Goal: Information Seeking & Learning: Learn about a topic

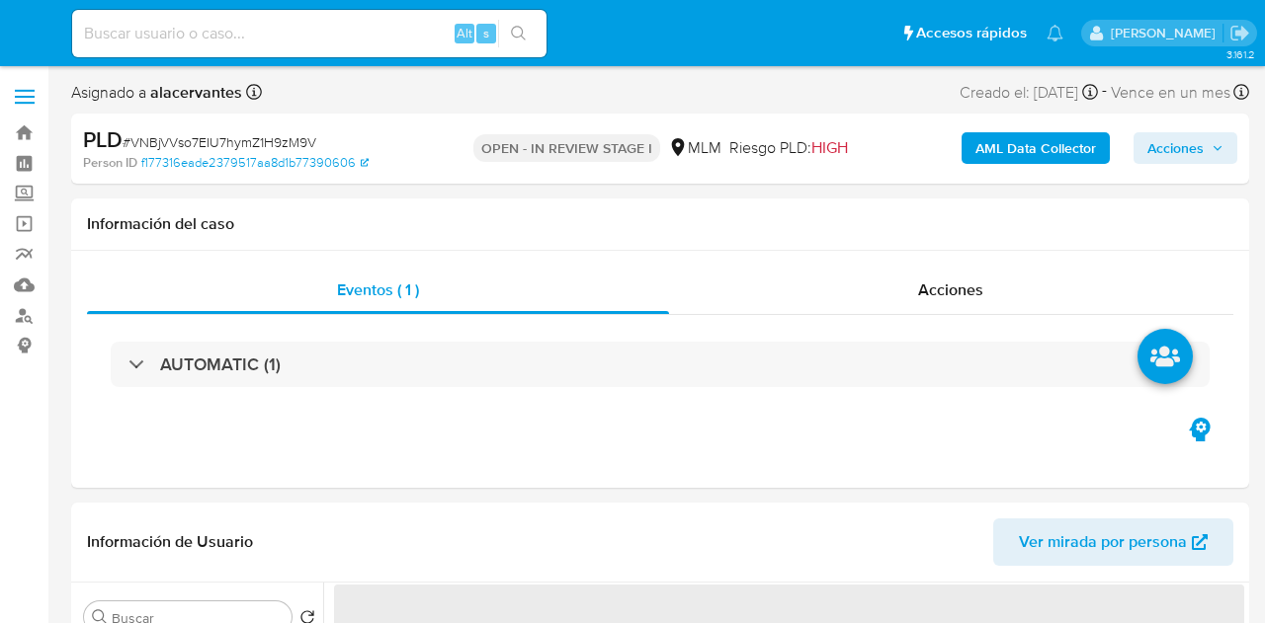
select select "10"
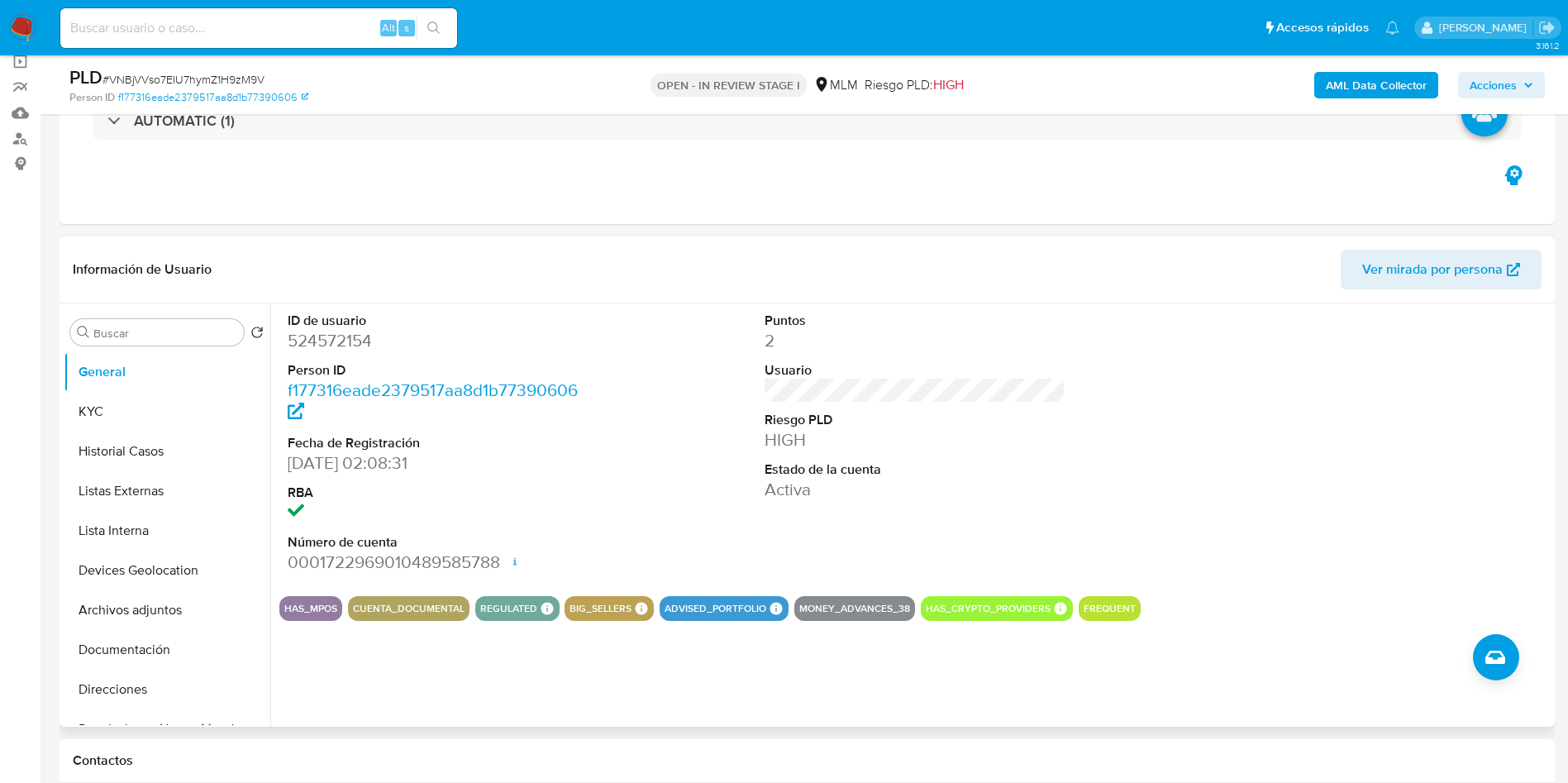
scroll to position [248, 0]
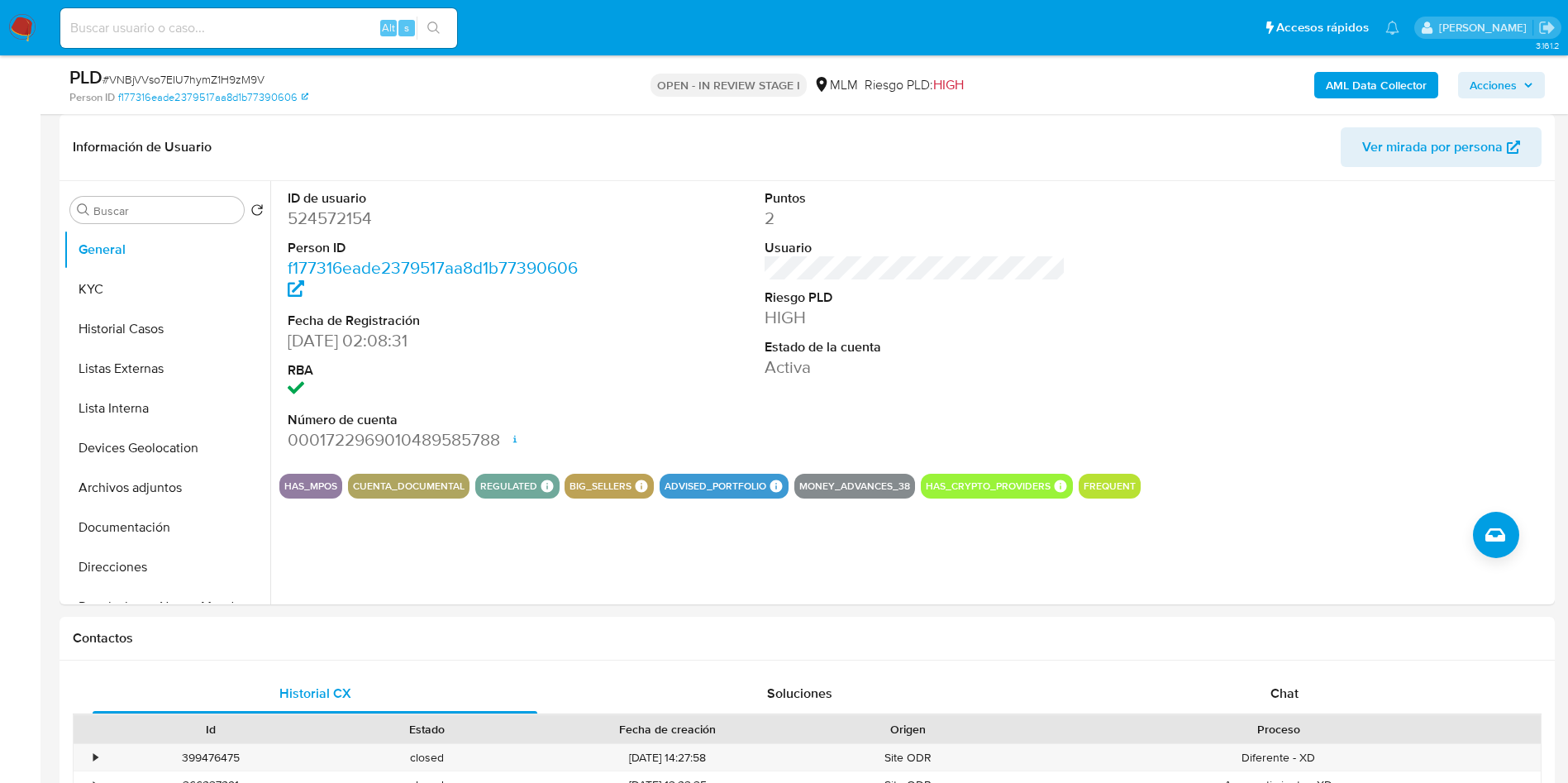
click at [30, 34] on img at bounding box center [23, 28] width 28 height 28
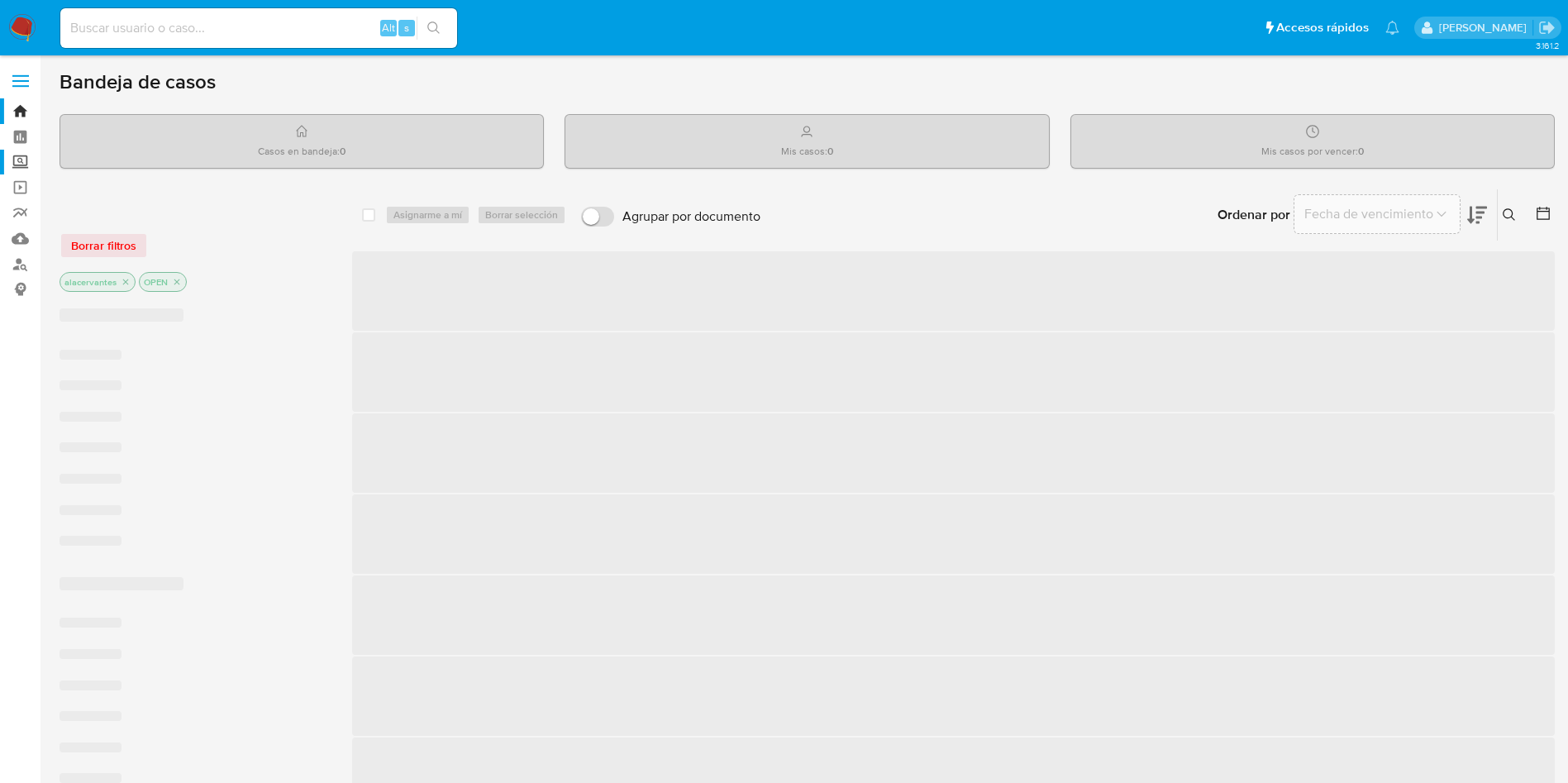
click at [24, 160] on label "Screening" at bounding box center [98, 162] width 197 height 26
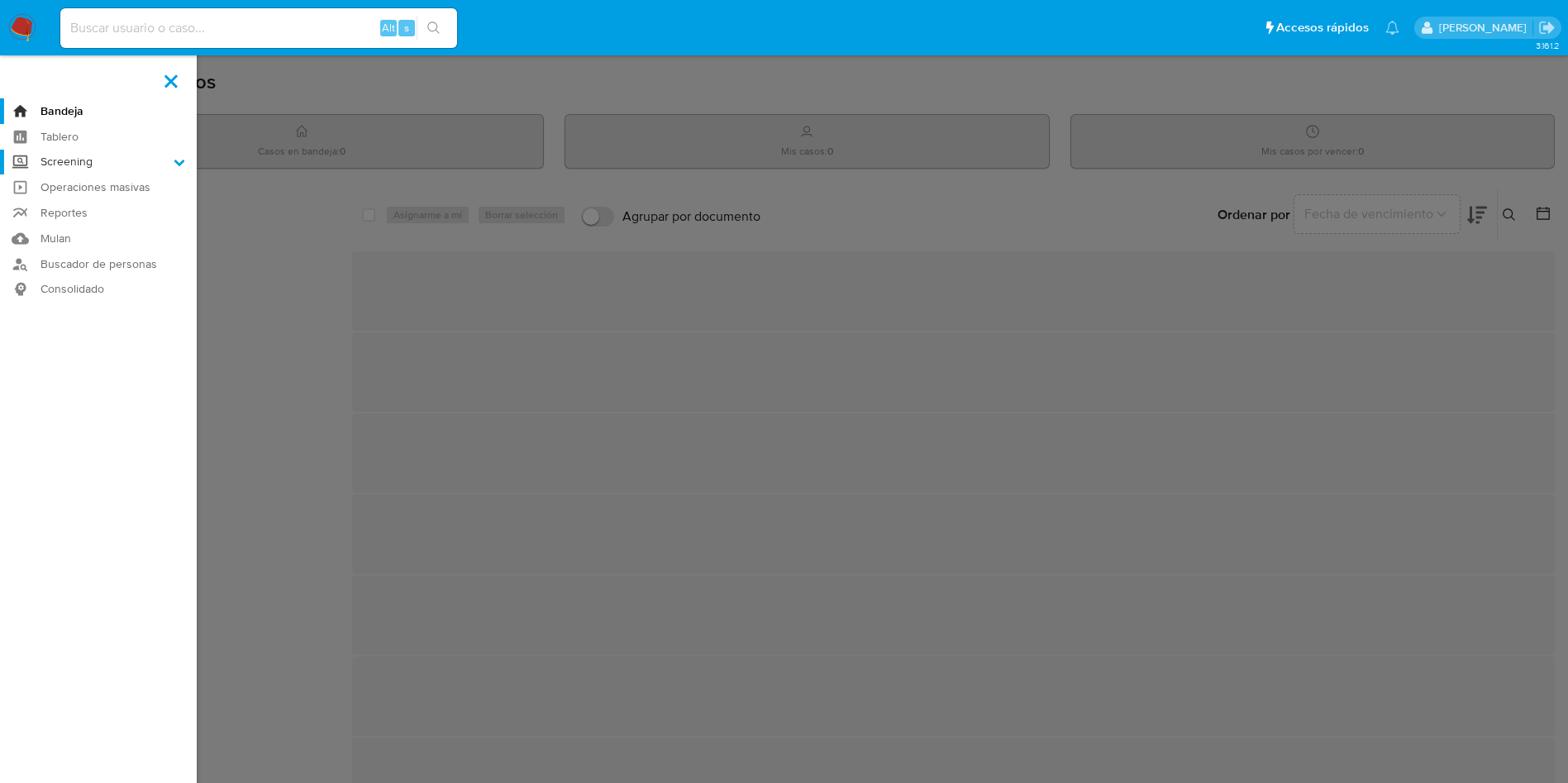
click at [0, 0] on input "Screening" at bounding box center [0, 0] width 0 height 0
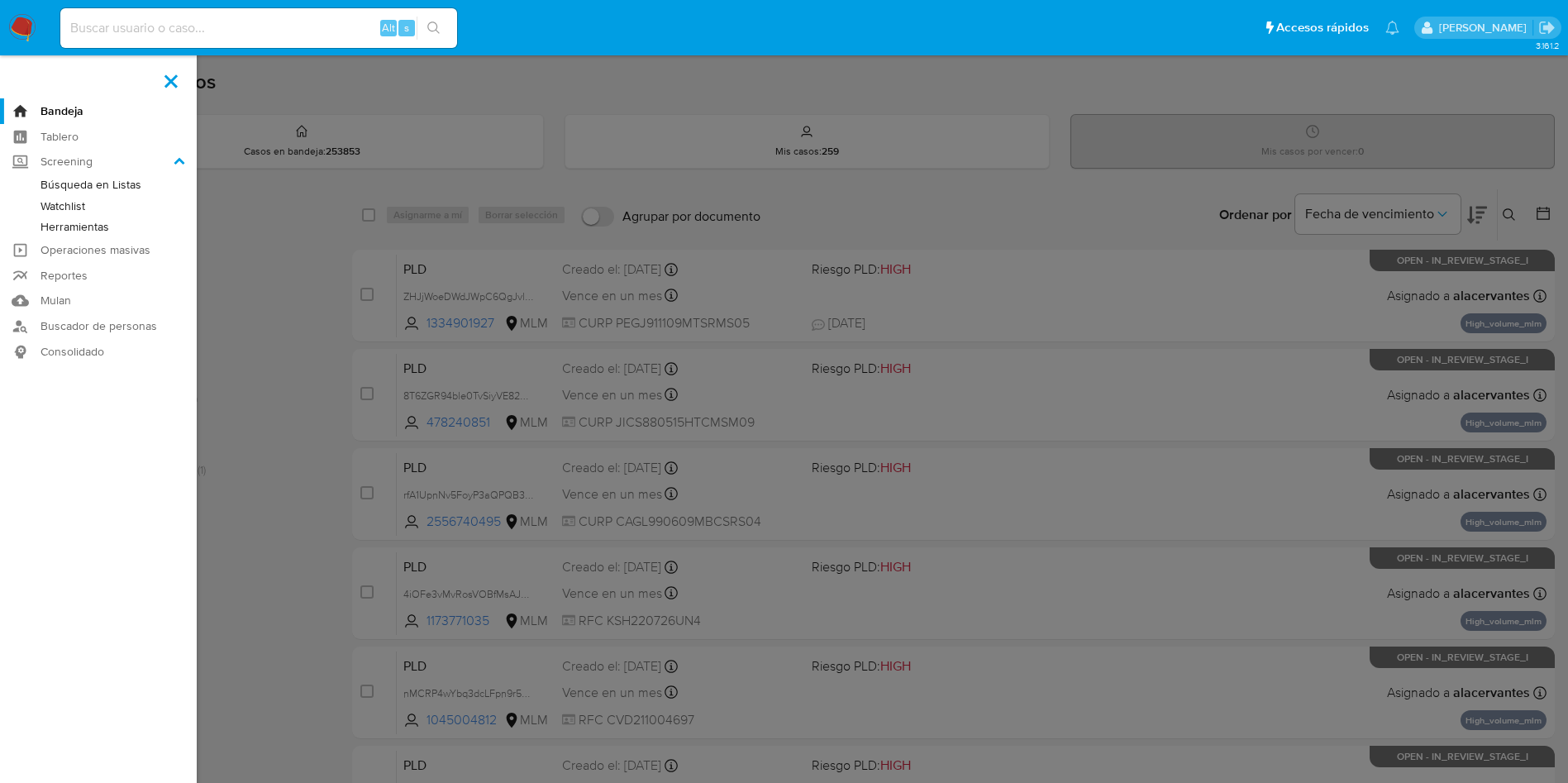
click at [87, 218] on link "Herramientas" at bounding box center [98, 227] width 197 height 21
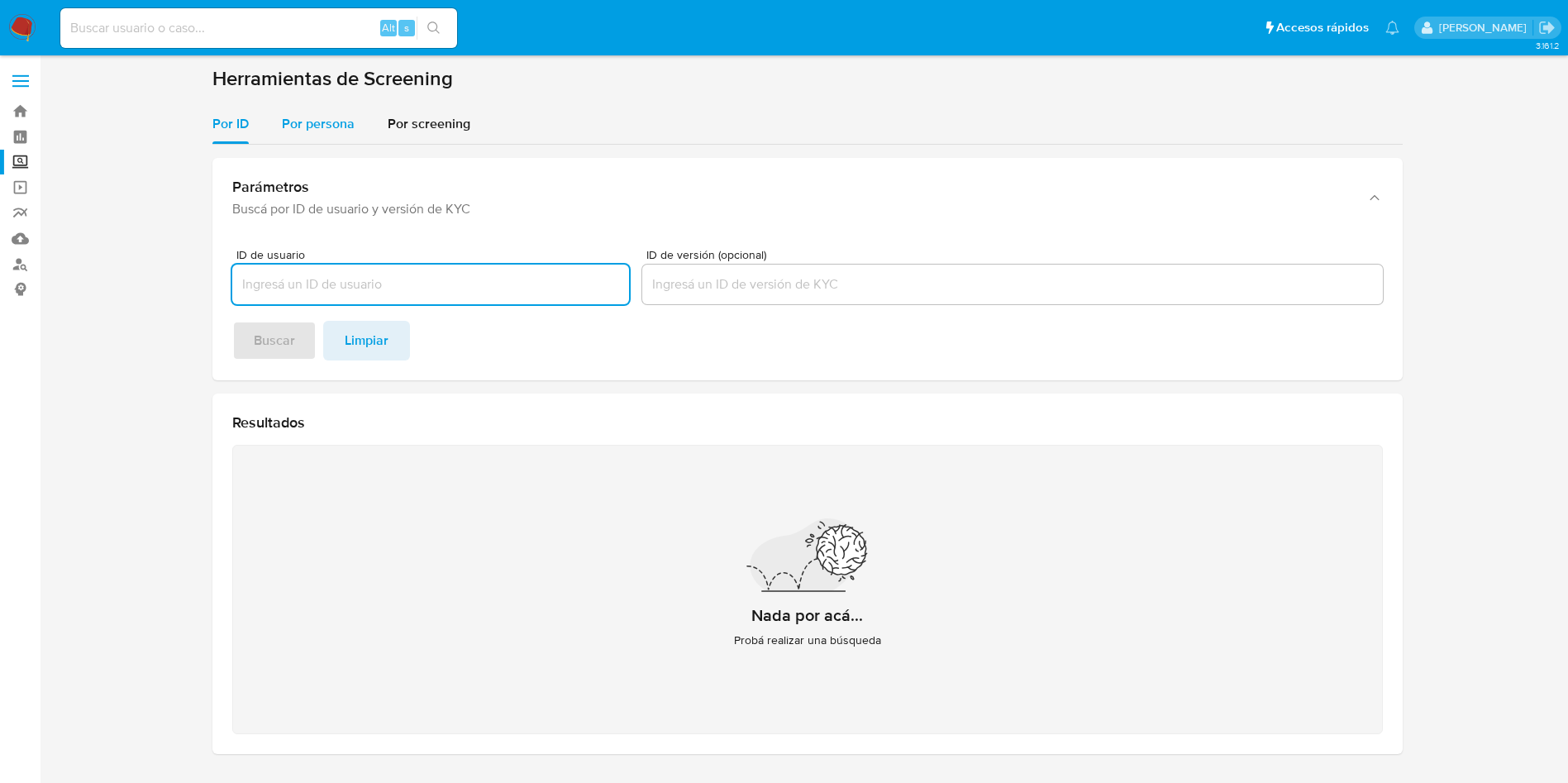
click at [343, 134] on div "Por persona" at bounding box center [318, 123] width 73 height 39
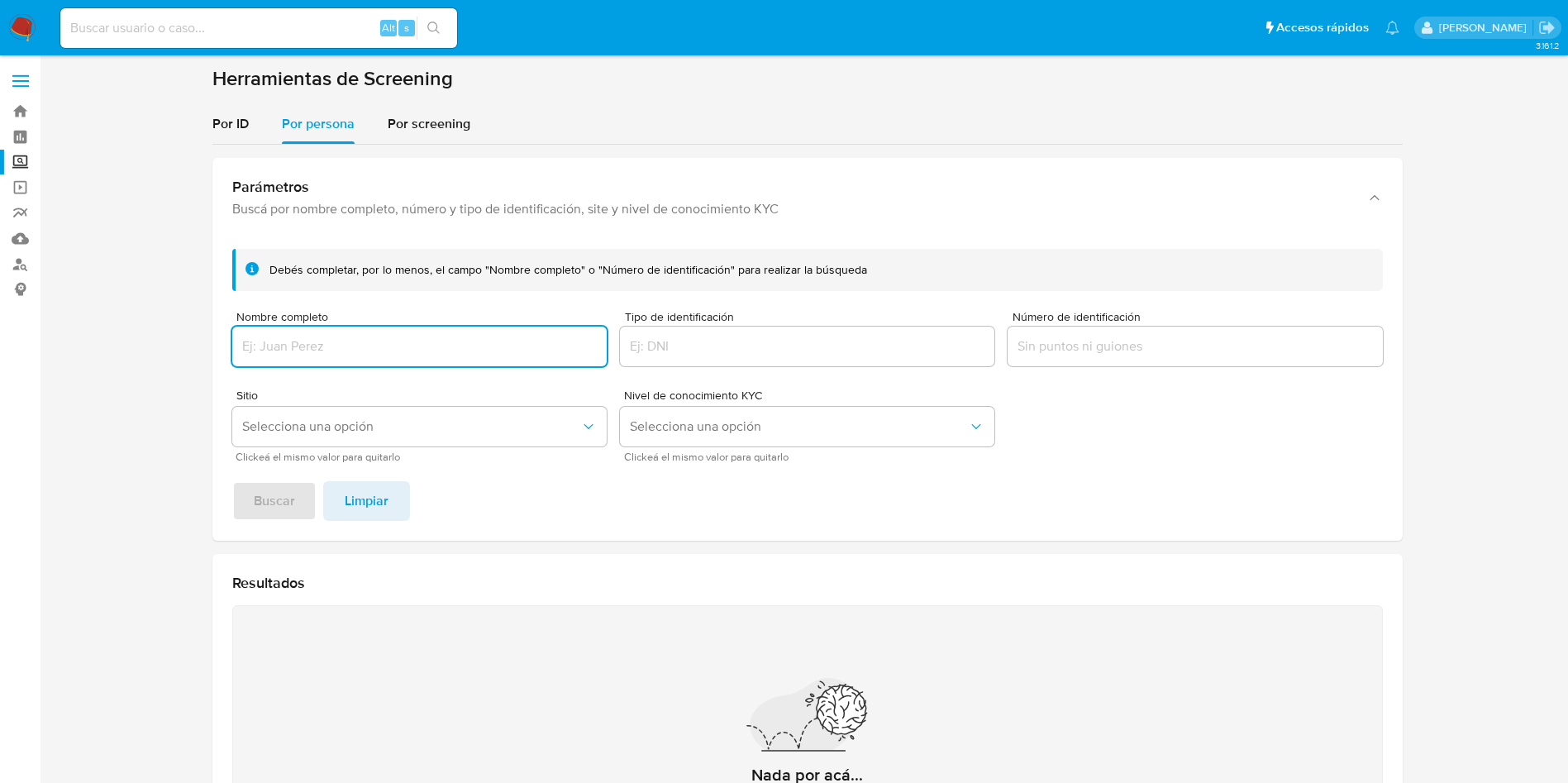
click at [366, 335] on input "Nombre completo" at bounding box center [420, 346] width 375 height 22
type input "[PERSON_NAME] [PERSON_NAME]"
click at [277, 498] on span "Buscar" at bounding box center [274, 500] width 41 height 36
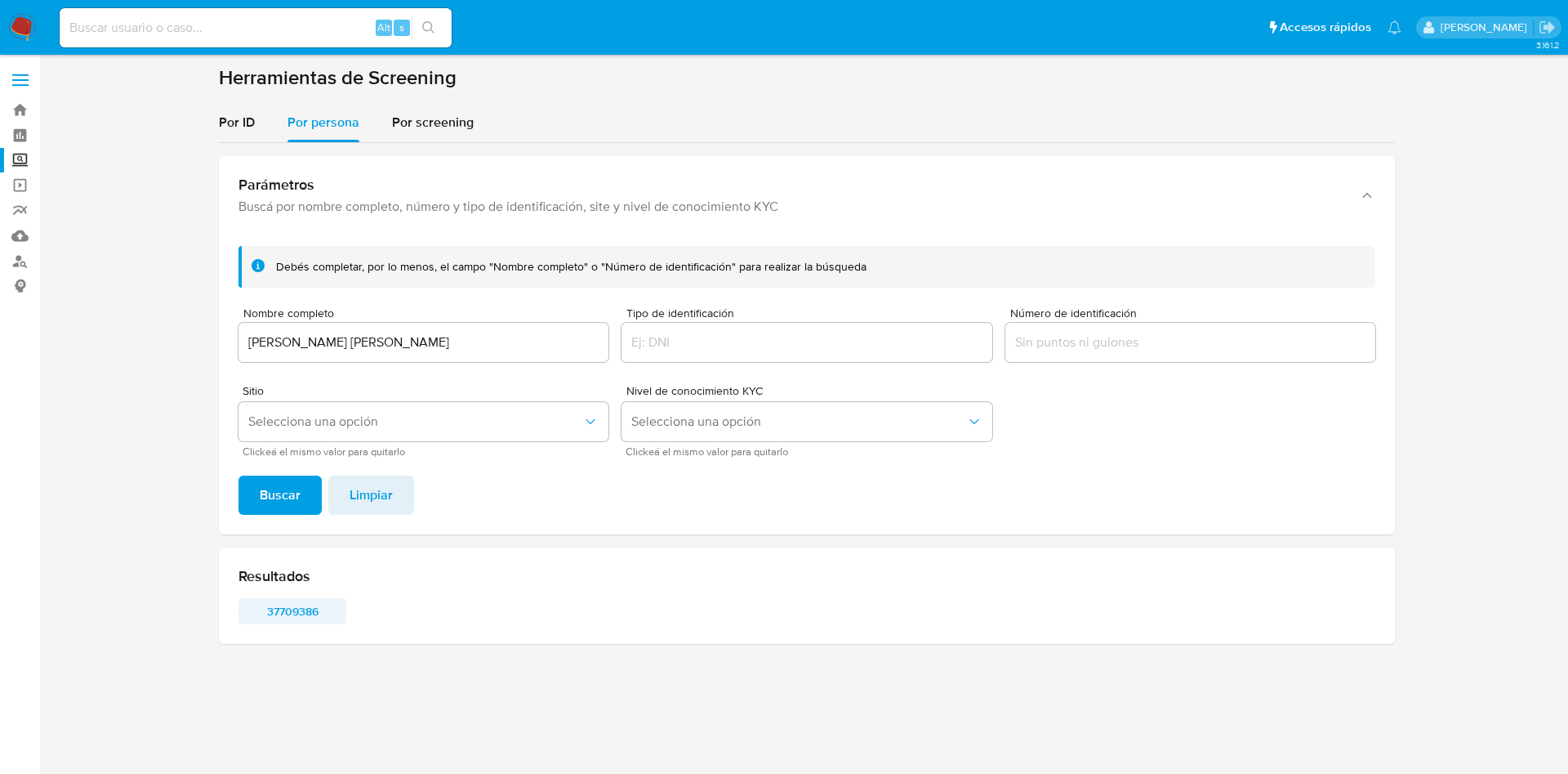
click at [311, 601] on span "37709386" at bounding box center [292, 611] width 85 height 23
click at [435, 332] on input "RIGOBERTO ARMANDO COVARRUBIAS RUIZ" at bounding box center [424, 342] width 370 height 22
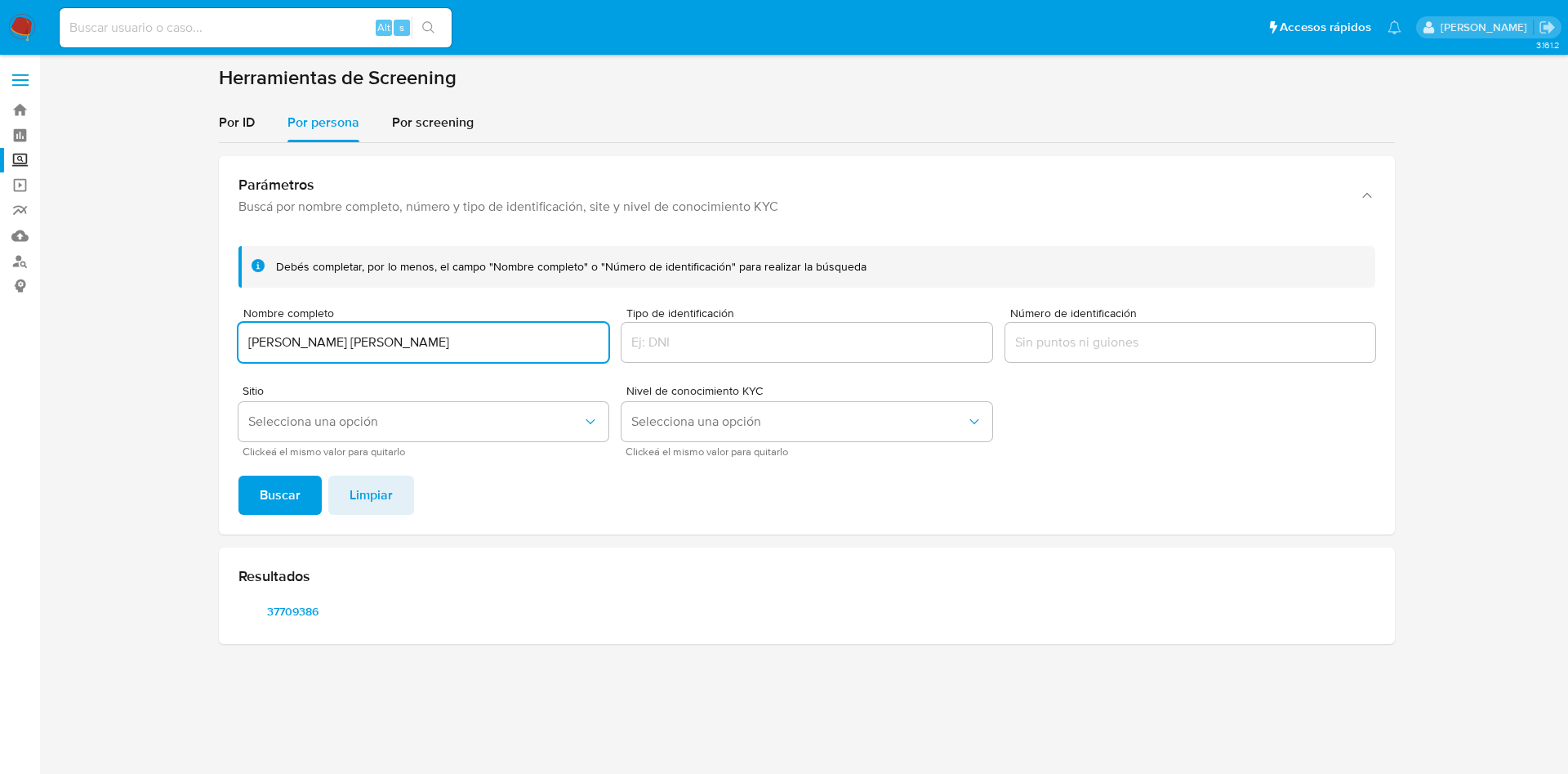
click at [436, 329] on div "RIGOBERTO ARMANDO COVARRUBIAS RUIZ" at bounding box center [424, 342] width 370 height 39
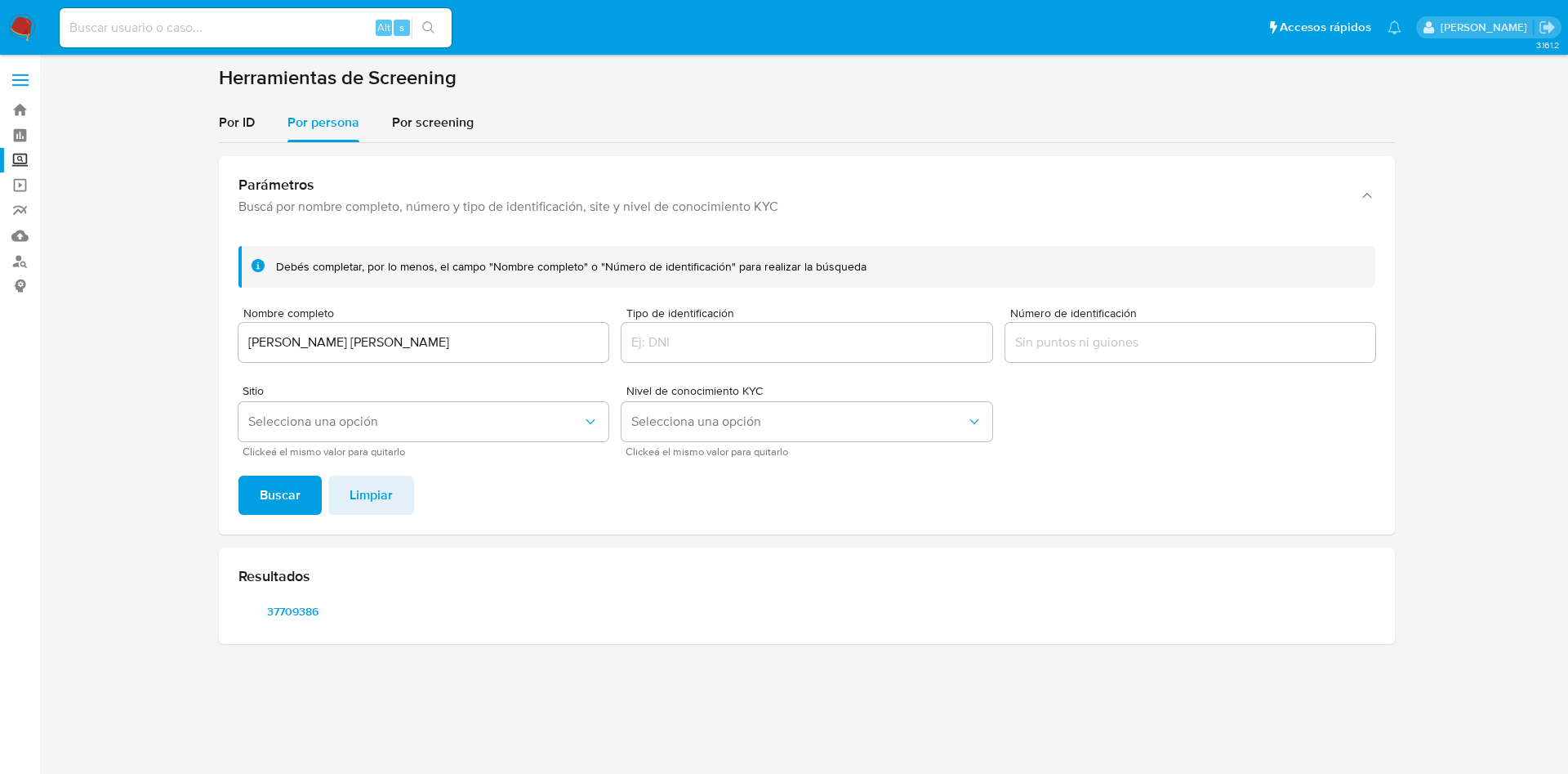
click at [436, 329] on div "RIGOBERTO ARMANDO COVARRUBIAS RUIZ" at bounding box center [424, 342] width 370 height 39
click at [453, 342] on input "RIGOBERTO ARMANDO COVARRUBIAS RUIZ" at bounding box center [424, 342] width 370 height 22
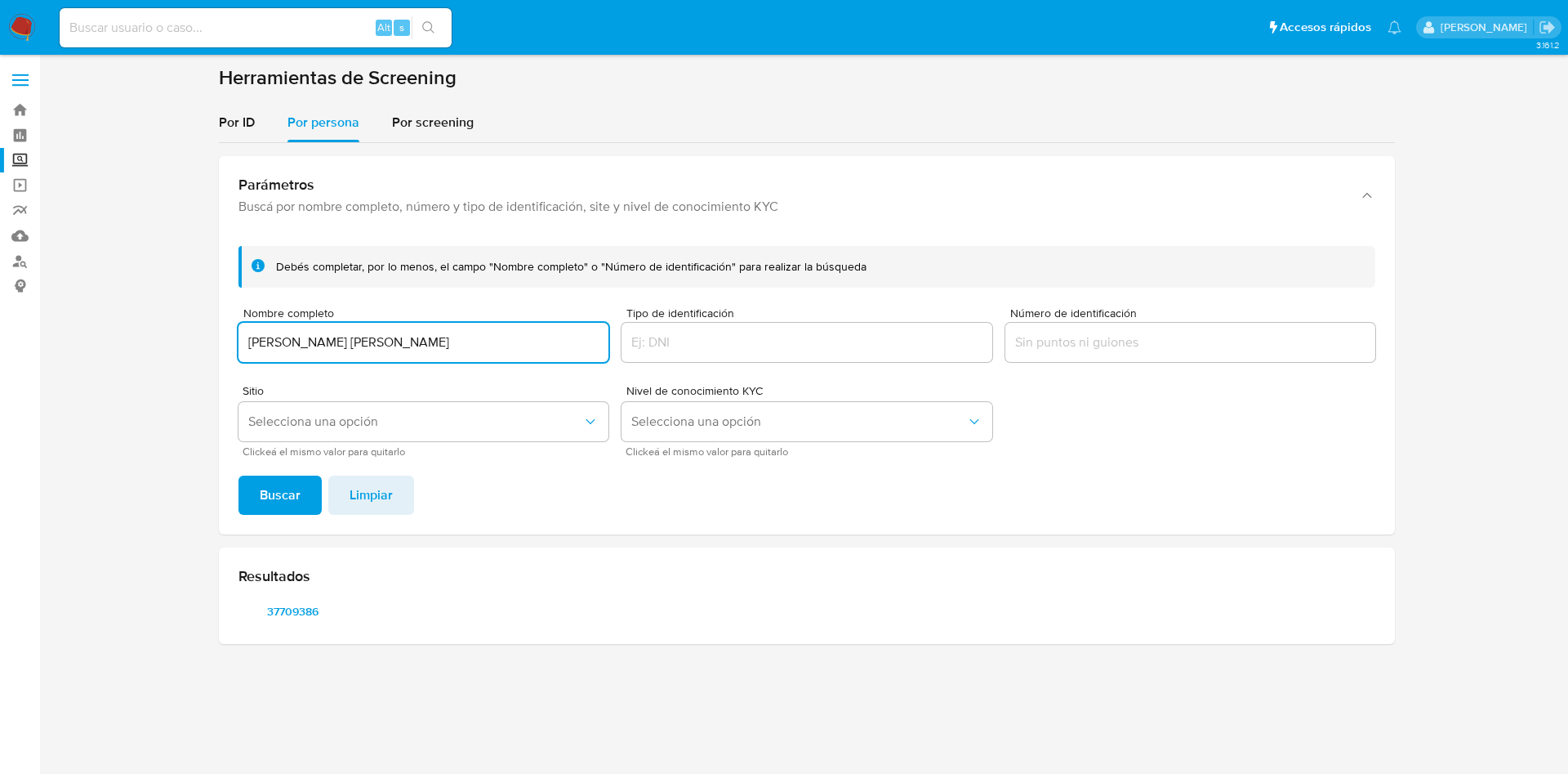
click at [453, 342] on input "RIGOBERTO ARMANDO COVARRUBIAS RUIZ" at bounding box center [424, 342] width 370 height 22
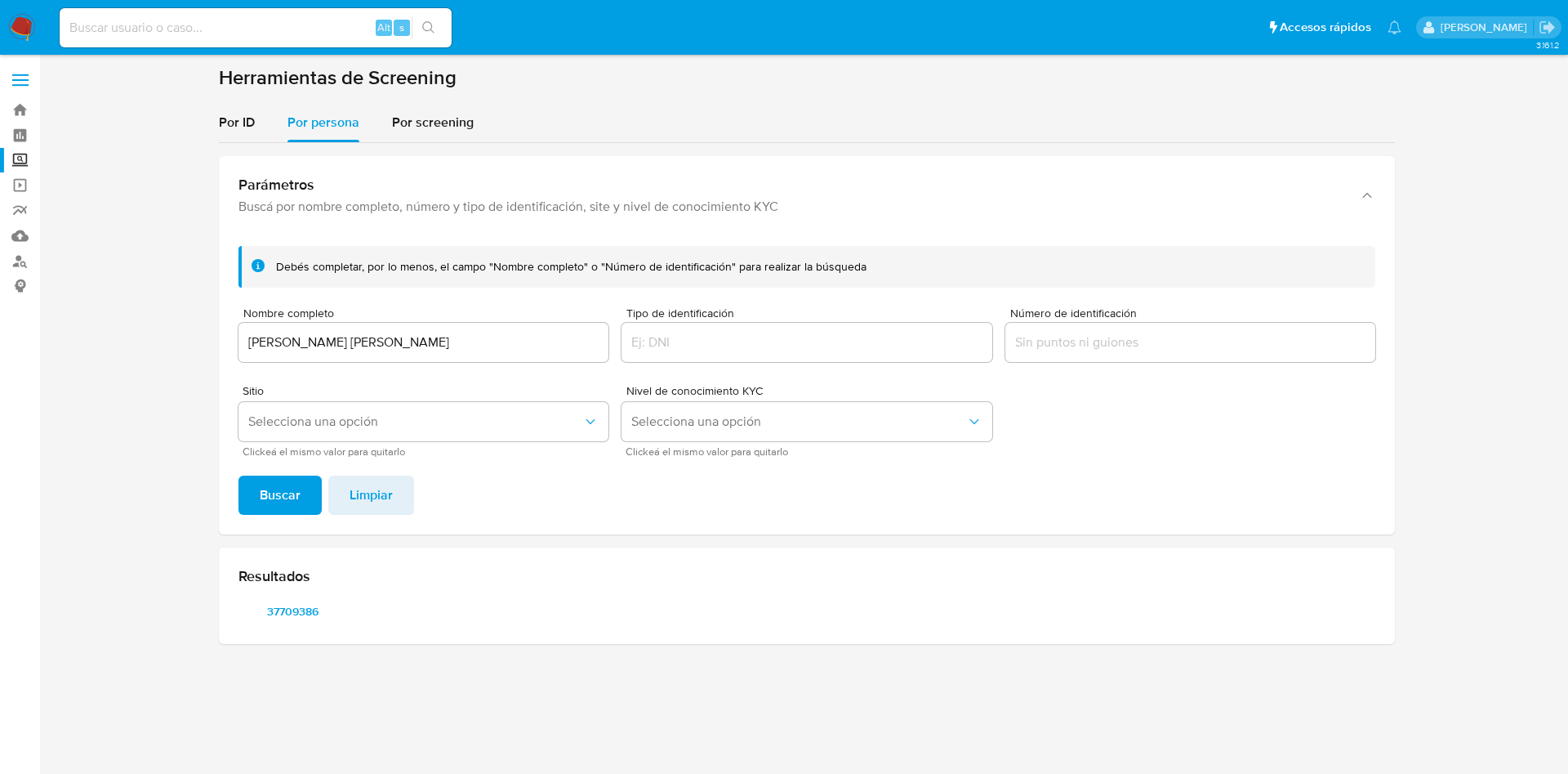
click at [289, 12] on div "Alt s" at bounding box center [255, 27] width 392 height 39
click at [288, 24] on input at bounding box center [255, 28] width 392 height 22
paste input "524572154"
type input "524572154"
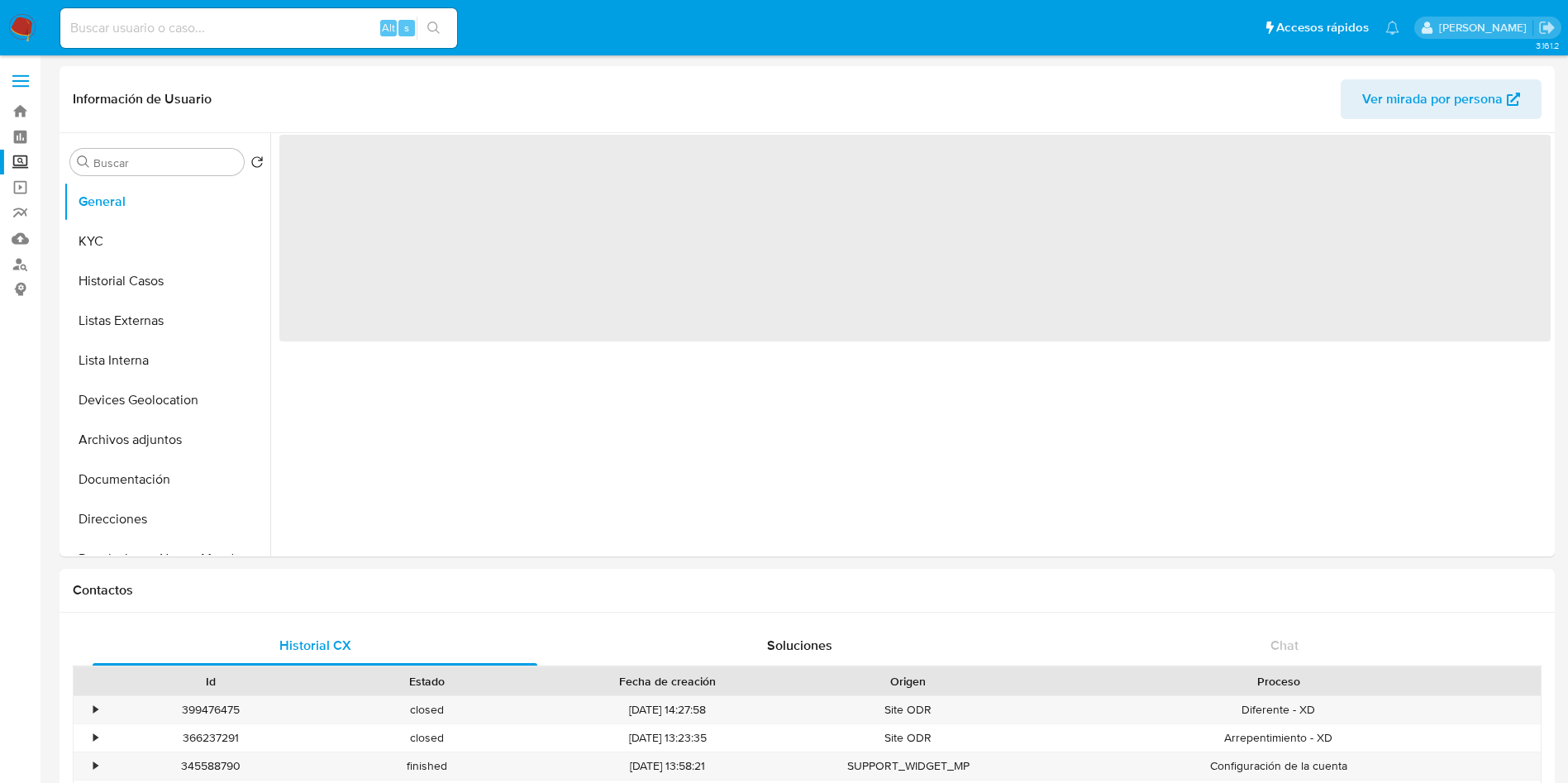
select select "10"
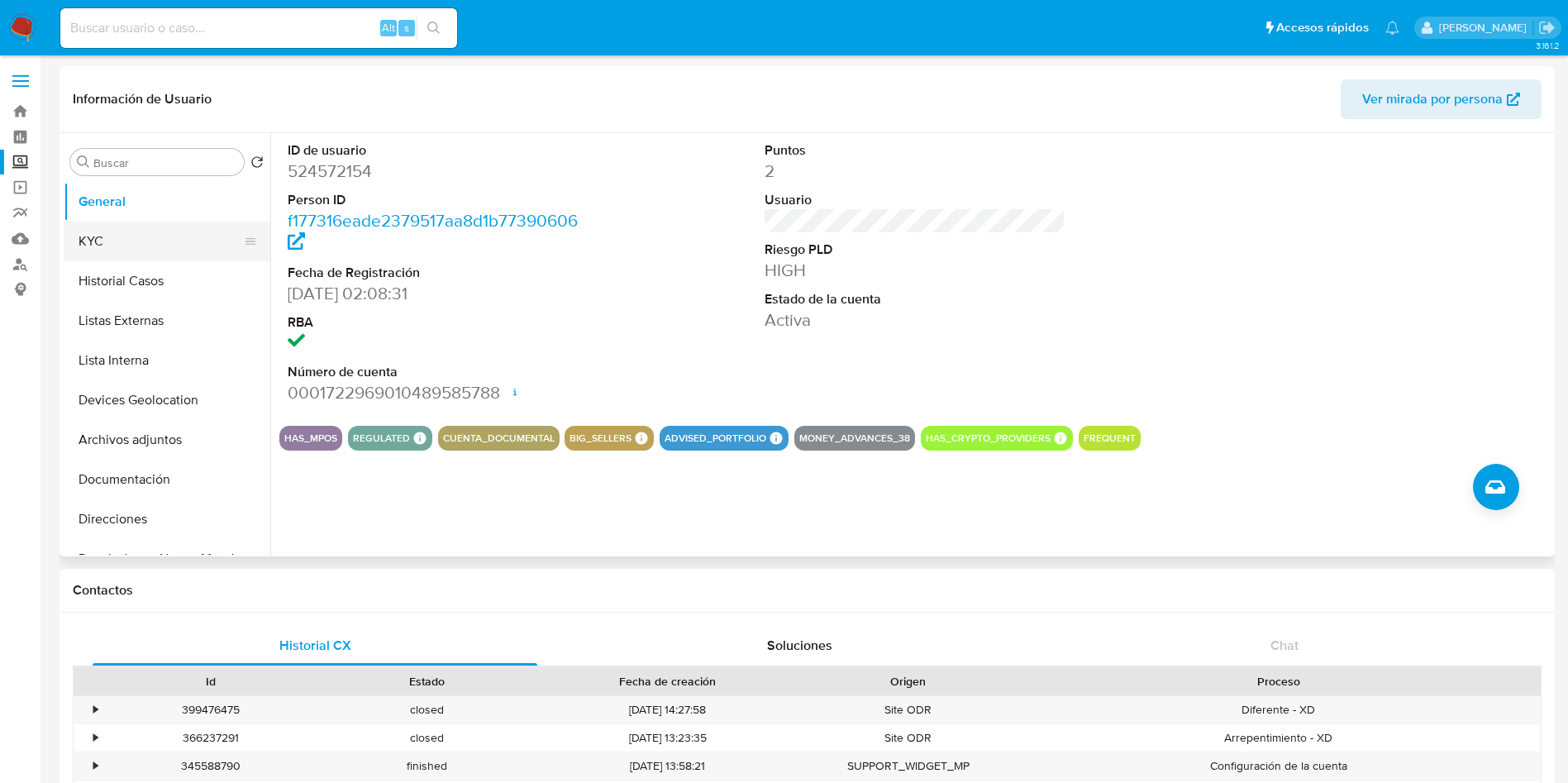
click at [120, 257] on button "KYC" at bounding box center [160, 241] width 193 height 39
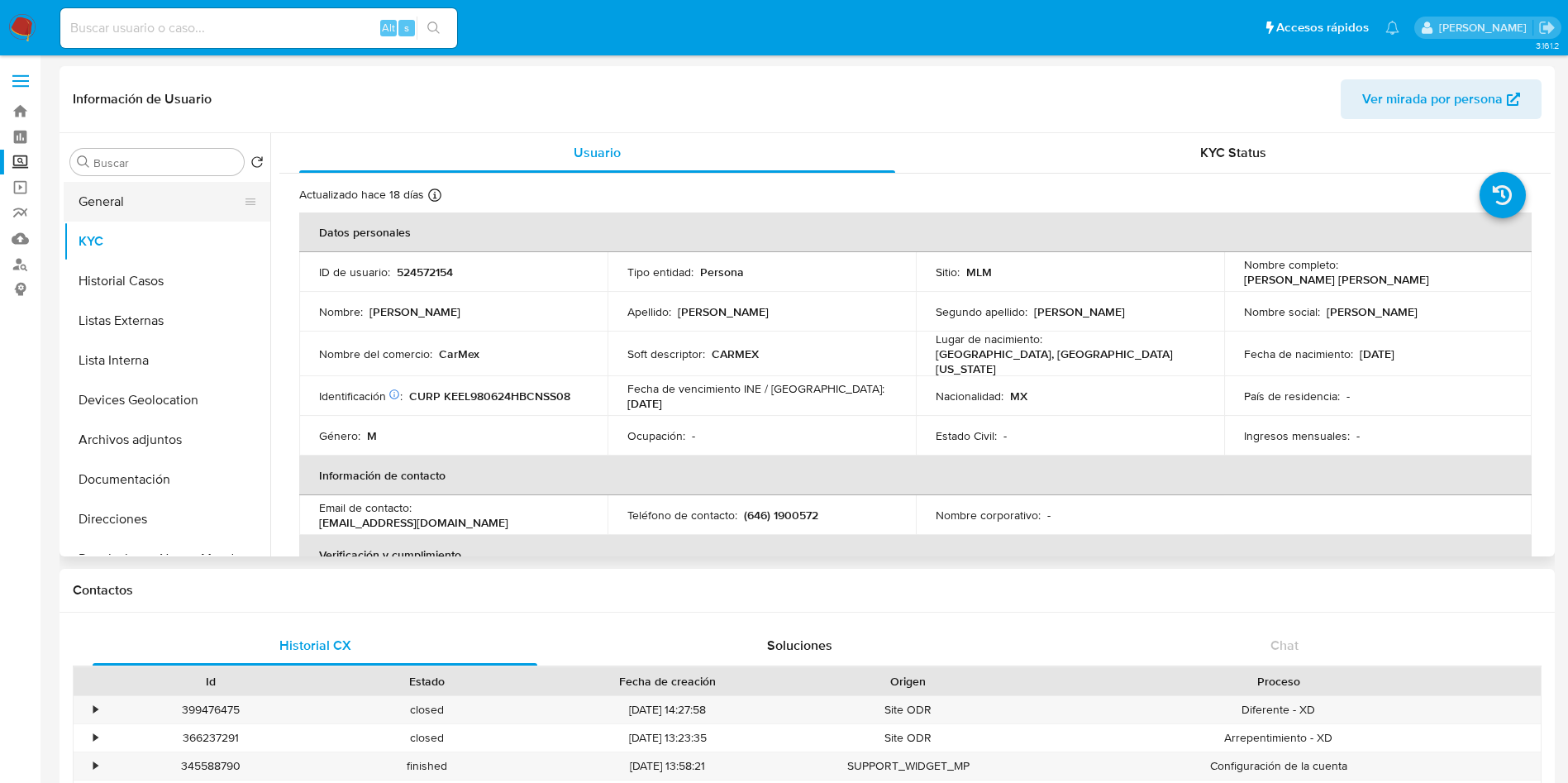
click at [162, 203] on button "General" at bounding box center [160, 201] width 193 height 39
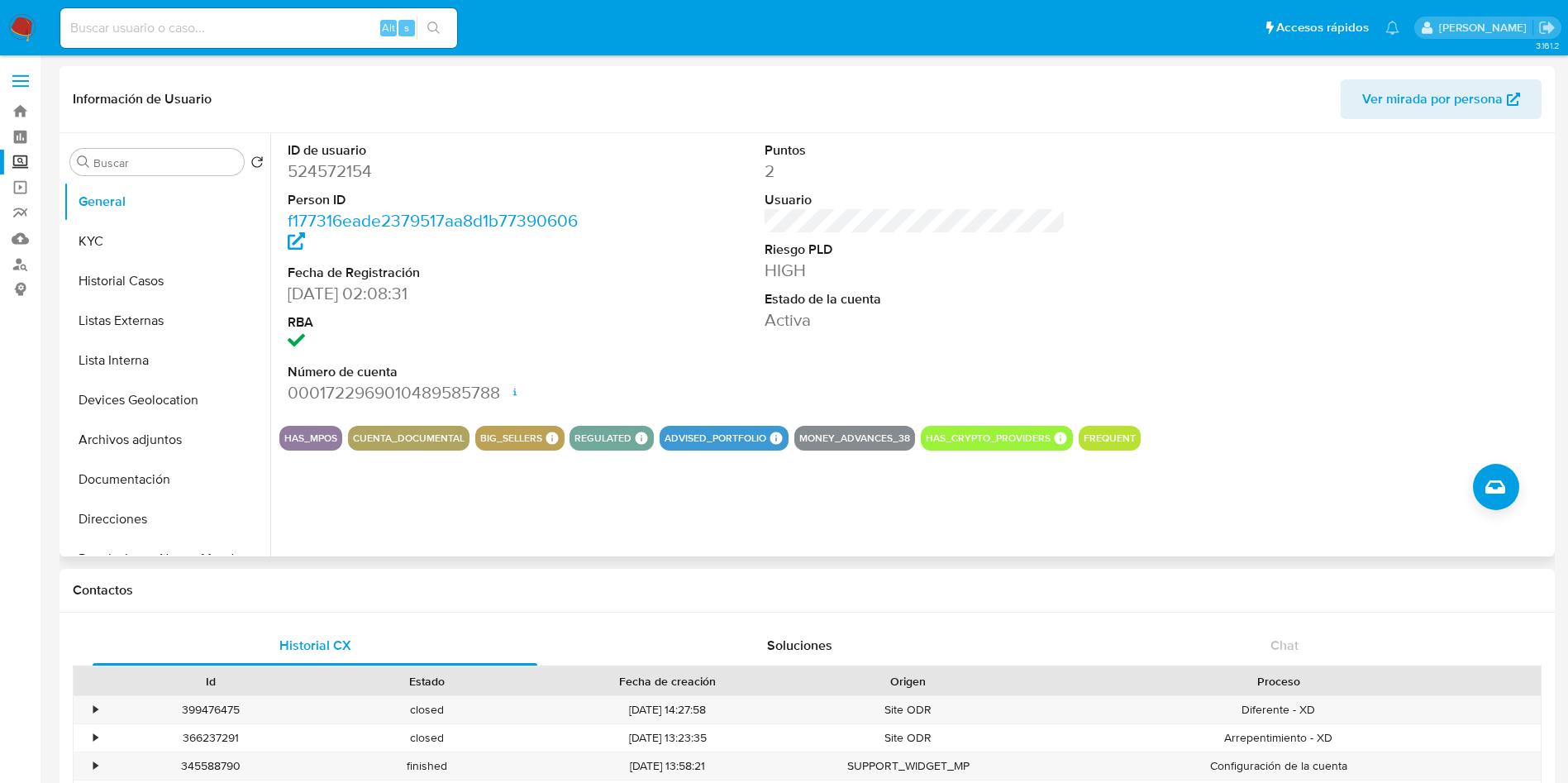
click at [564, 528] on div "ID de usuario 524572154 Person ID f177316eade2379517aa8d1b77390606 Fecha de Reg…" at bounding box center [910, 345] width 1280 height 423
click at [155, 248] on button "KYC" at bounding box center [160, 241] width 193 height 39
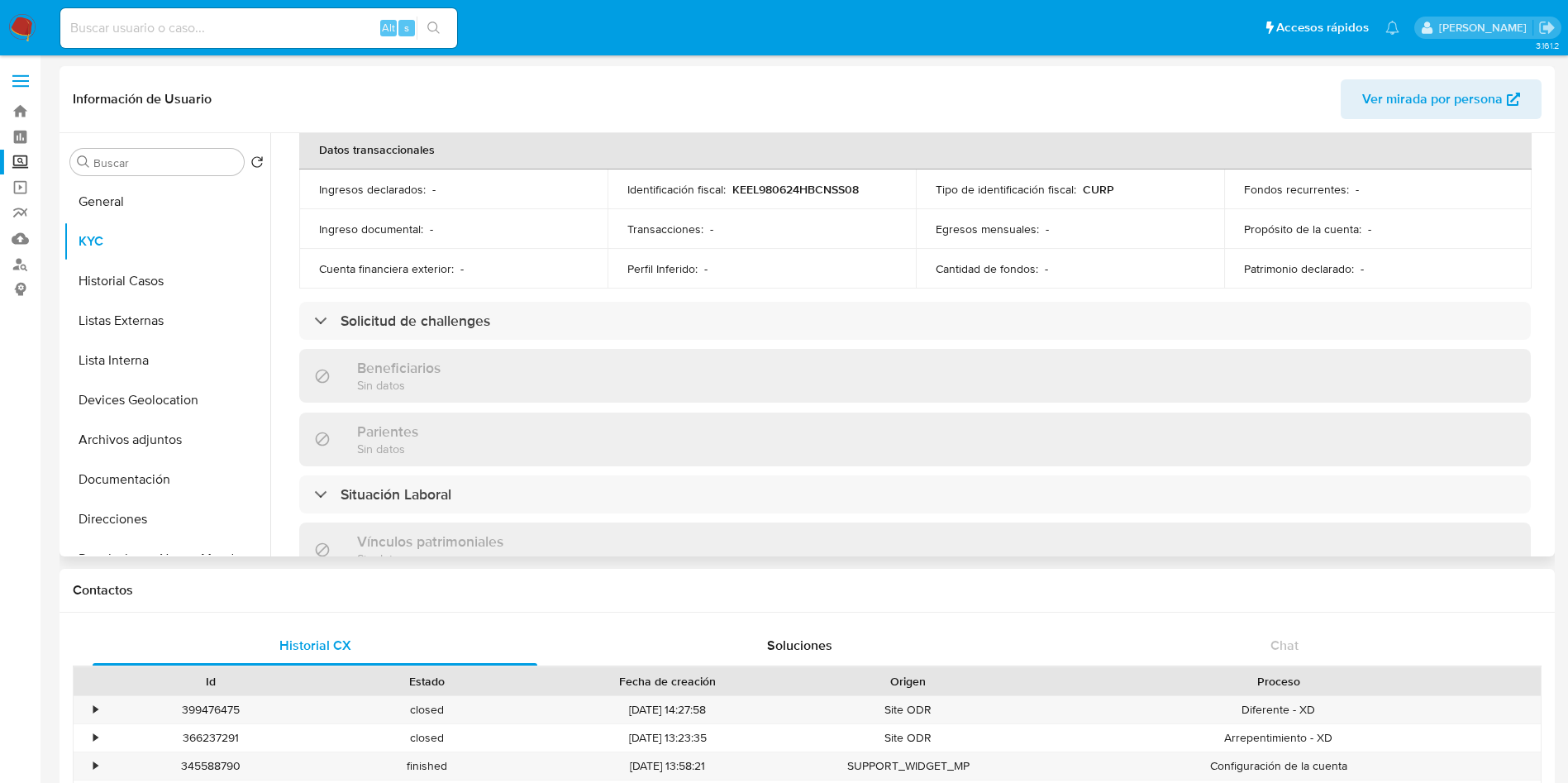
scroll to position [1006, 0]
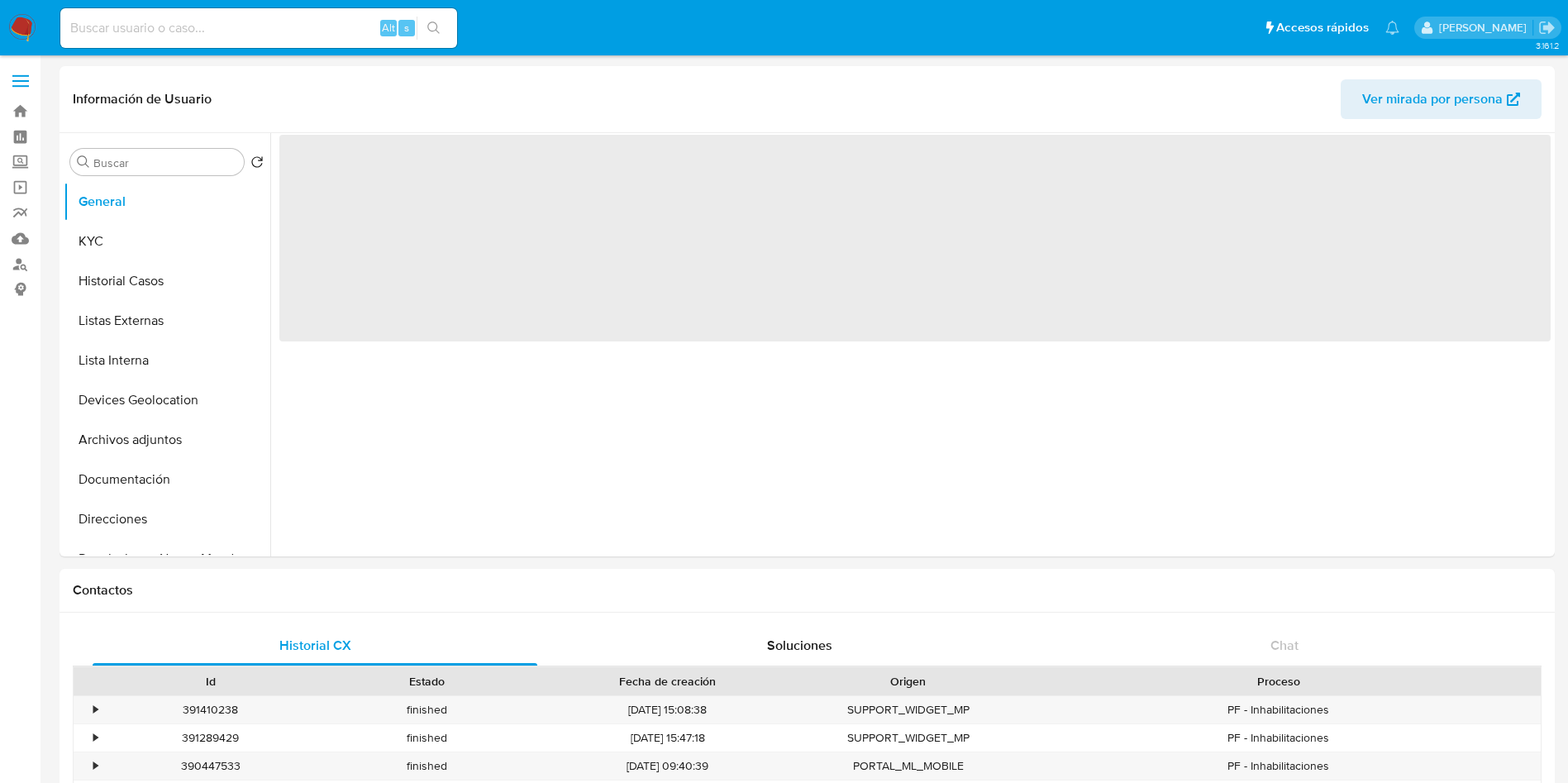
select select "10"
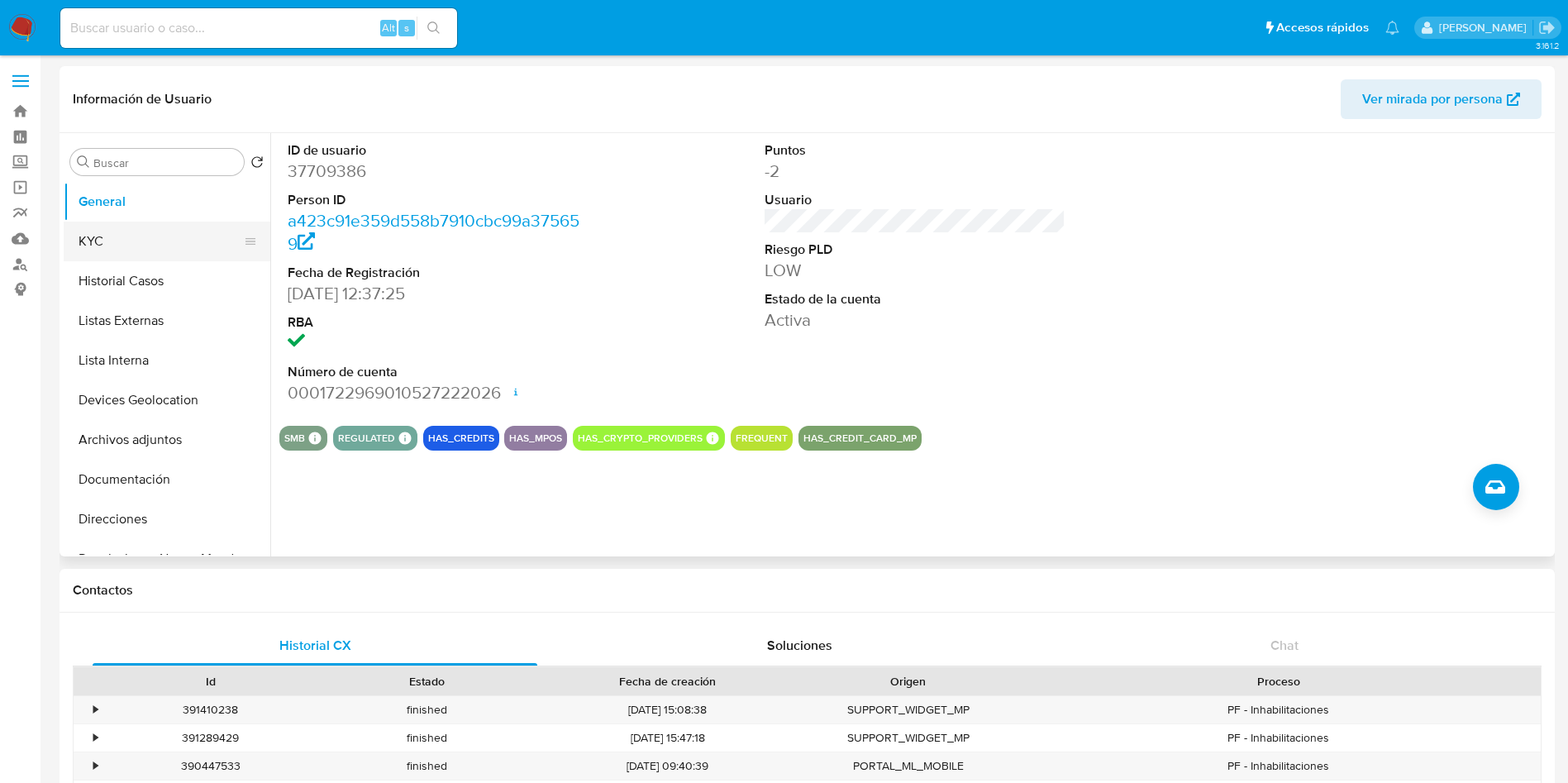
click at [130, 238] on button "KYC" at bounding box center [160, 241] width 193 height 39
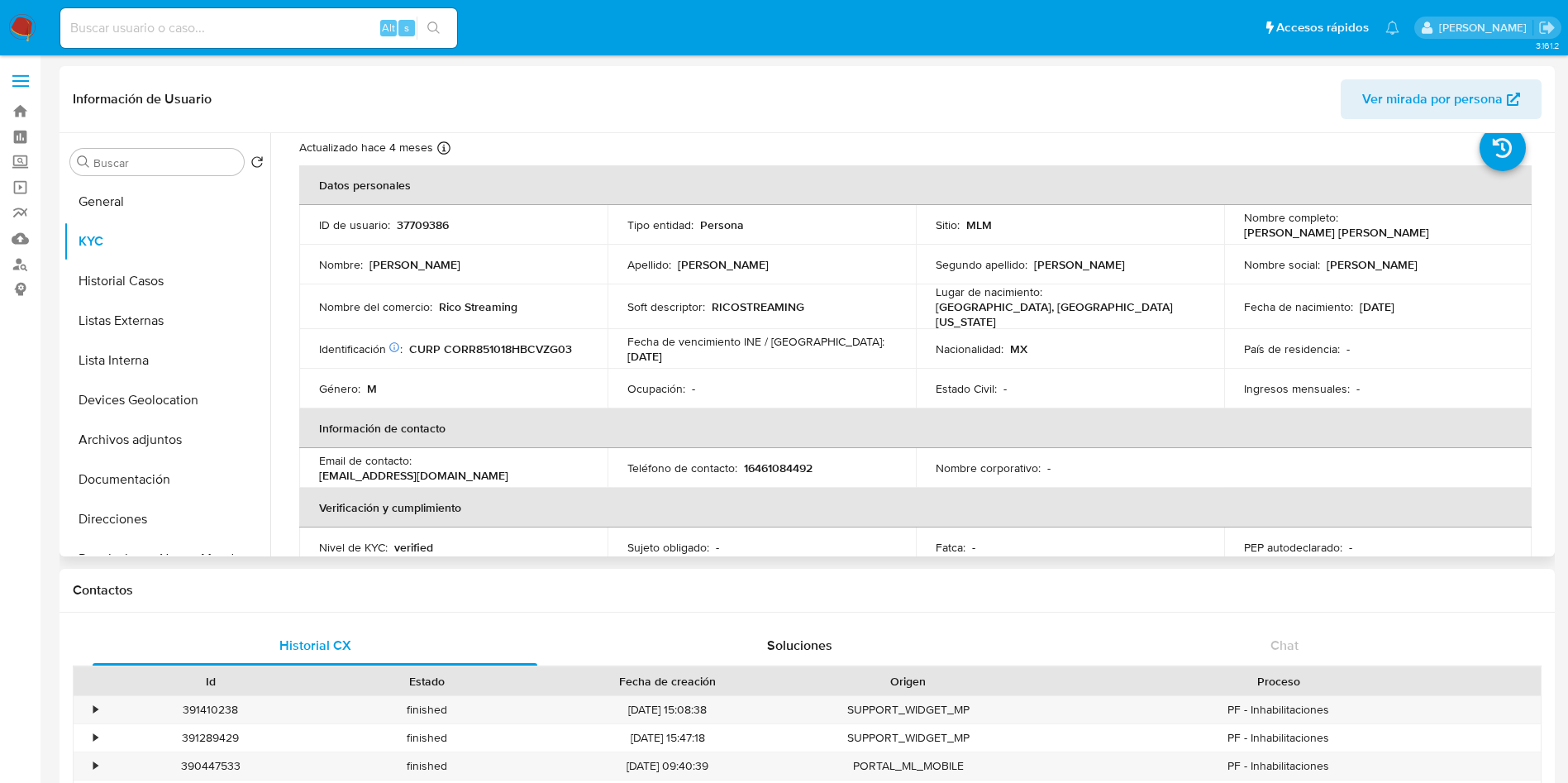
scroll to position [31, 0]
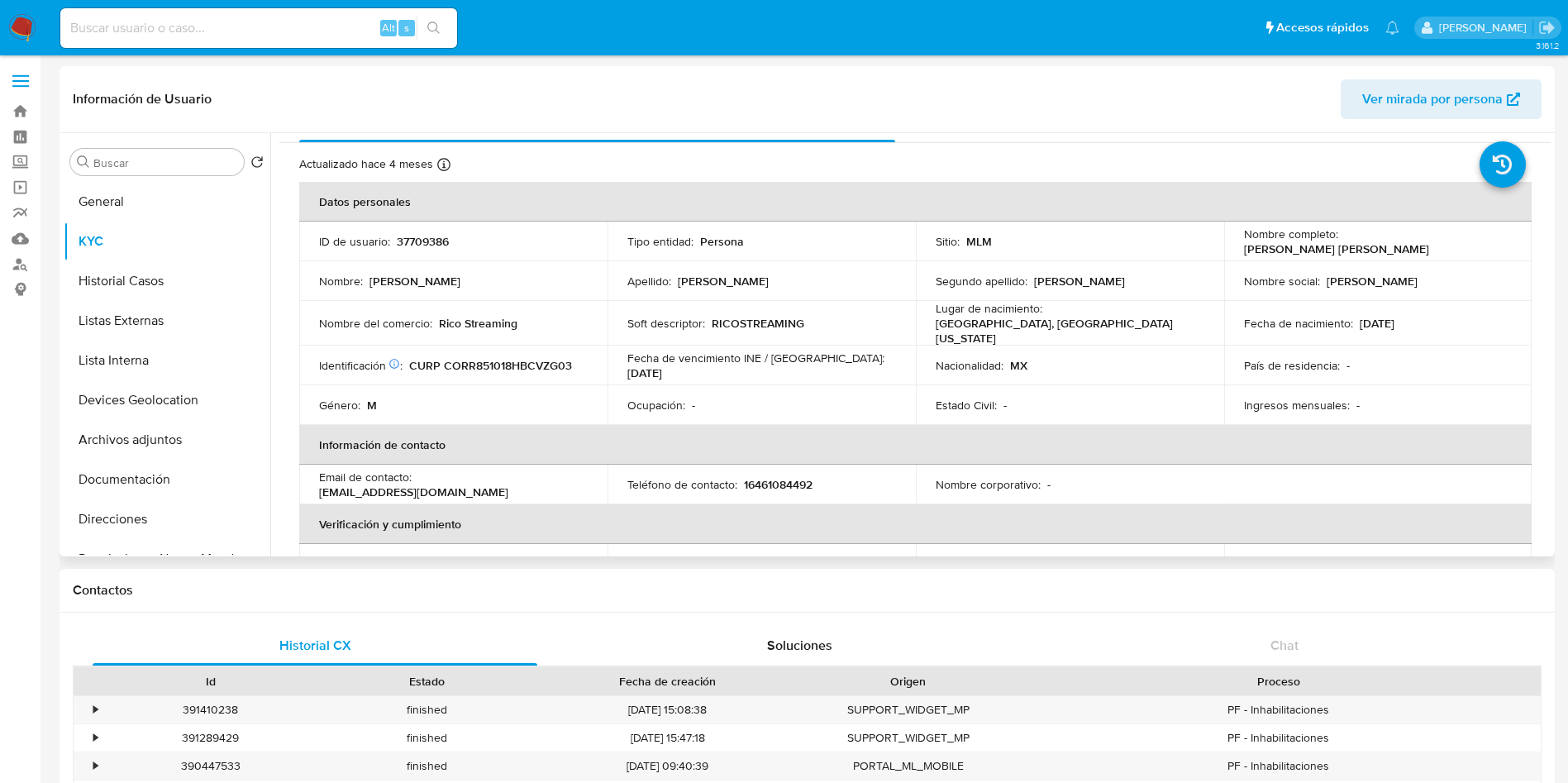
click at [410, 241] on p "37709386" at bounding box center [423, 242] width 52 height 15
copy p "37709386"
click at [116, 281] on button "Historial Casos" at bounding box center [160, 280] width 193 height 39
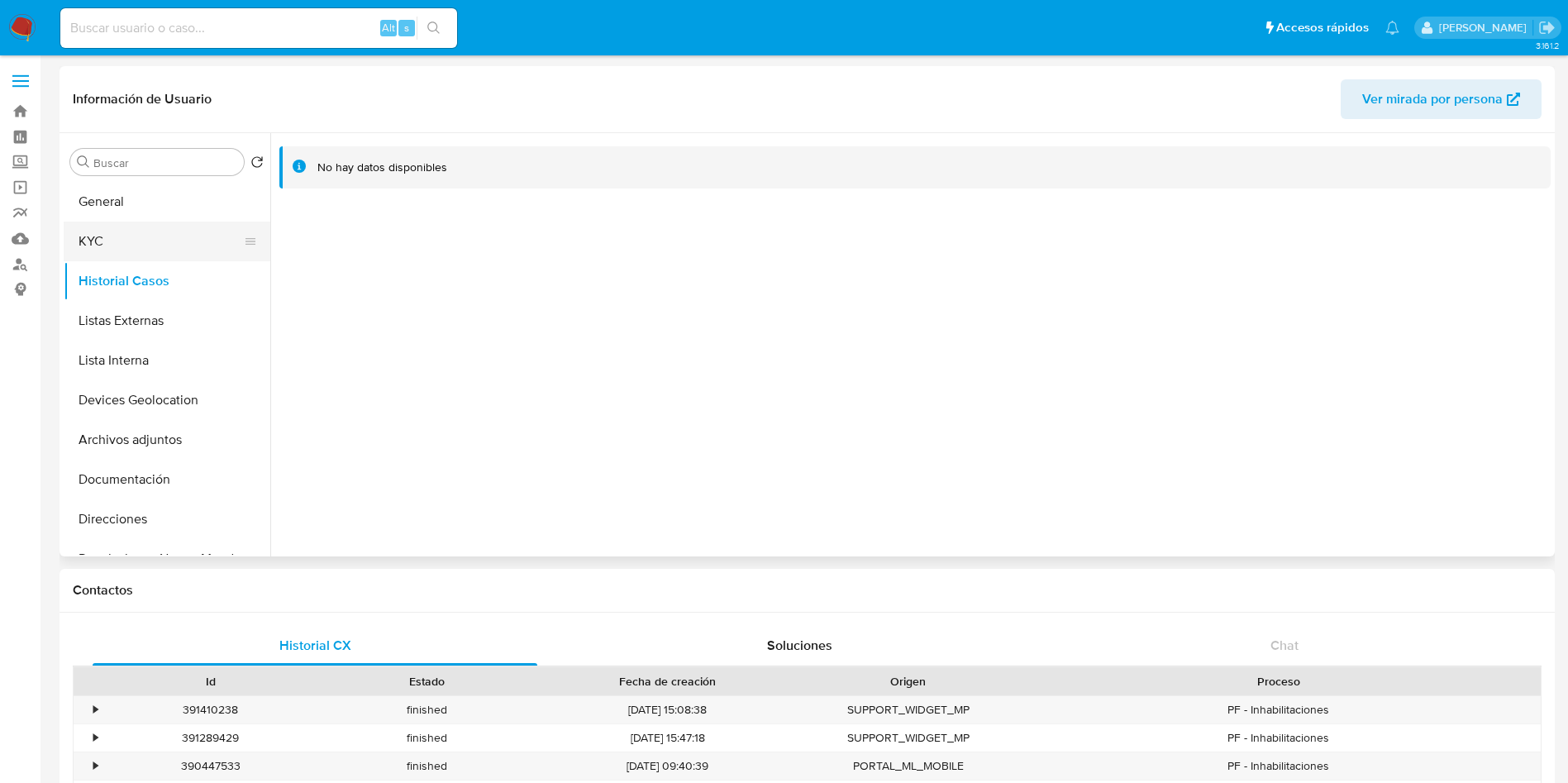
click at [131, 237] on button "KYC" at bounding box center [160, 241] width 193 height 39
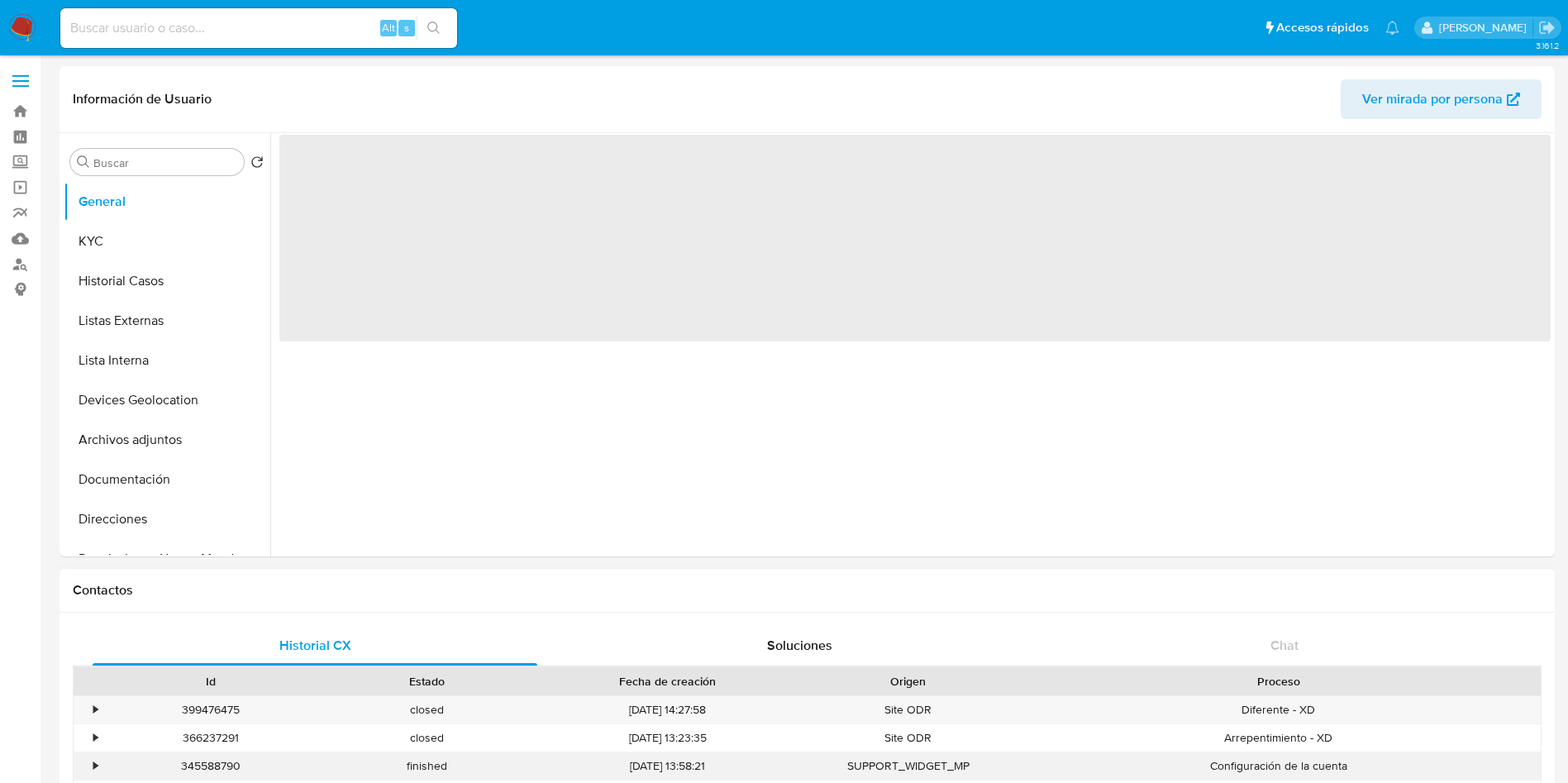
select select "10"
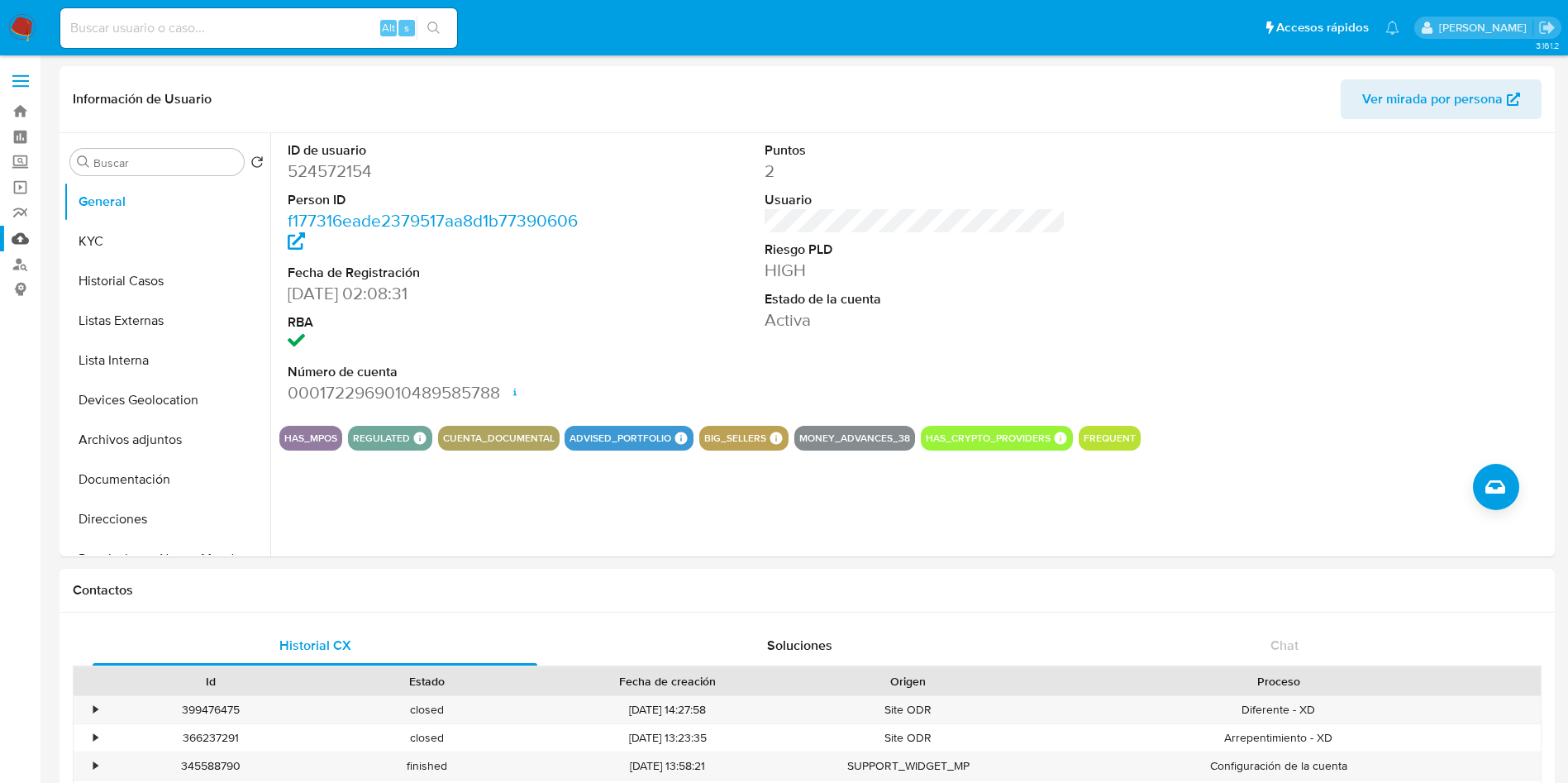
click at [16, 238] on link "Mulan" at bounding box center [98, 238] width 197 height 26
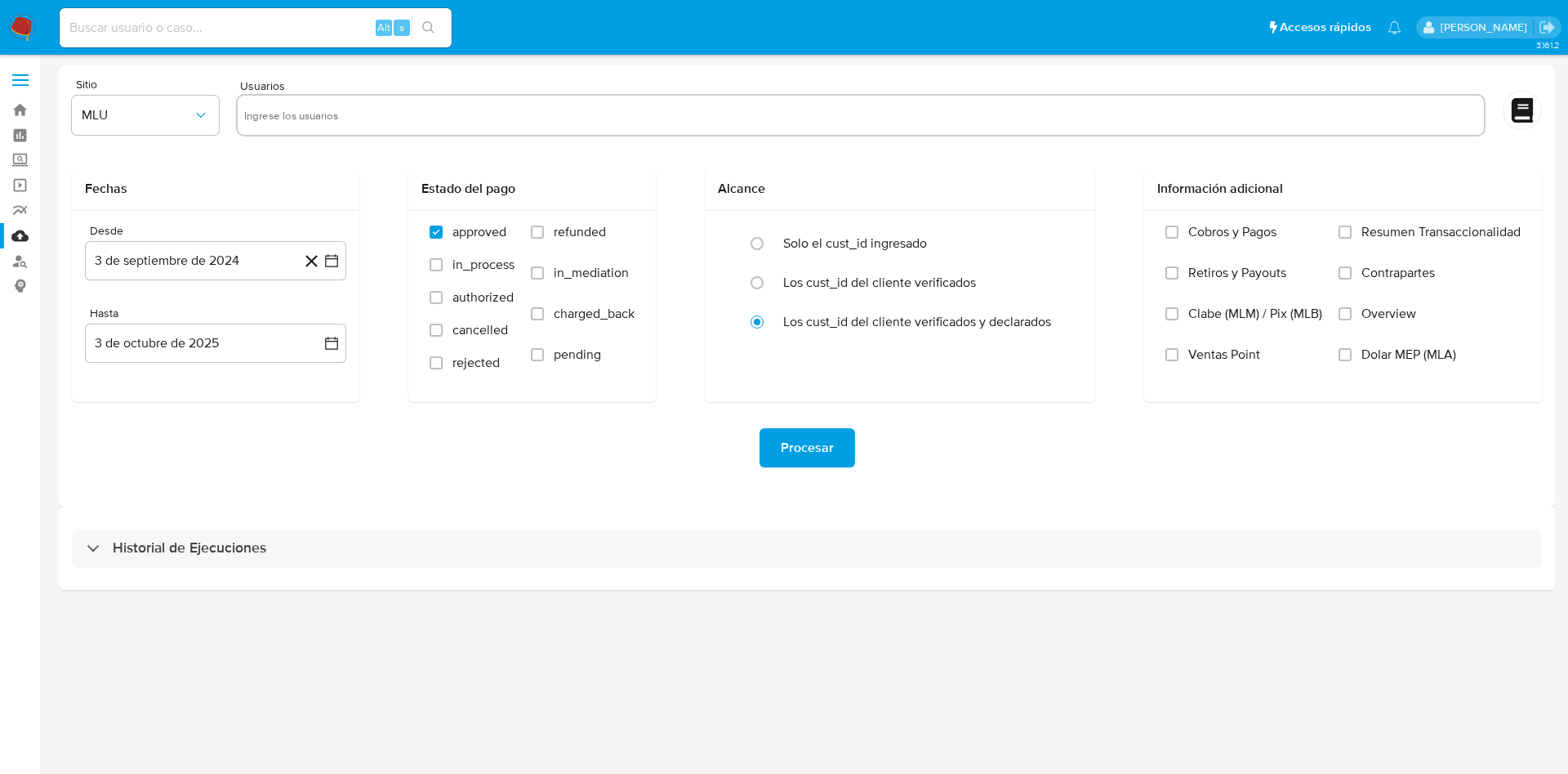
click at [475, 117] on input "text" at bounding box center [860, 116] width 1233 height 26
paste input "1349140526"
type input "1349140526"
click at [158, 98] on button "MLU" at bounding box center [145, 115] width 147 height 39
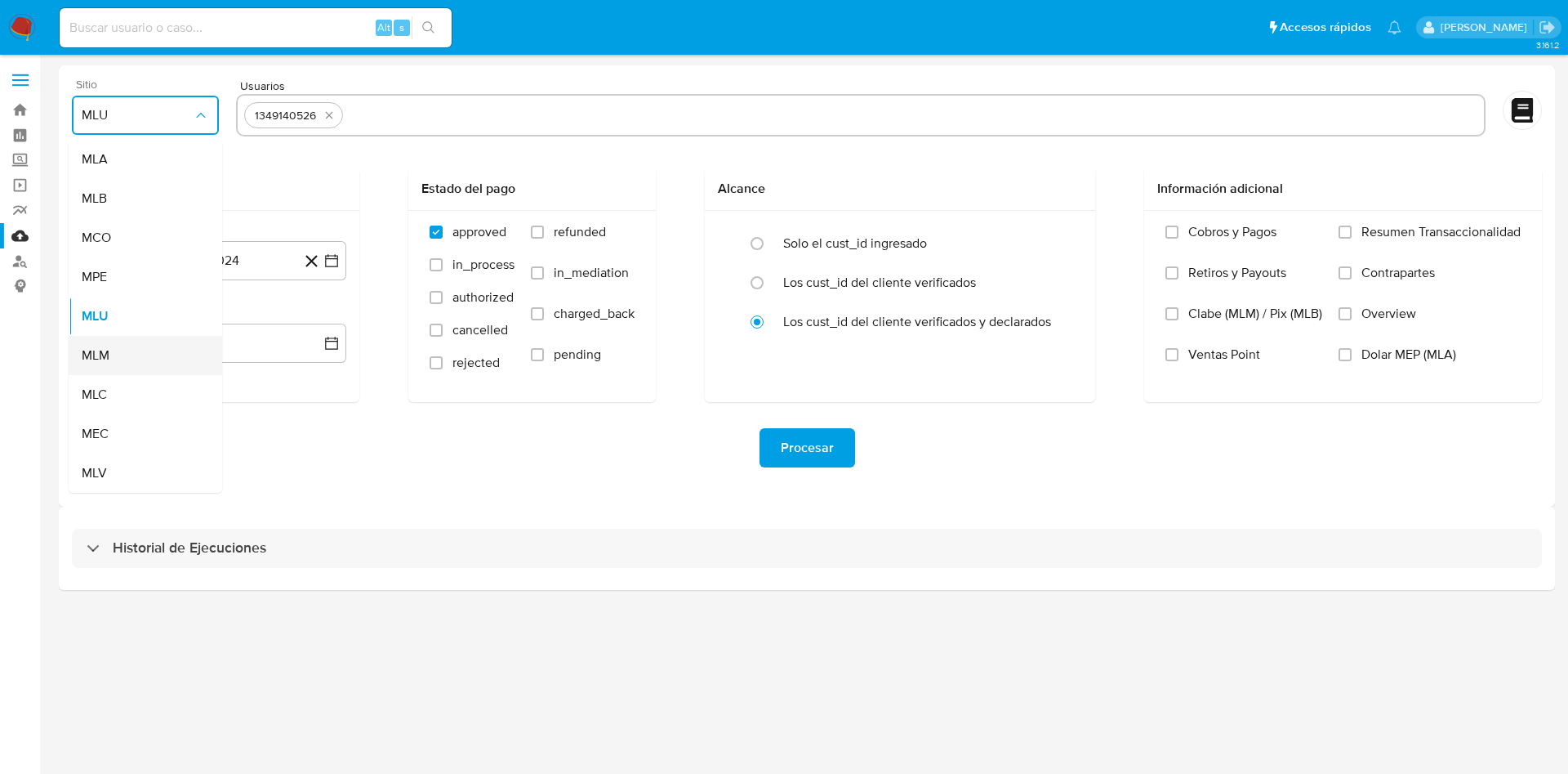
click at [128, 349] on div "MLM" at bounding box center [141, 355] width 117 height 39
click at [336, 270] on button "3 de septiembre de 2024" at bounding box center [216, 260] width 261 height 39
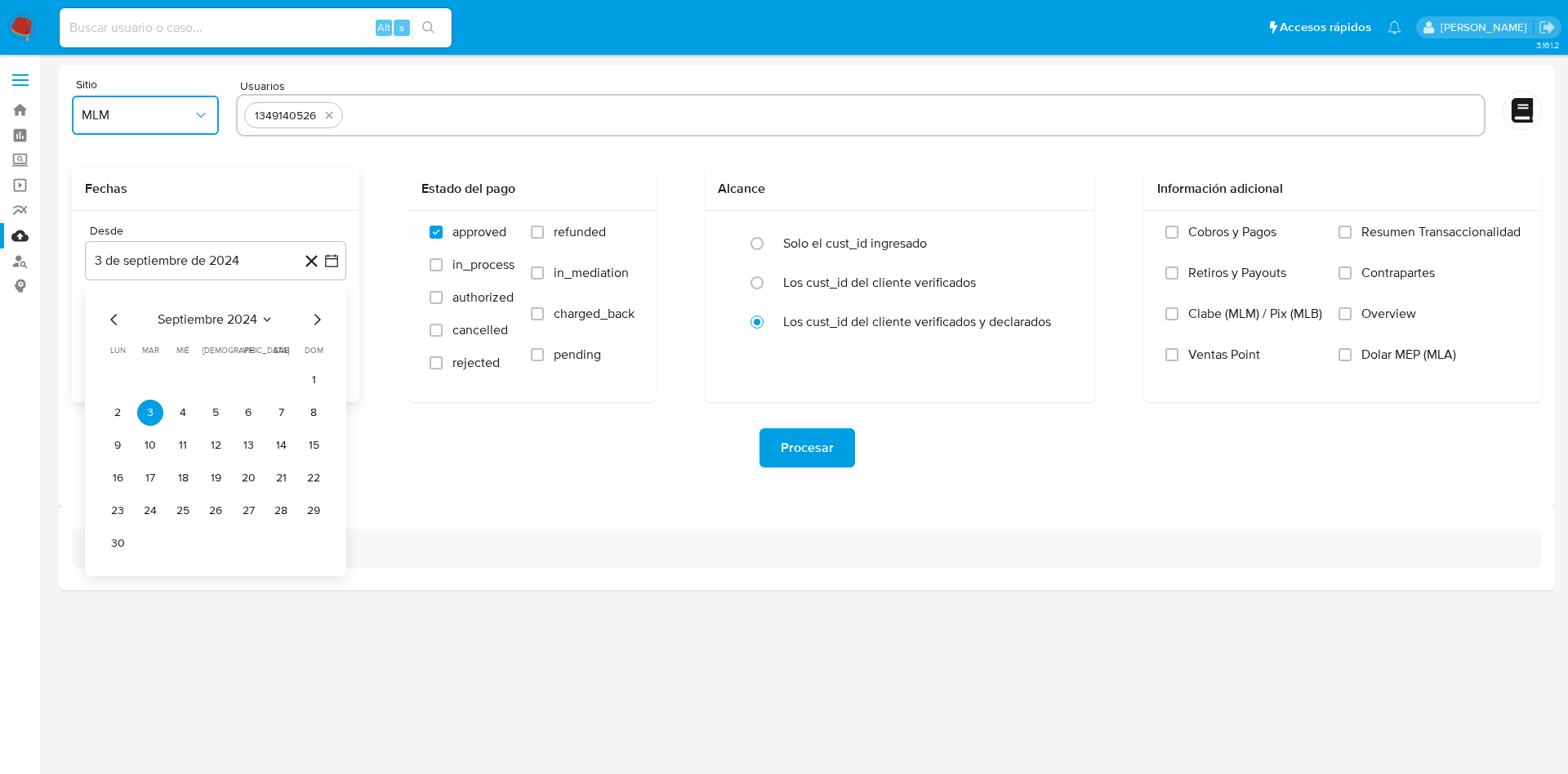
click at [322, 309] on icon "Mes siguiente" at bounding box center [317, 319] width 20 height 20
click at [321, 310] on icon "Mes siguiente" at bounding box center [317, 319] width 20 height 20
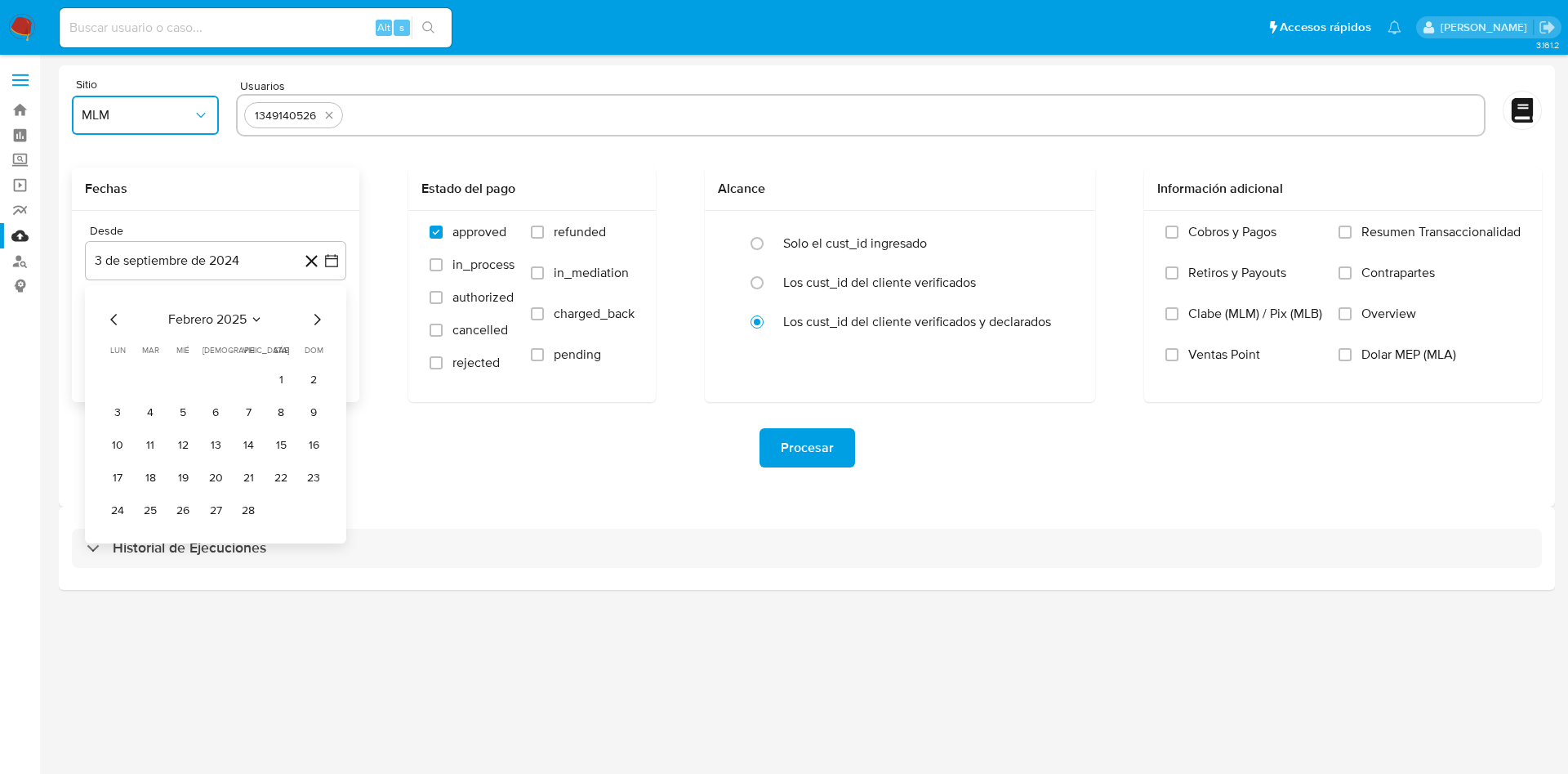
click at [321, 310] on icon "Mes siguiente" at bounding box center [317, 319] width 20 height 20
click at [284, 389] on button "1" at bounding box center [281, 380] width 26 height 26
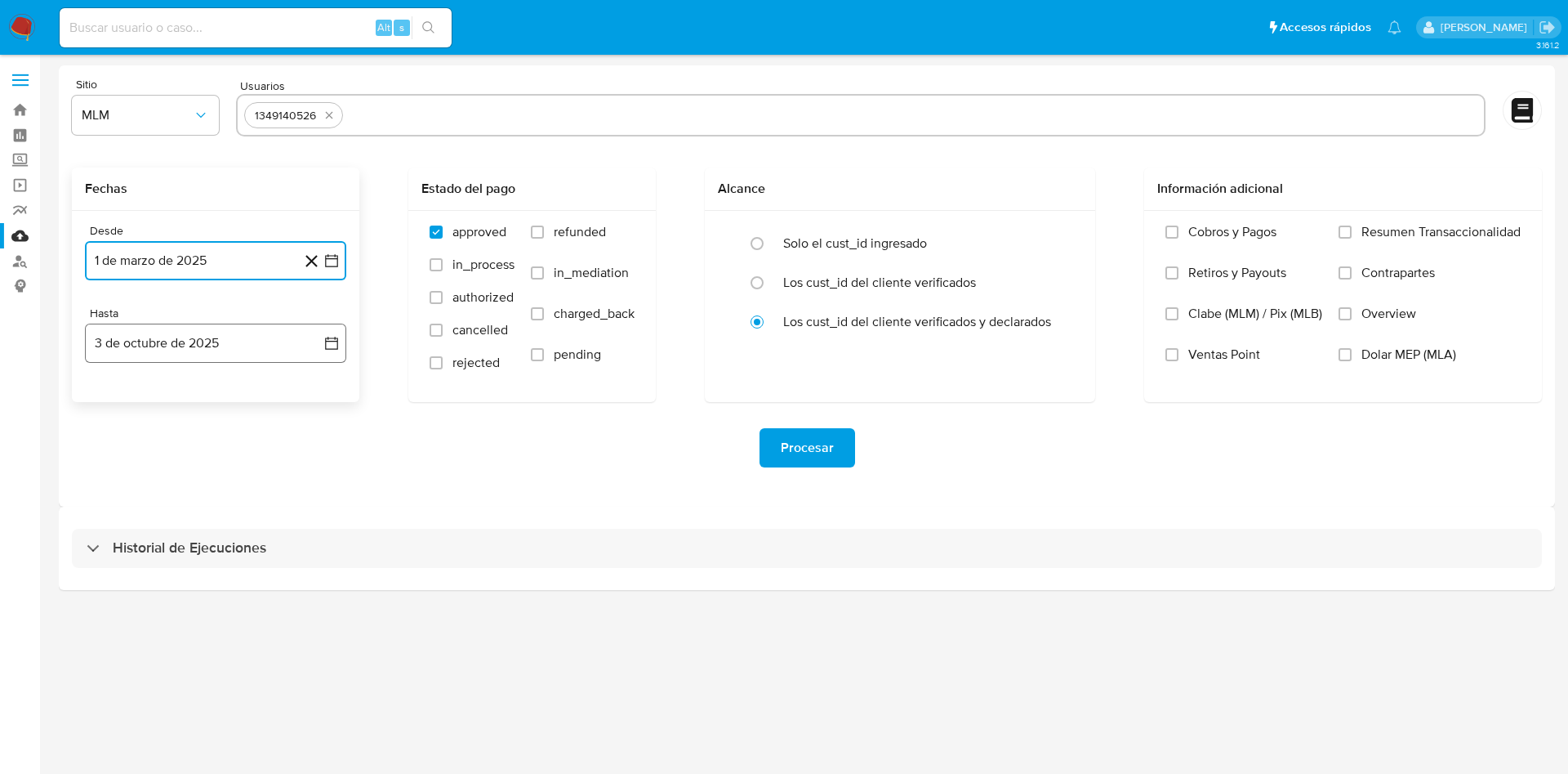
click at [319, 345] on button "3 de octubre de 2025" at bounding box center [216, 342] width 261 height 39
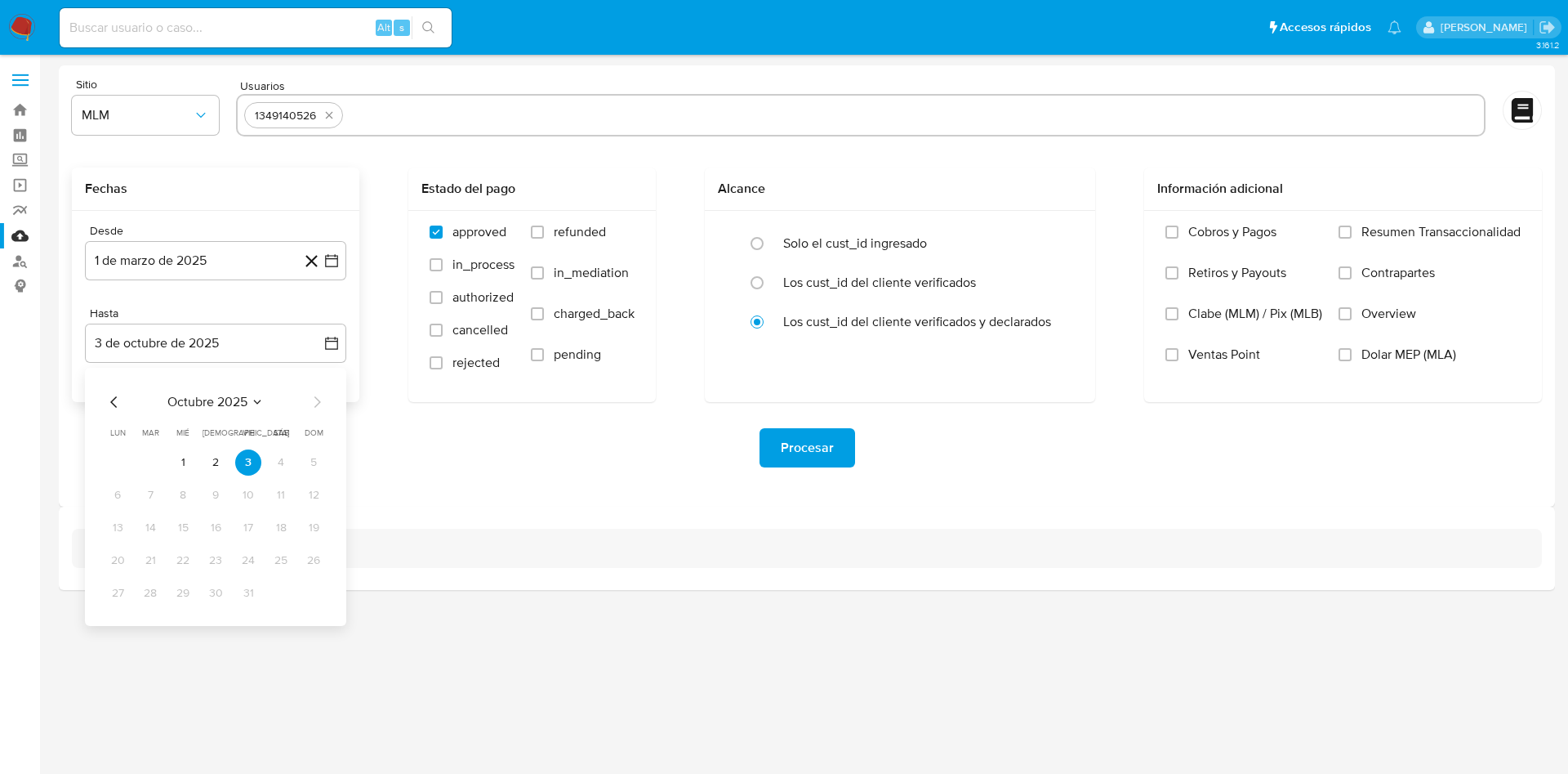
click at [103, 396] on div "octubre 2025 octubre 2025 lun lunes mar martes mié miércoles jue jueves vie vie…" at bounding box center [216, 497] width 261 height 258
click at [102, 396] on div "octubre 2025 octubre 2025 lun lunes mar martes mié miércoles jue jueves vie vie…" at bounding box center [216, 497] width 261 height 258
click at [109, 402] on icon "Mes anterior" at bounding box center [114, 402] width 20 height 20
click at [113, 404] on icon "Mes anterior" at bounding box center [113, 402] width 7 height 12
click at [321, 593] on button "31" at bounding box center [314, 594] width 26 height 26
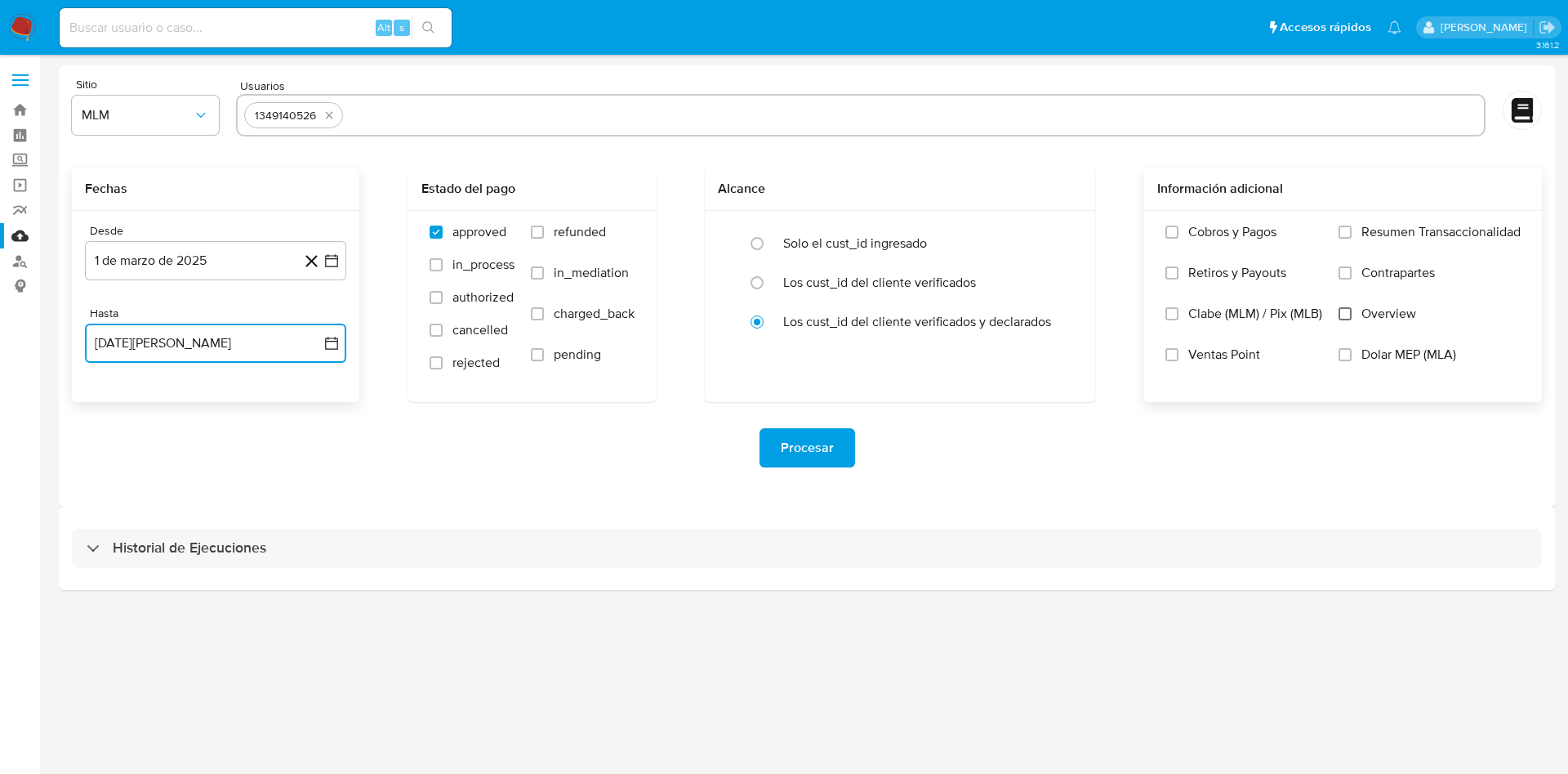
click at [1344, 313] on input "Overview" at bounding box center [1345, 314] width 13 height 13
click at [793, 463] on span "Procesar" at bounding box center [808, 447] width 53 height 36
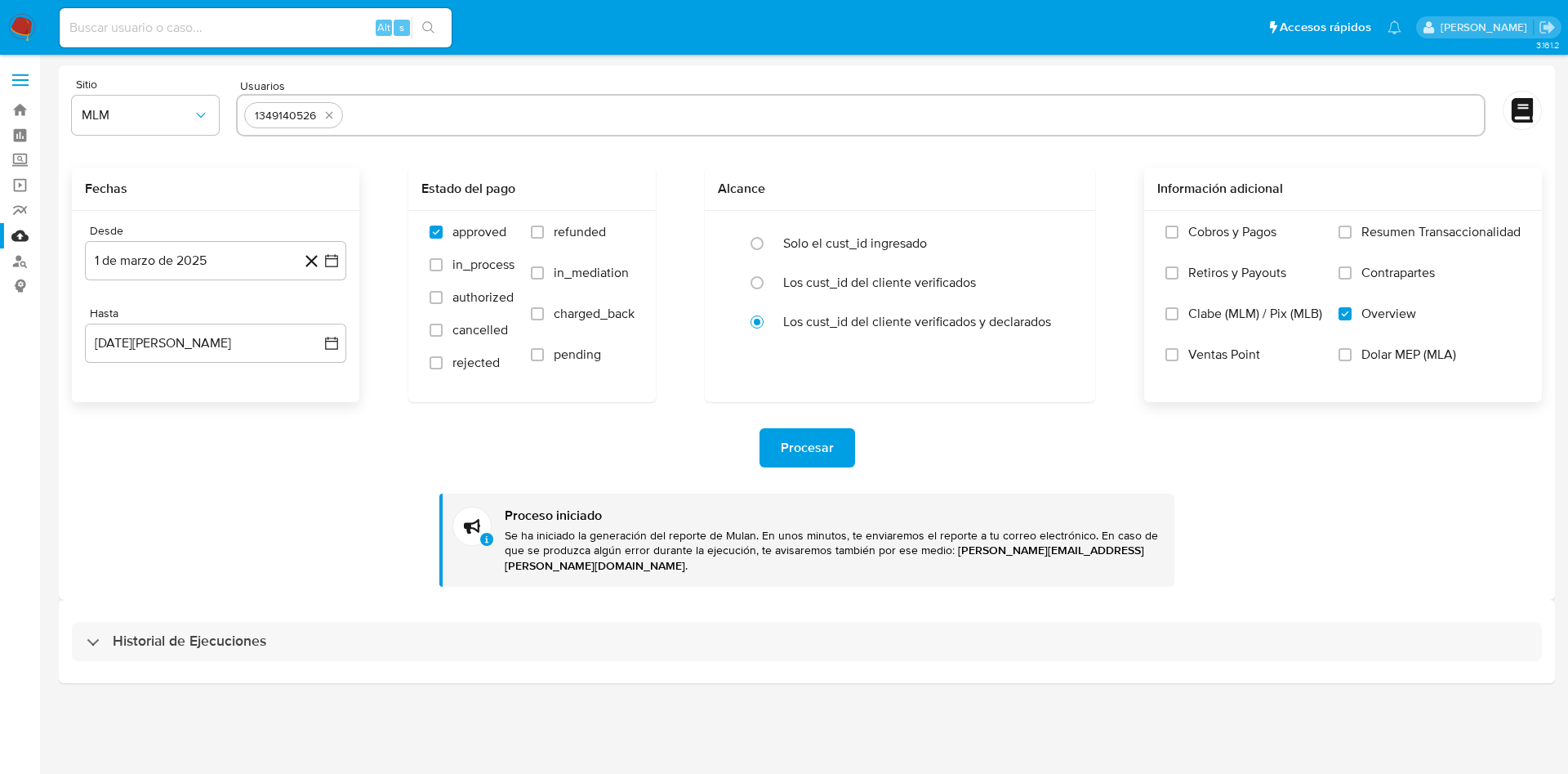
click at [33, 31] on img at bounding box center [22, 28] width 28 height 28
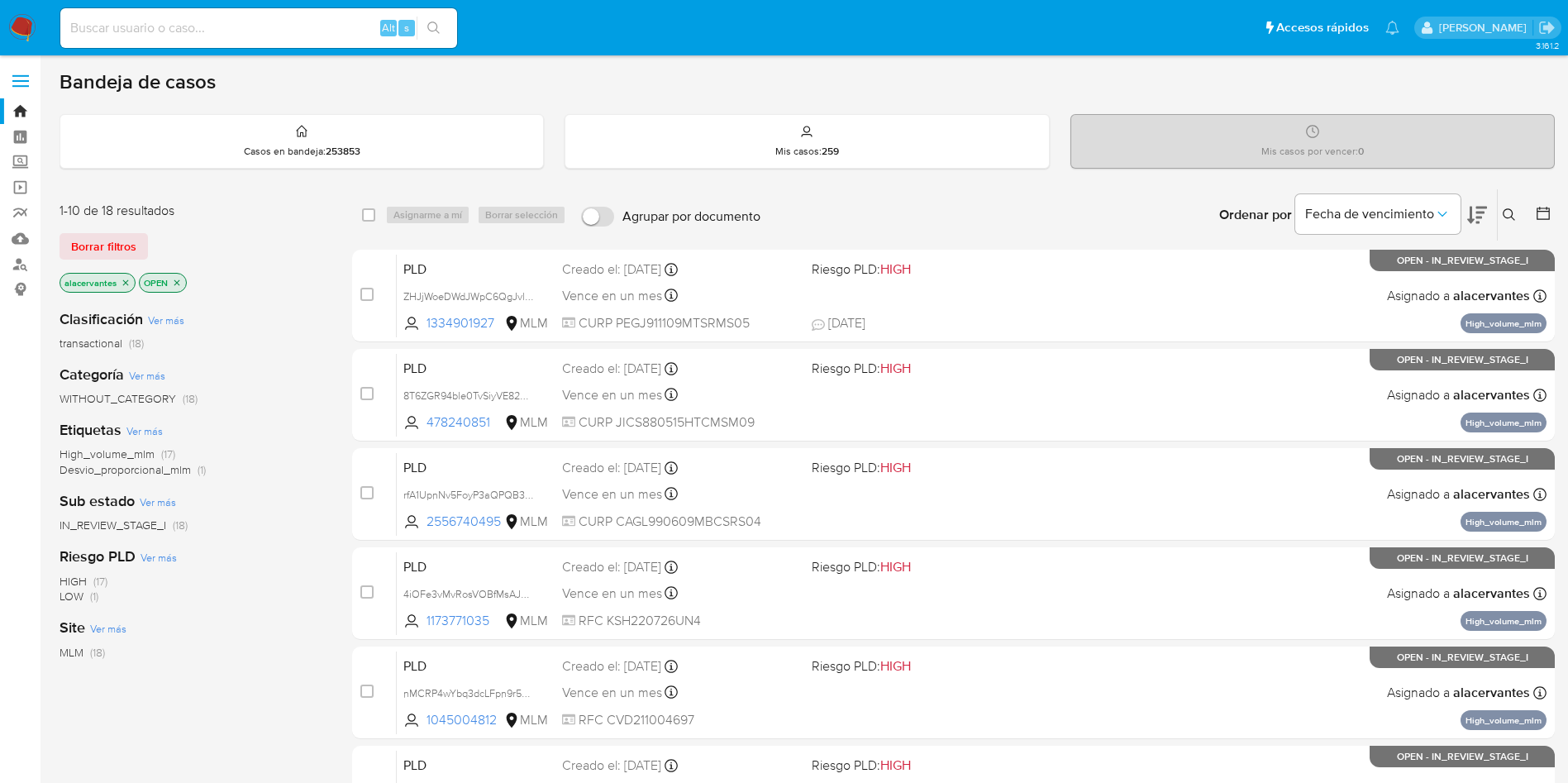
drag, startPoint x: 1512, startPoint y: 216, endPoint x: 1300, endPoint y: 268, distance: 218.3
click at [1512, 214] on icon at bounding box center [1509, 214] width 13 height 13
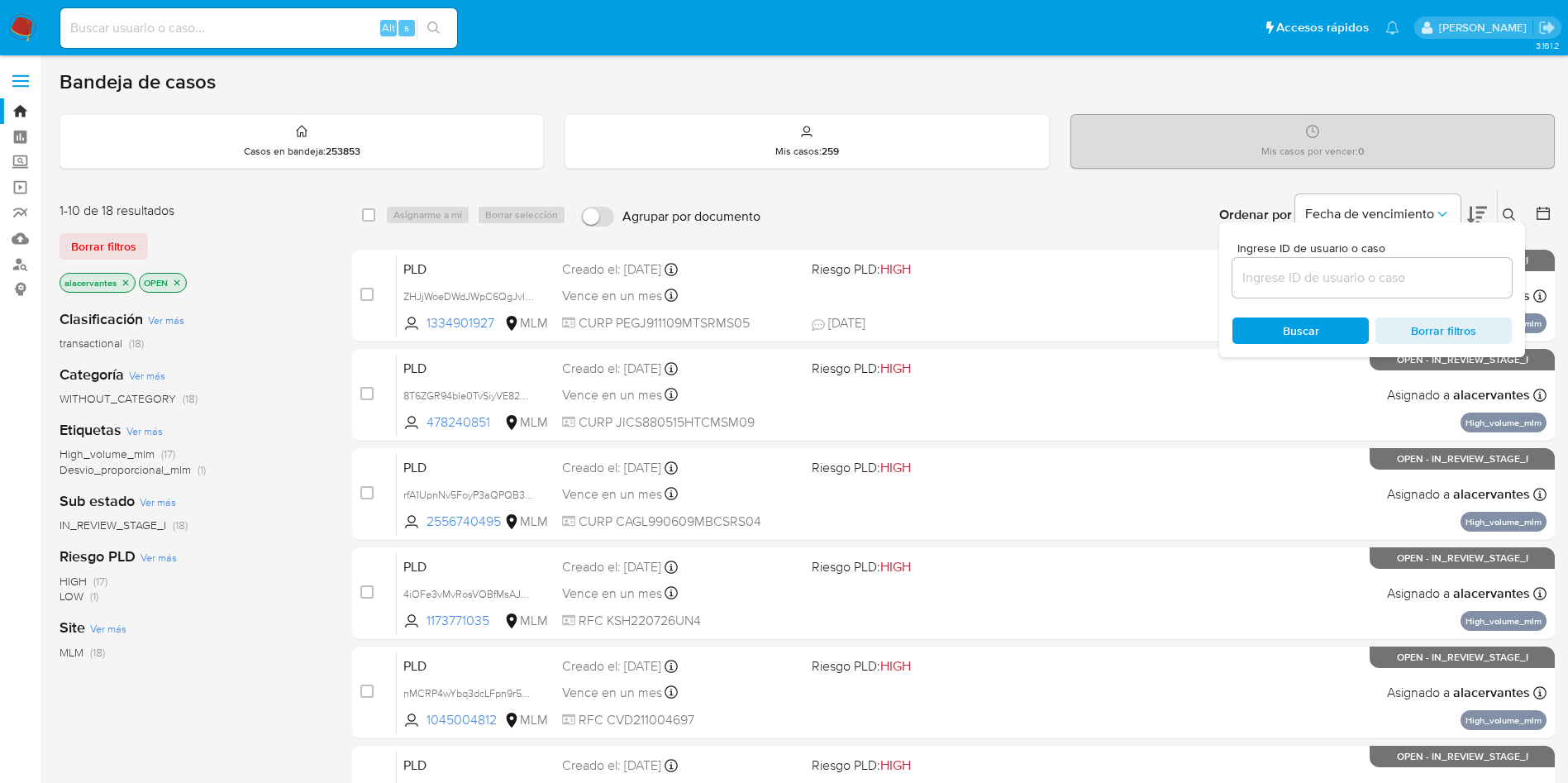
click at [1292, 268] on input at bounding box center [1372, 278] width 279 height 22
type input "2195310905"
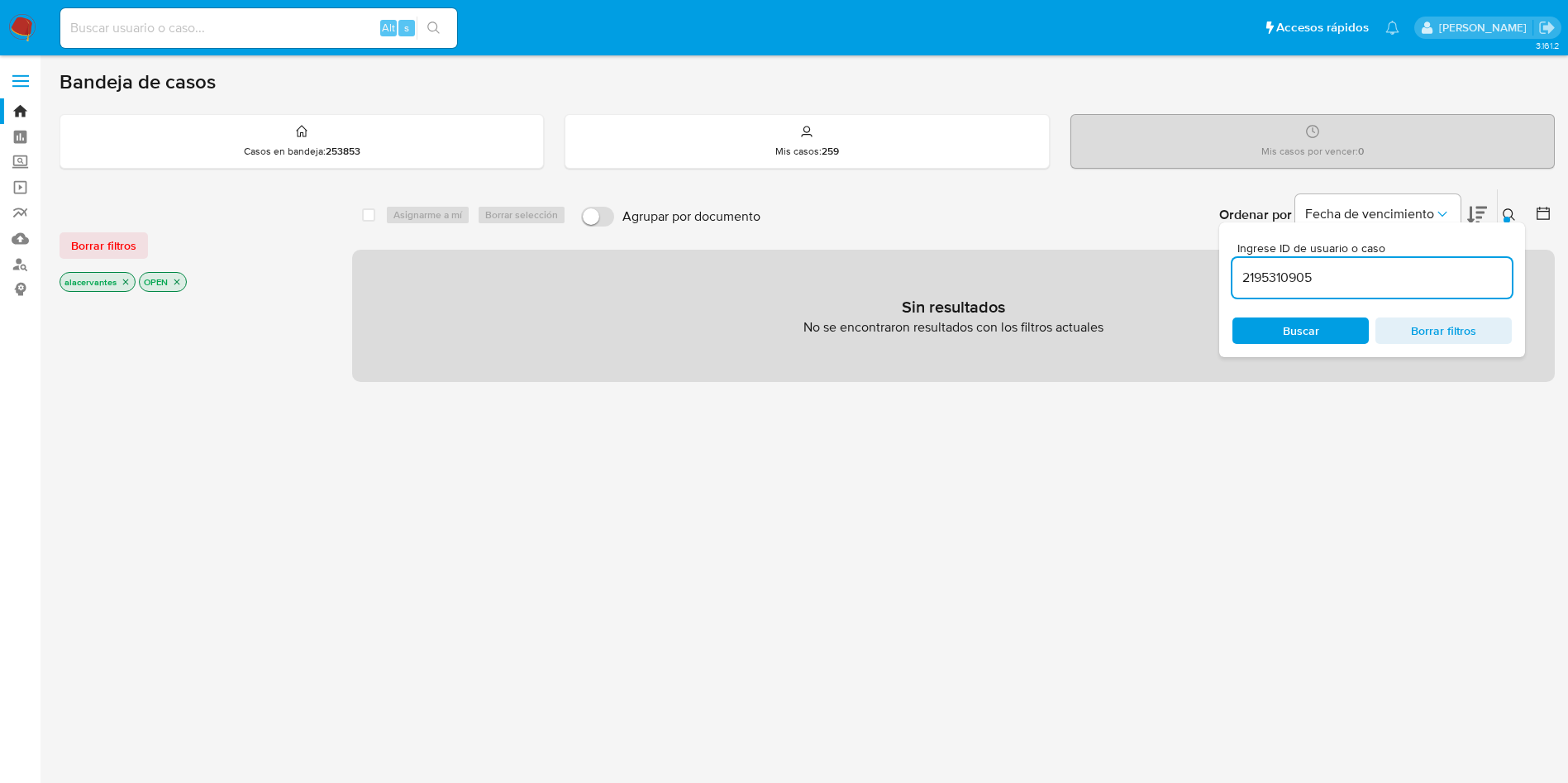
click at [123, 280] on icon "close-filter" at bounding box center [126, 282] width 10 height 10
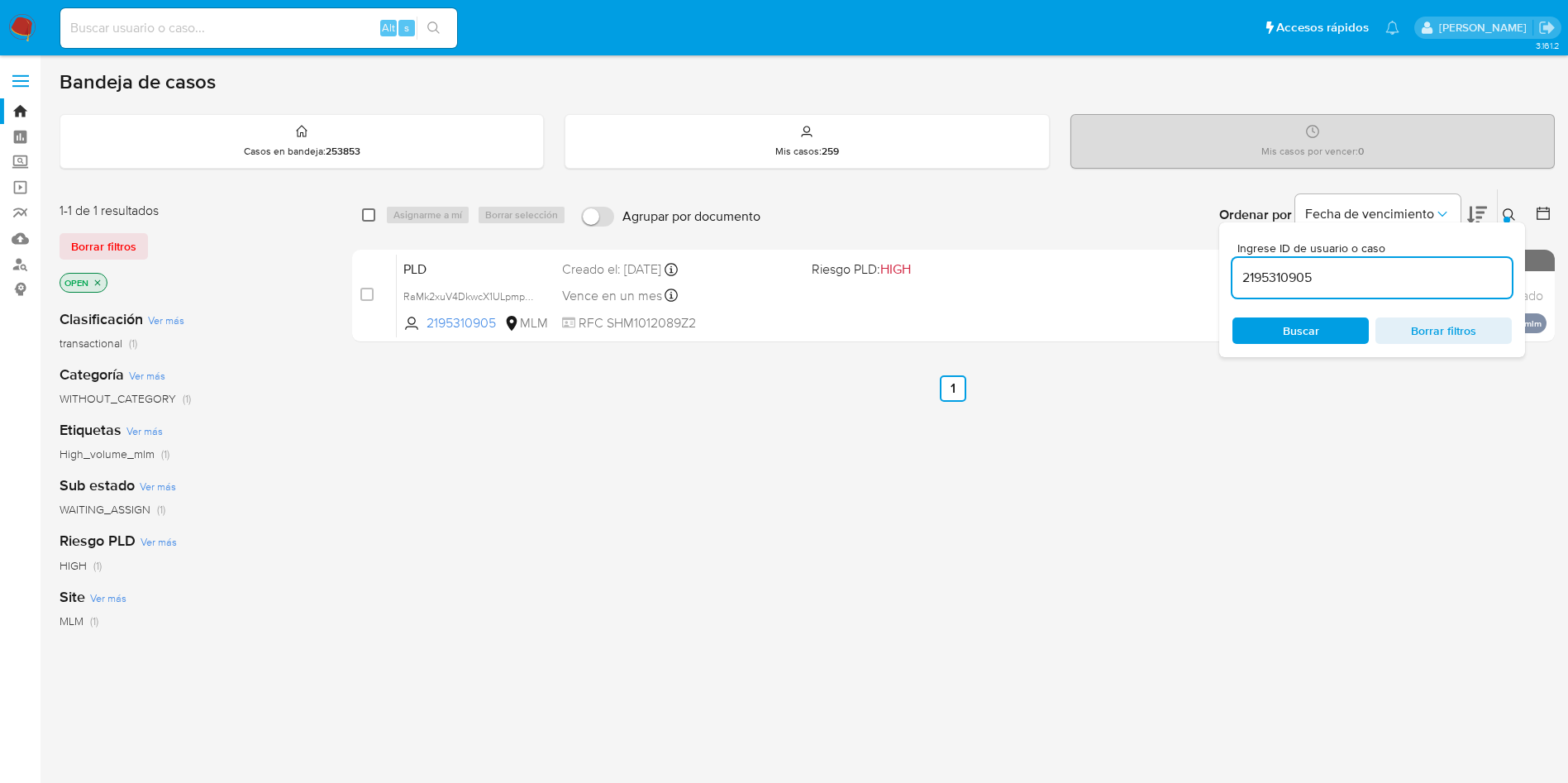
click at [367, 218] on input "checkbox" at bounding box center [369, 215] width 13 height 13
checkbox input "true"
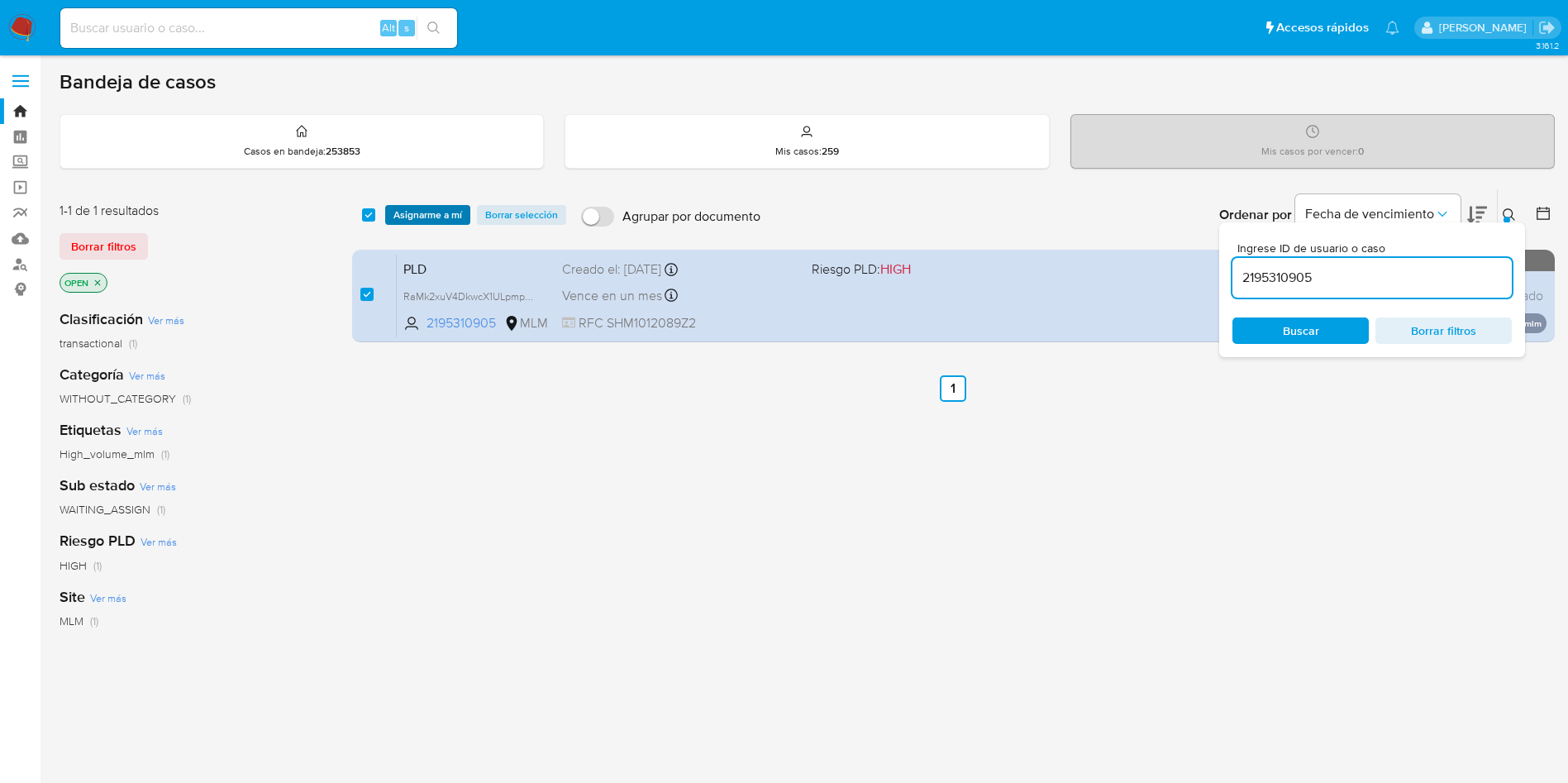
click at [406, 215] on span "Asignarme a mí" at bounding box center [428, 215] width 69 height 17
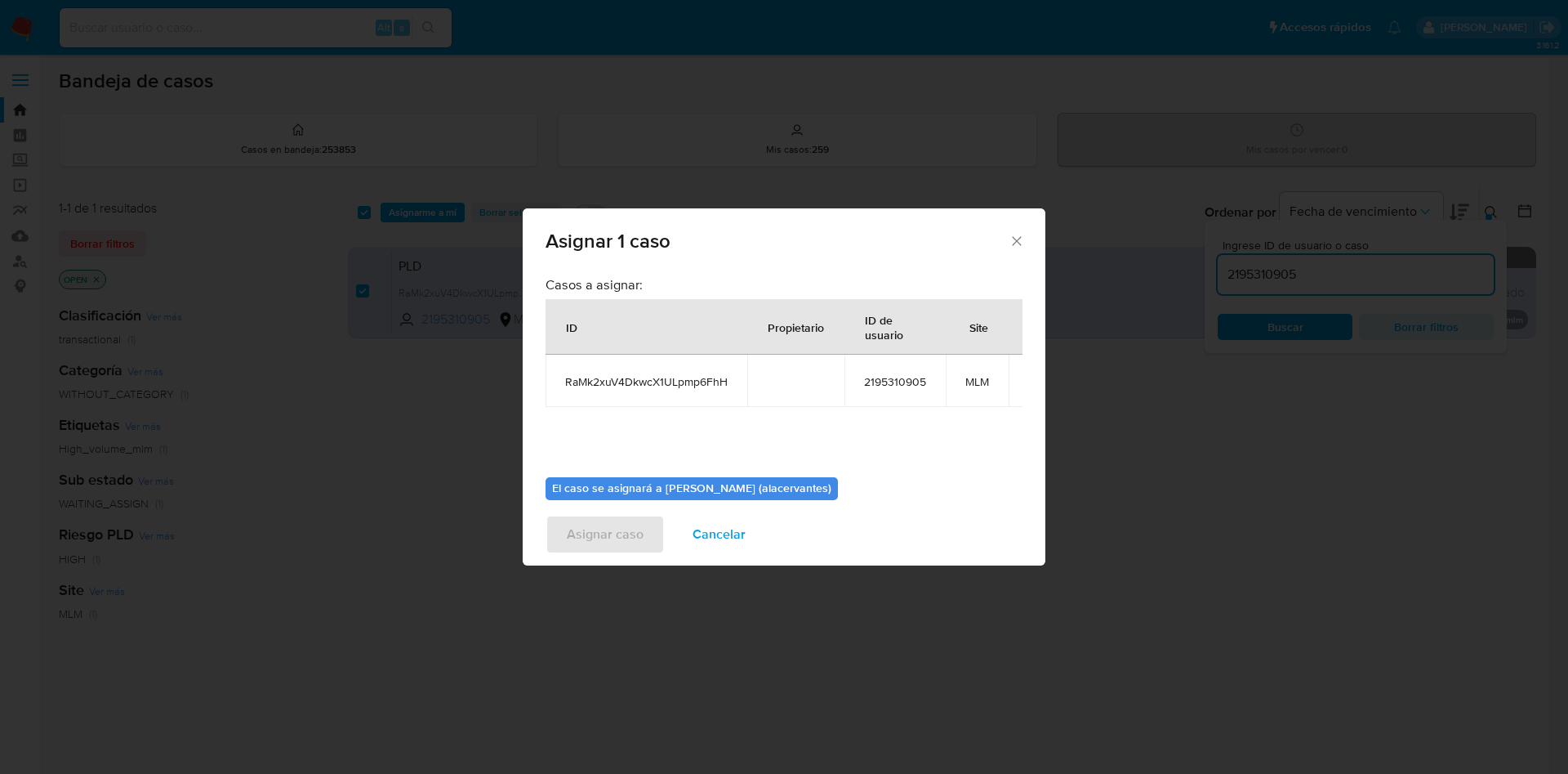
scroll to position [103, 0]
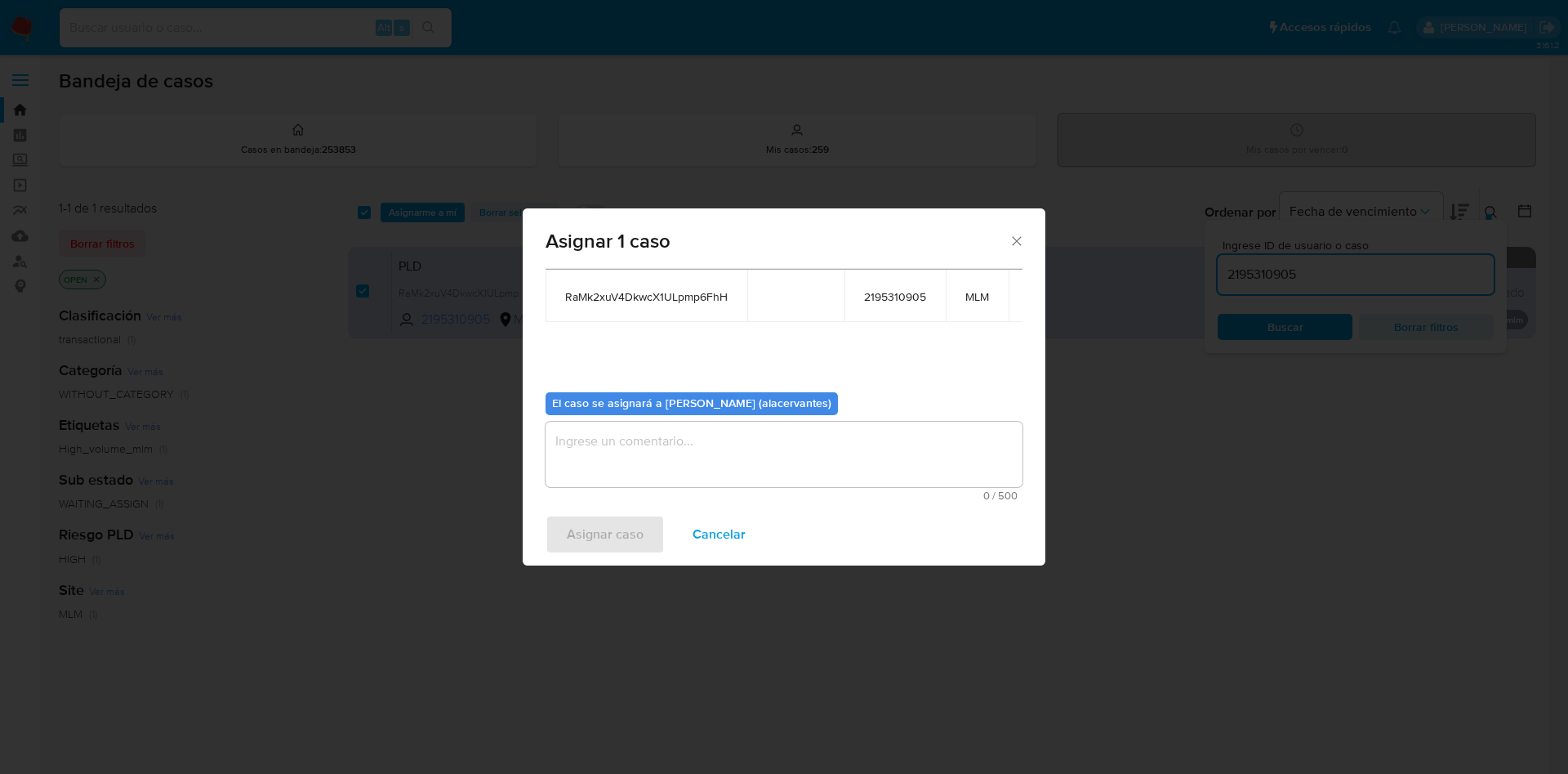
click at [707, 422] on textarea "assign-modal" at bounding box center [784, 454] width 477 height 65
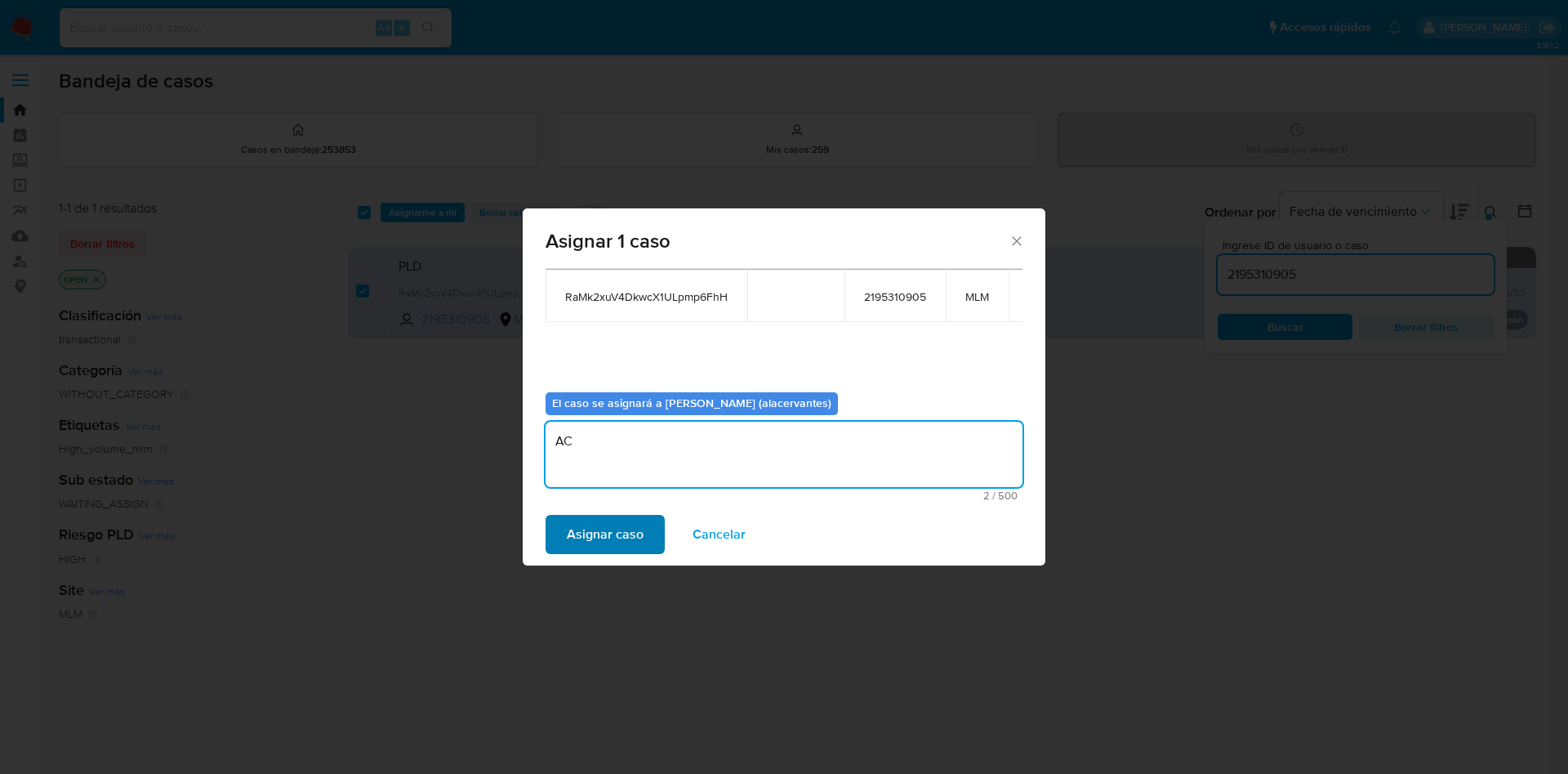
type textarea "AC"
click at [588, 533] on span "Asignar caso" at bounding box center [605, 533] width 77 height 36
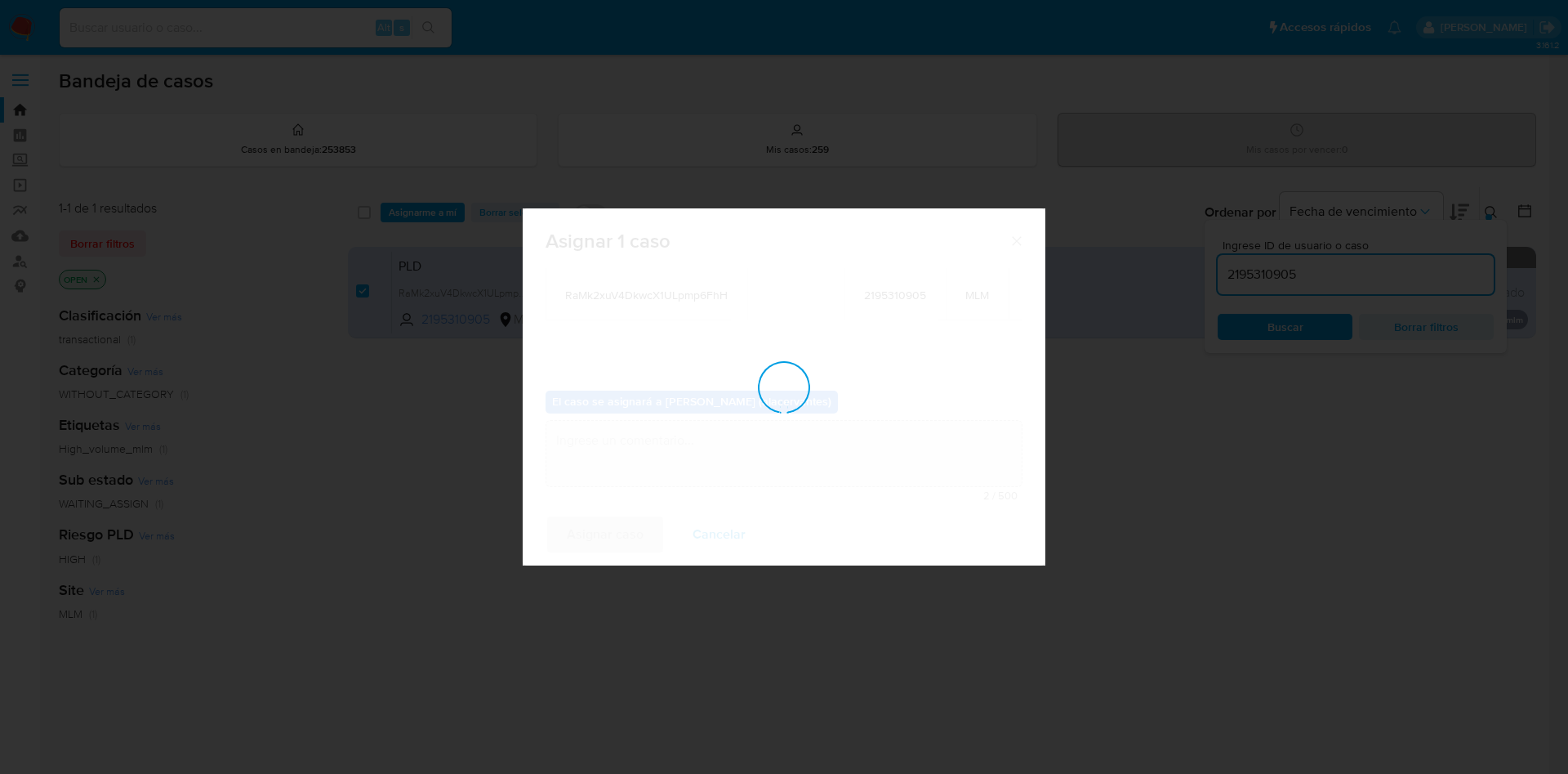
checkbox input "false"
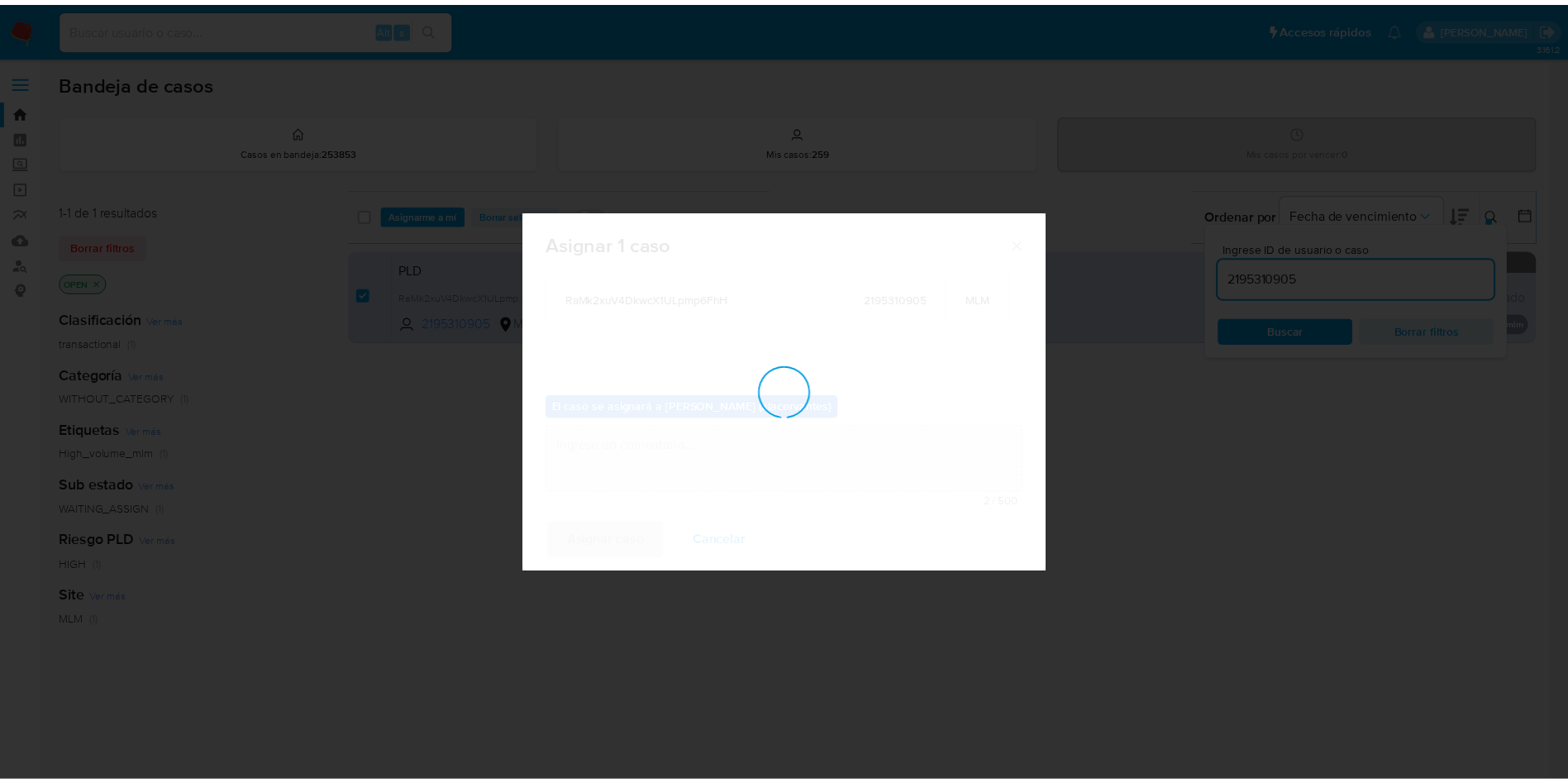
scroll to position [100, 0]
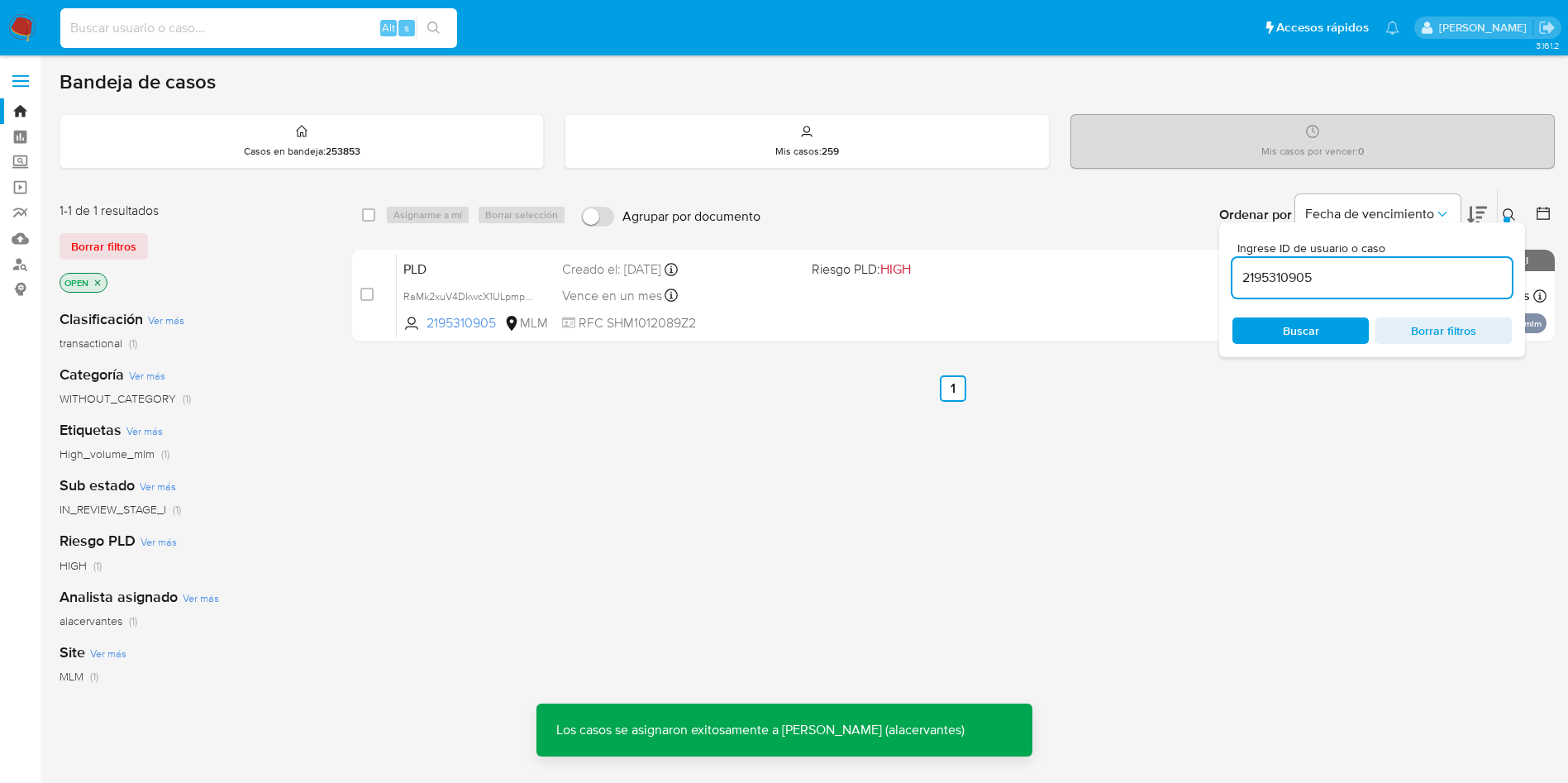
click at [270, 30] on input at bounding box center [259, 28] width 397 height 22
paste input "2195310905"
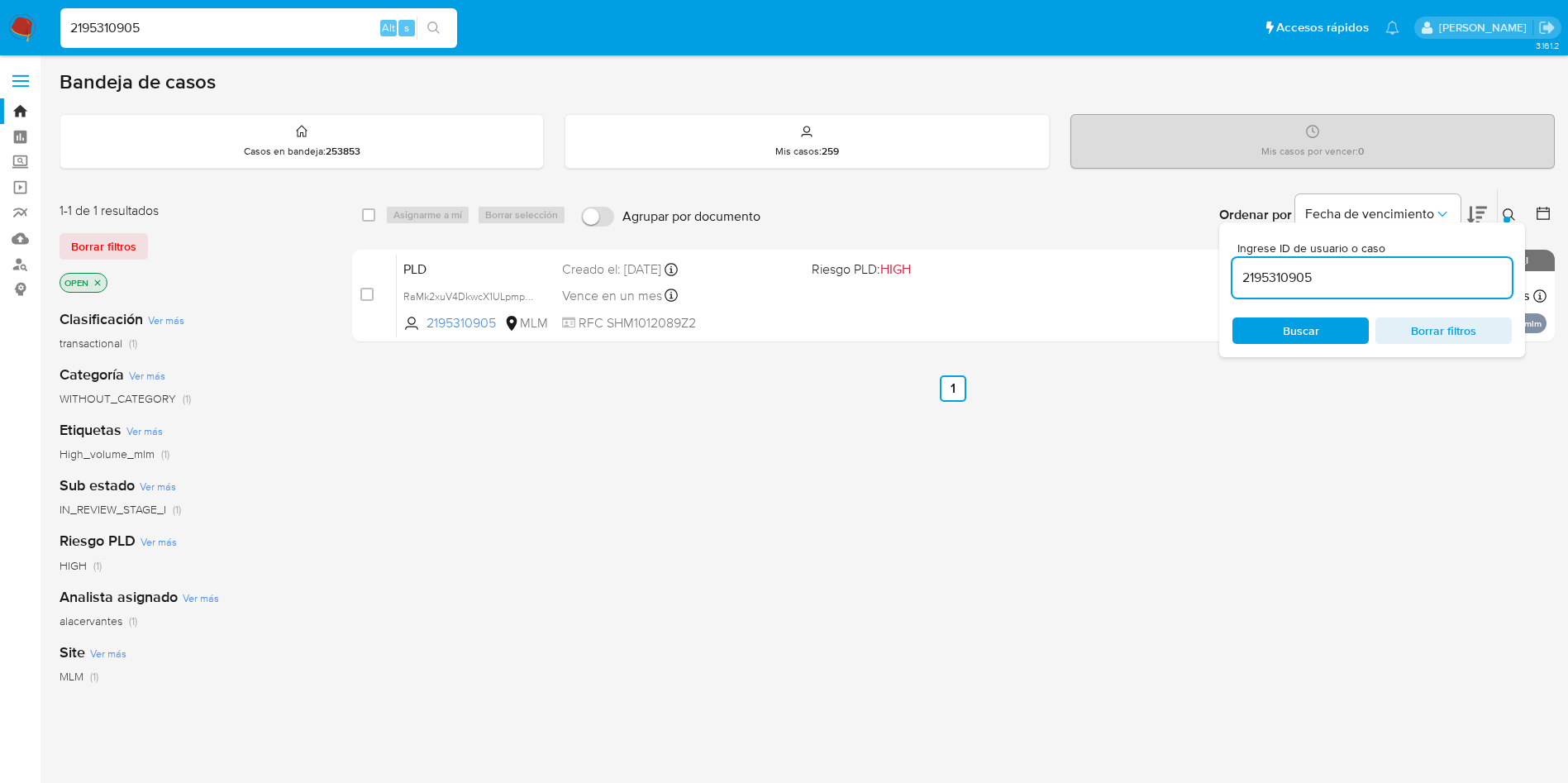
type input "2195310905"
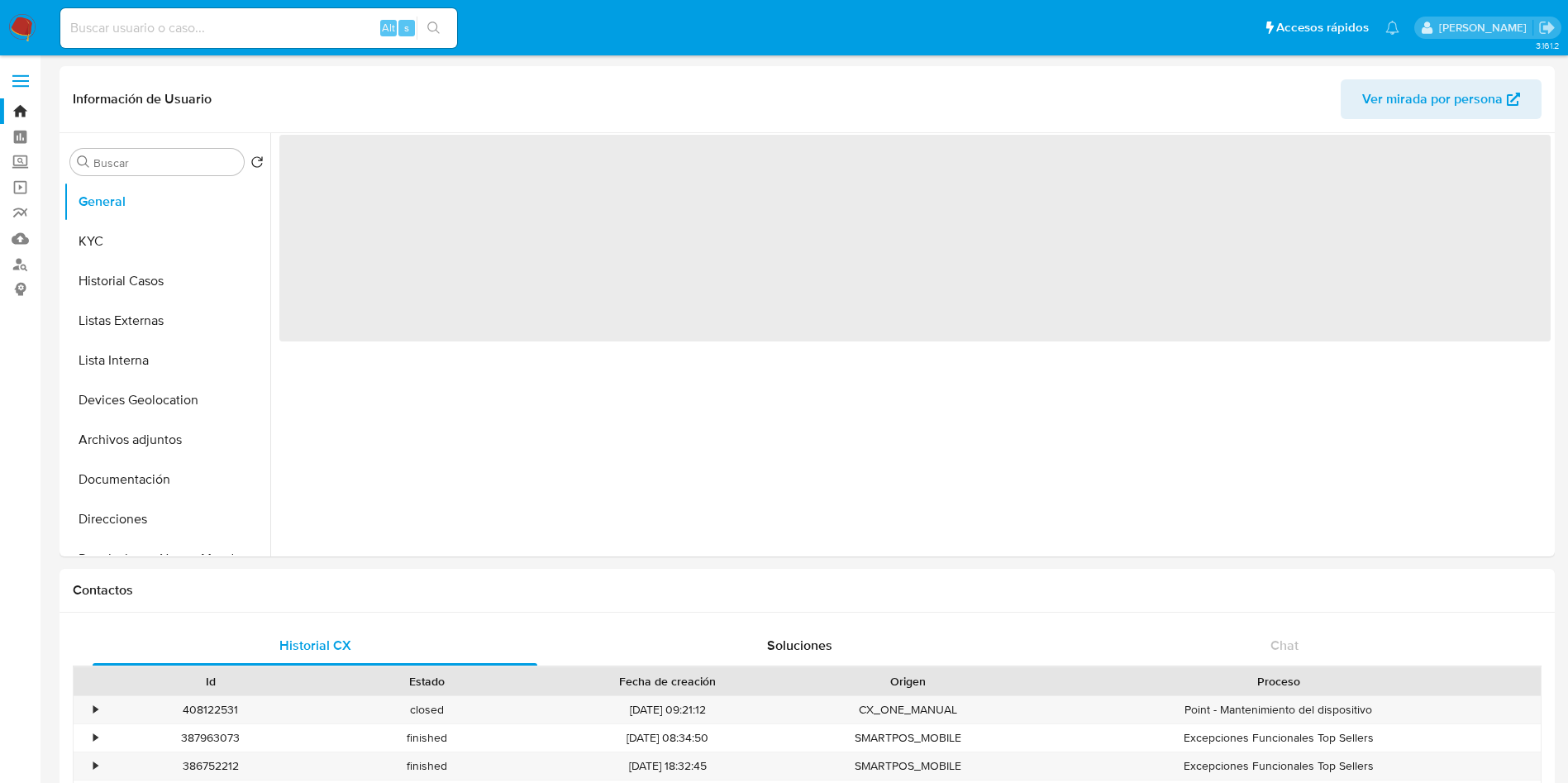
select select "10"
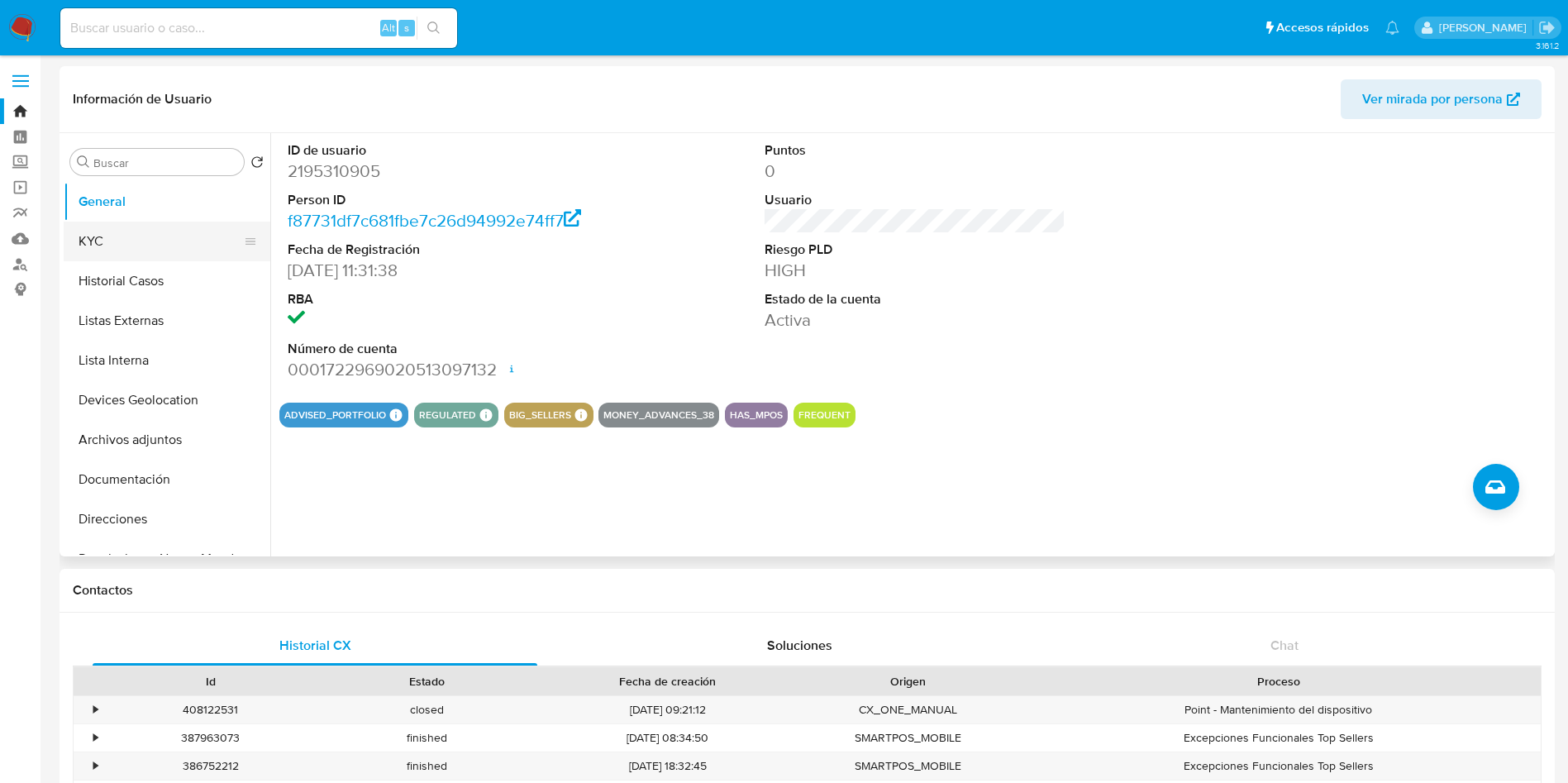
click at [145, 256] on button "KYC" at bounding box center [160, 241] width 193 height 39
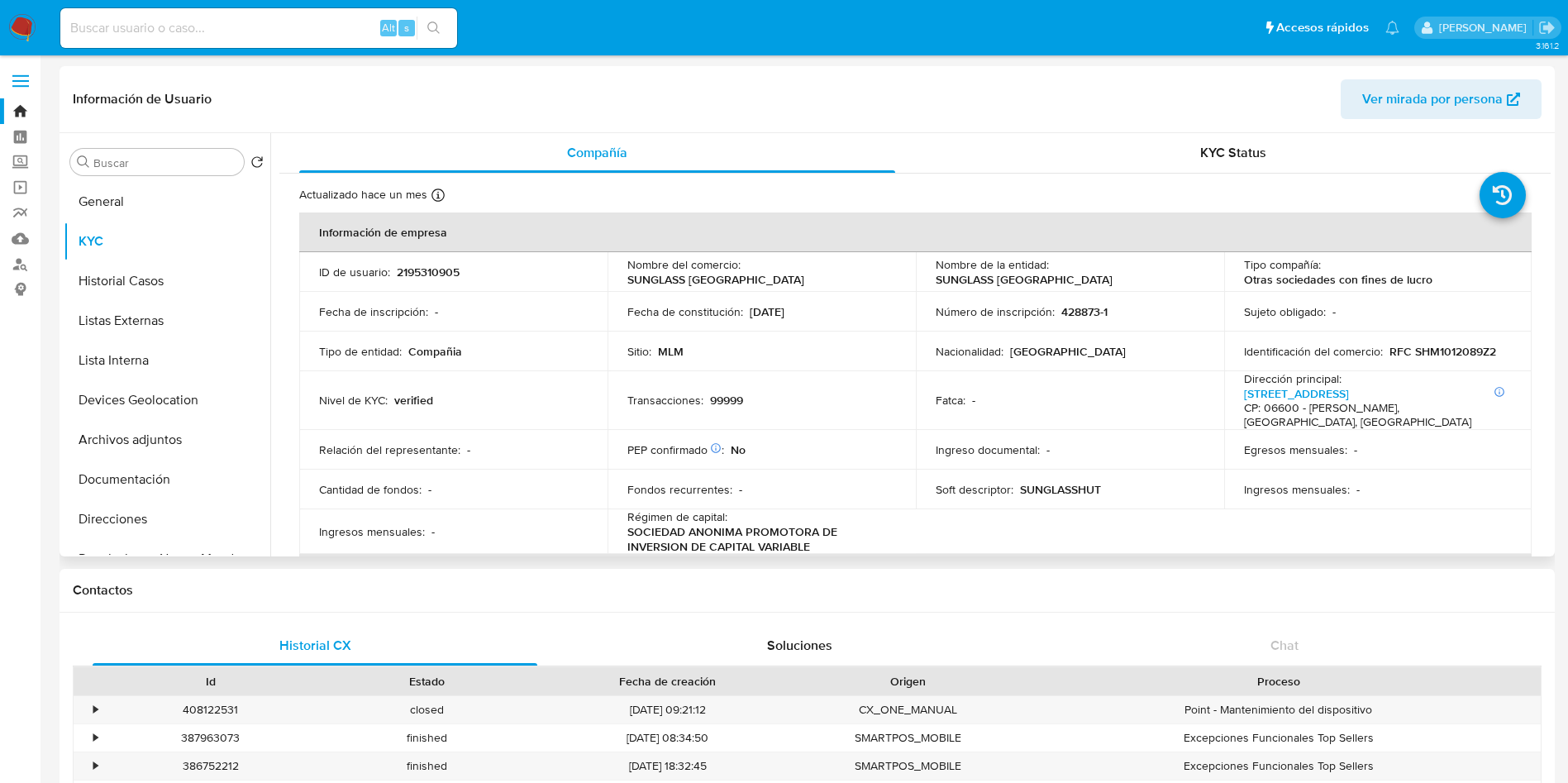
click at [769, 284] on p "SUNGLASS [GEOGRAPHIC_DATA]" at bounding box center [715, 279] width 177 height 15
click at [788, 286] on div "Nombre del comercio : SUNGLASS HUT DE [GEOGRAPHIC_DATA]" at bounding box center [761, 272] width 269 height 30
click at [109, 292] on button "Historial Casos" at bounding box center [160, 280] width 193 height 39
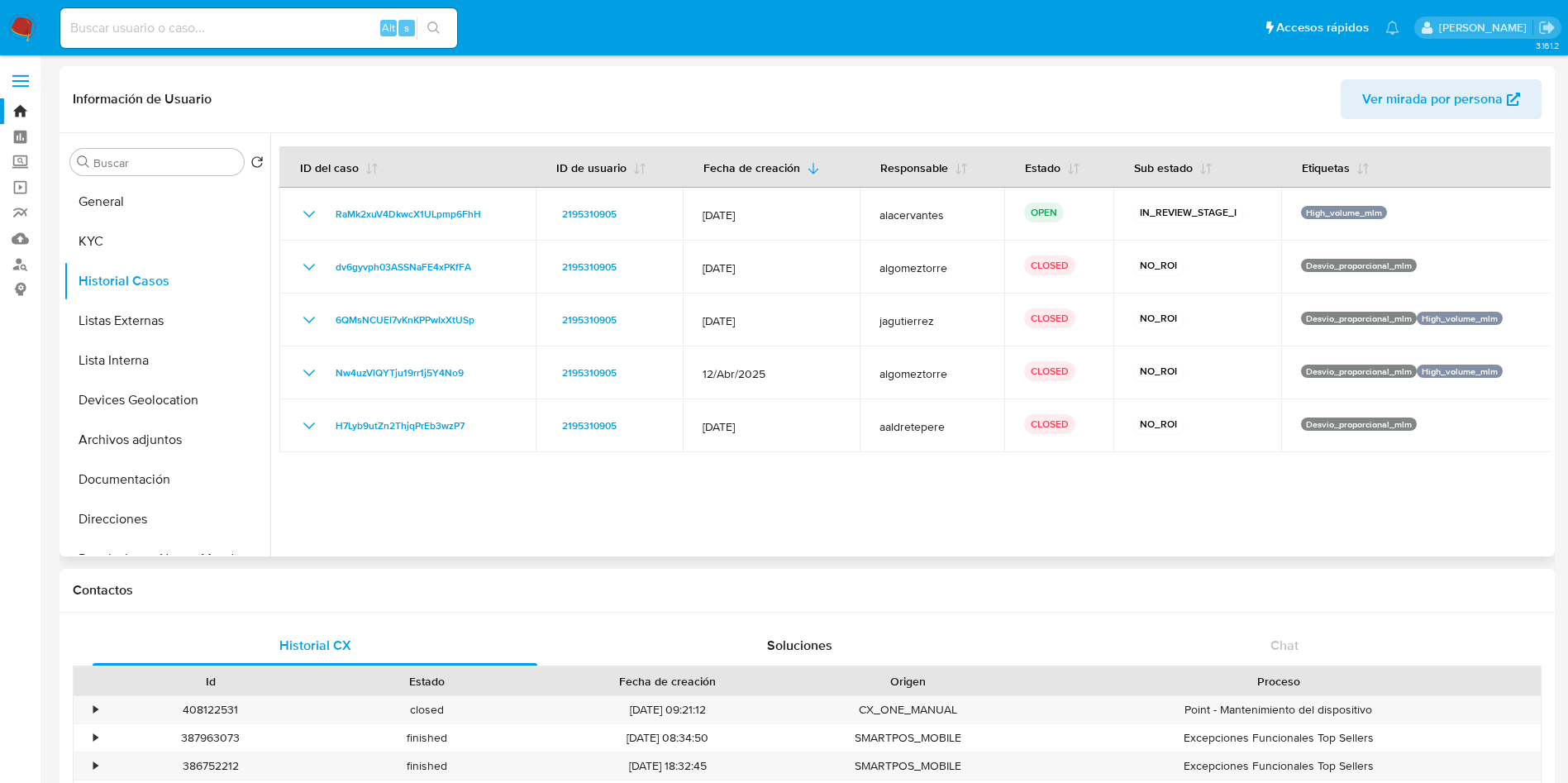
click at [442, 509] on div at bounding box center [910, 345] width 1280 height 423
click at [171, 203] on button "General" at bounding box center [160, 201] width 193 height 39
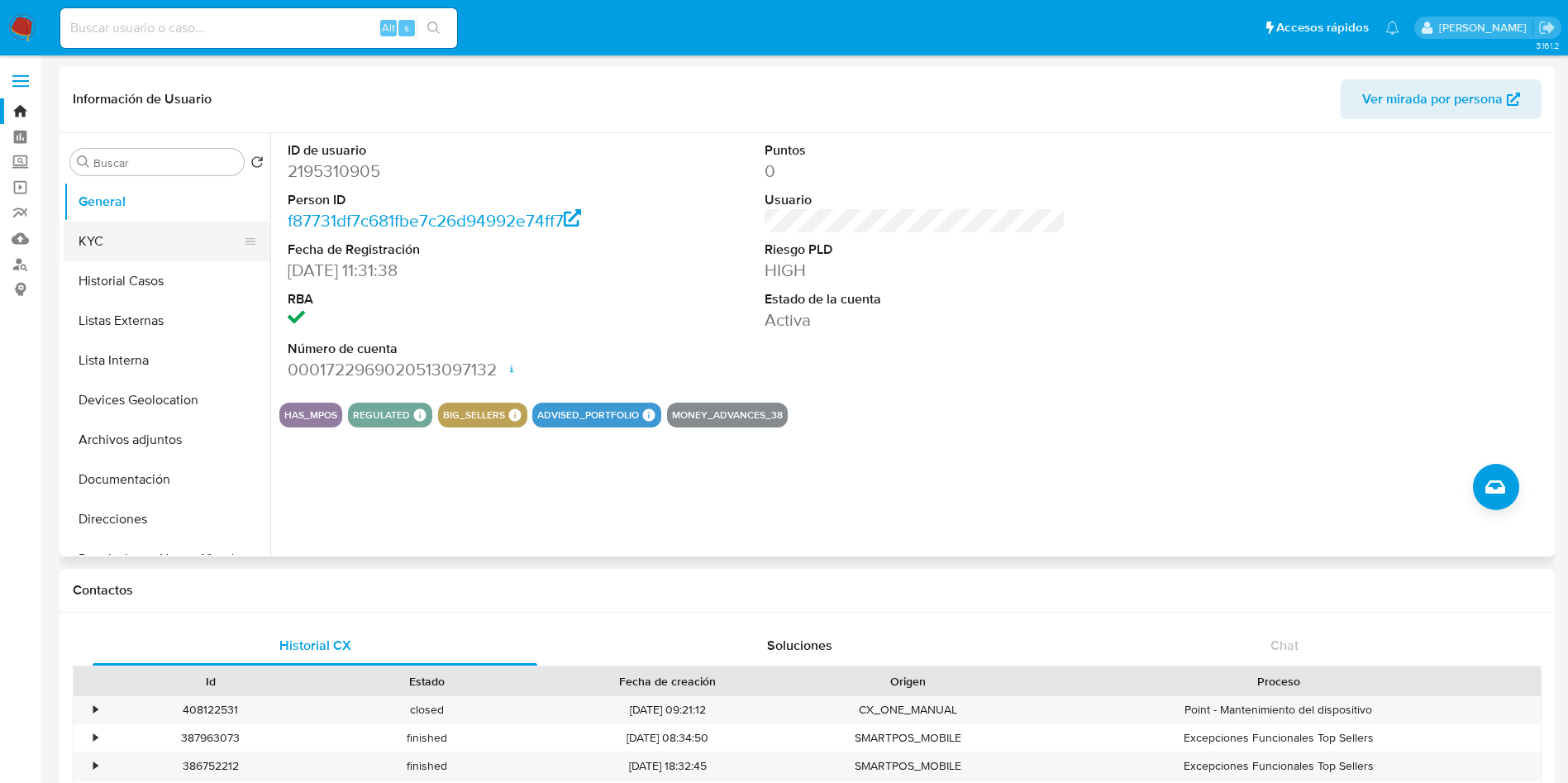
click at [75, 247] on button "KYC" at bounding box center [160, 241] width 193 height 39
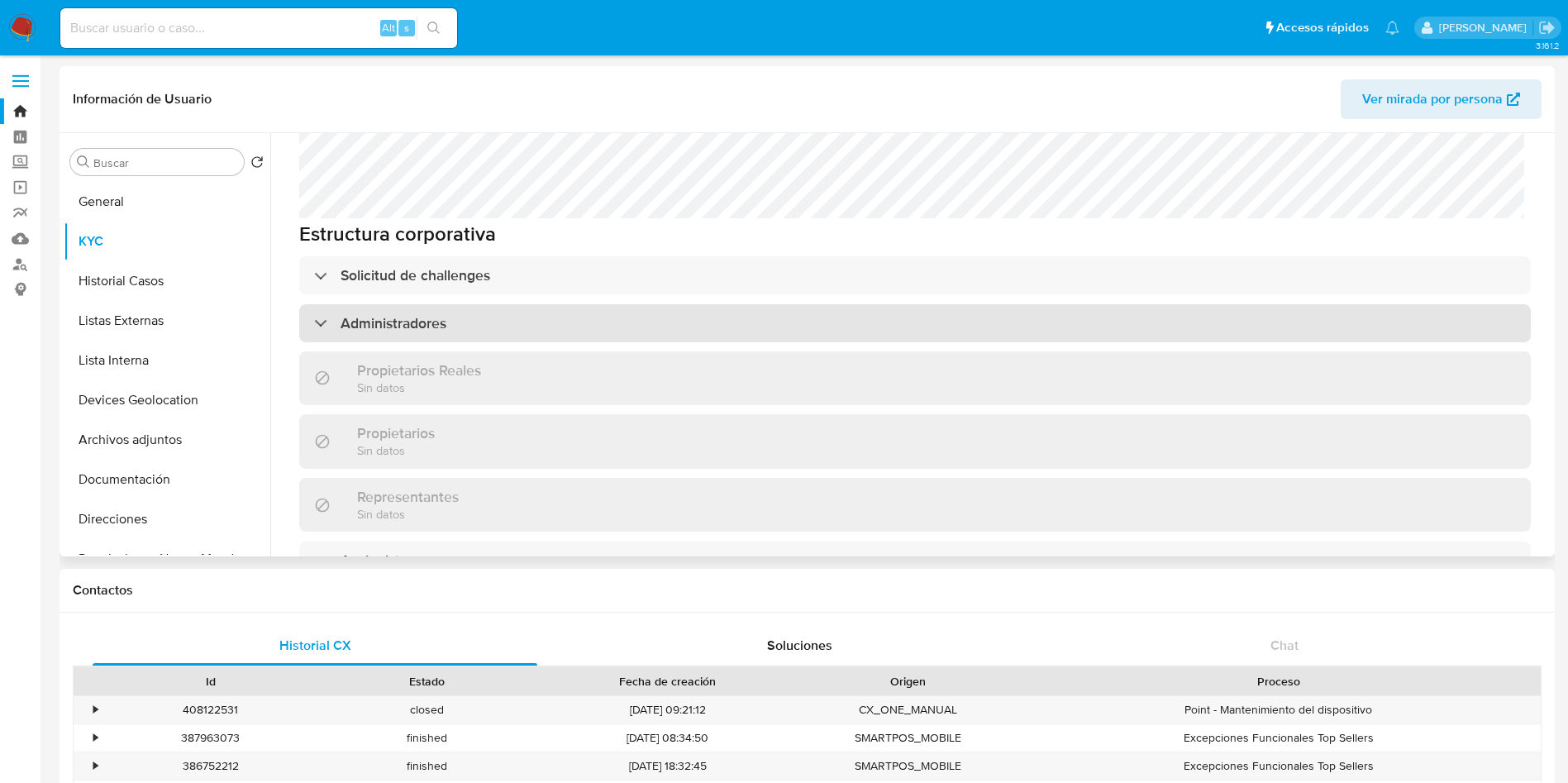
scroll to position [774, 0]
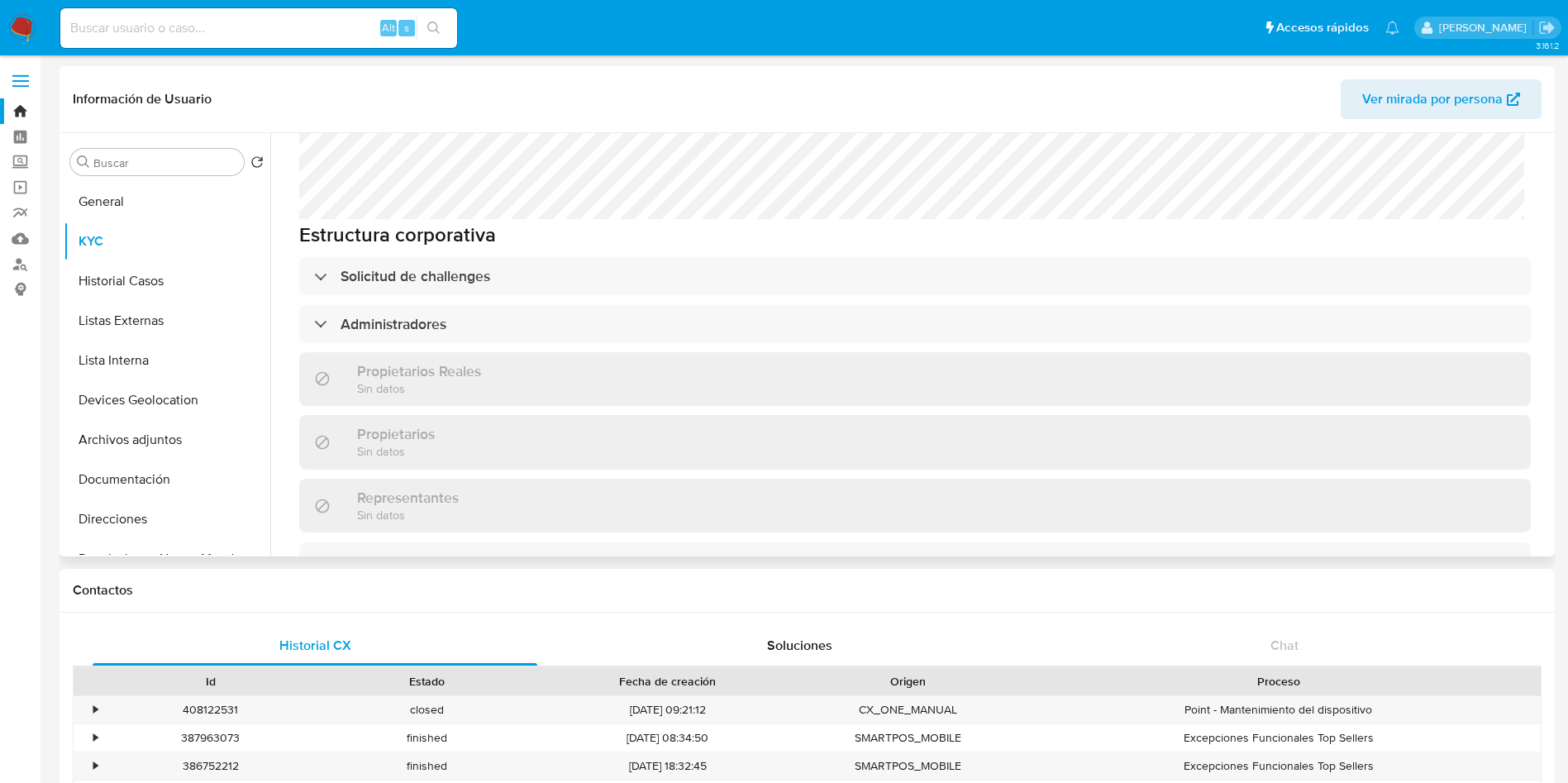
click at [710, 314] on div "Información de empresa ID de usuario : 2195310905 Nombre del comercio : SUNGLAS…" at bounding box center [915, 204] width 1232 height 1532
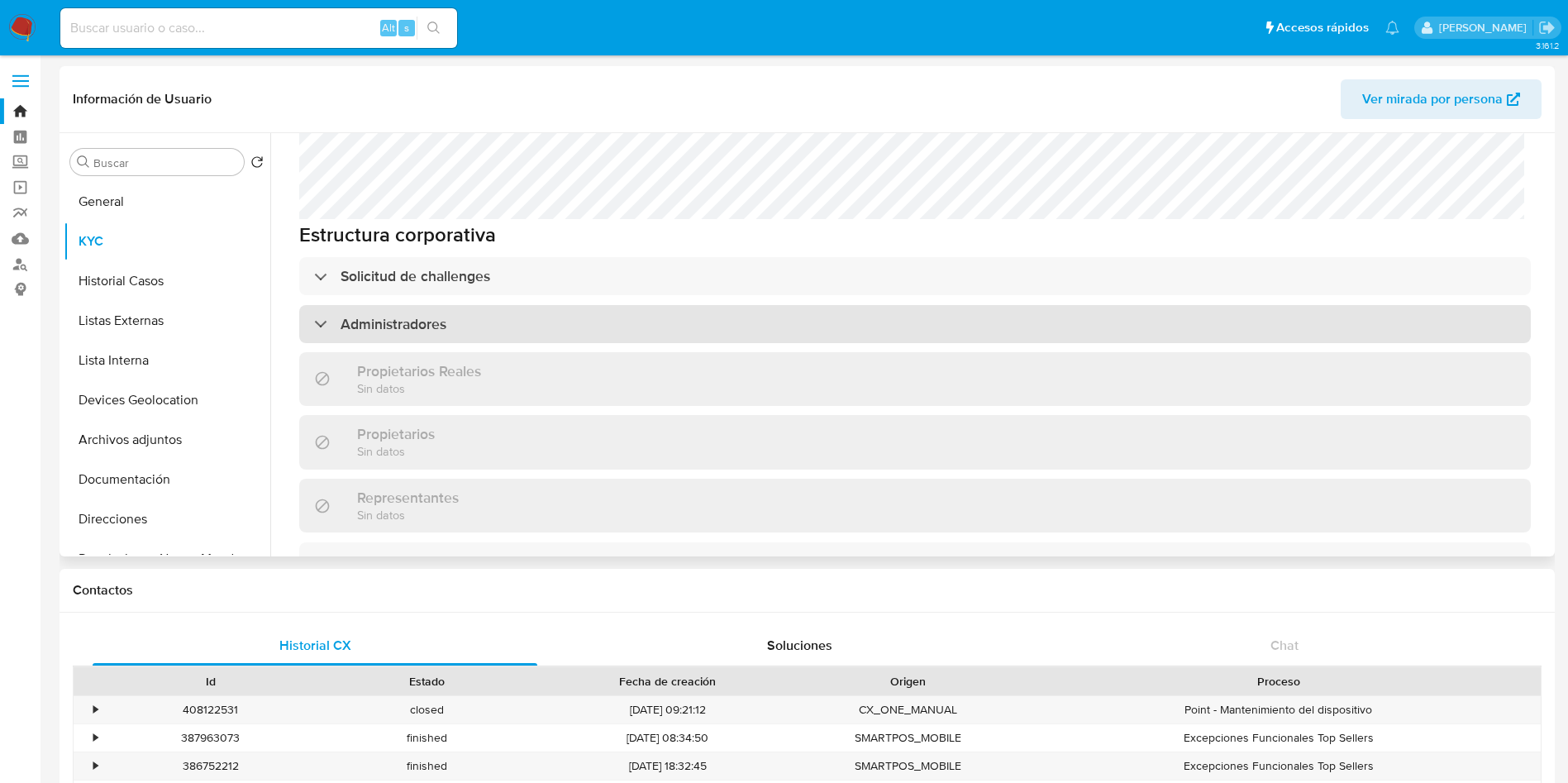
click at [710, 305] on div "Administradores" at bounding box center [915, 324] width 1232 height 38
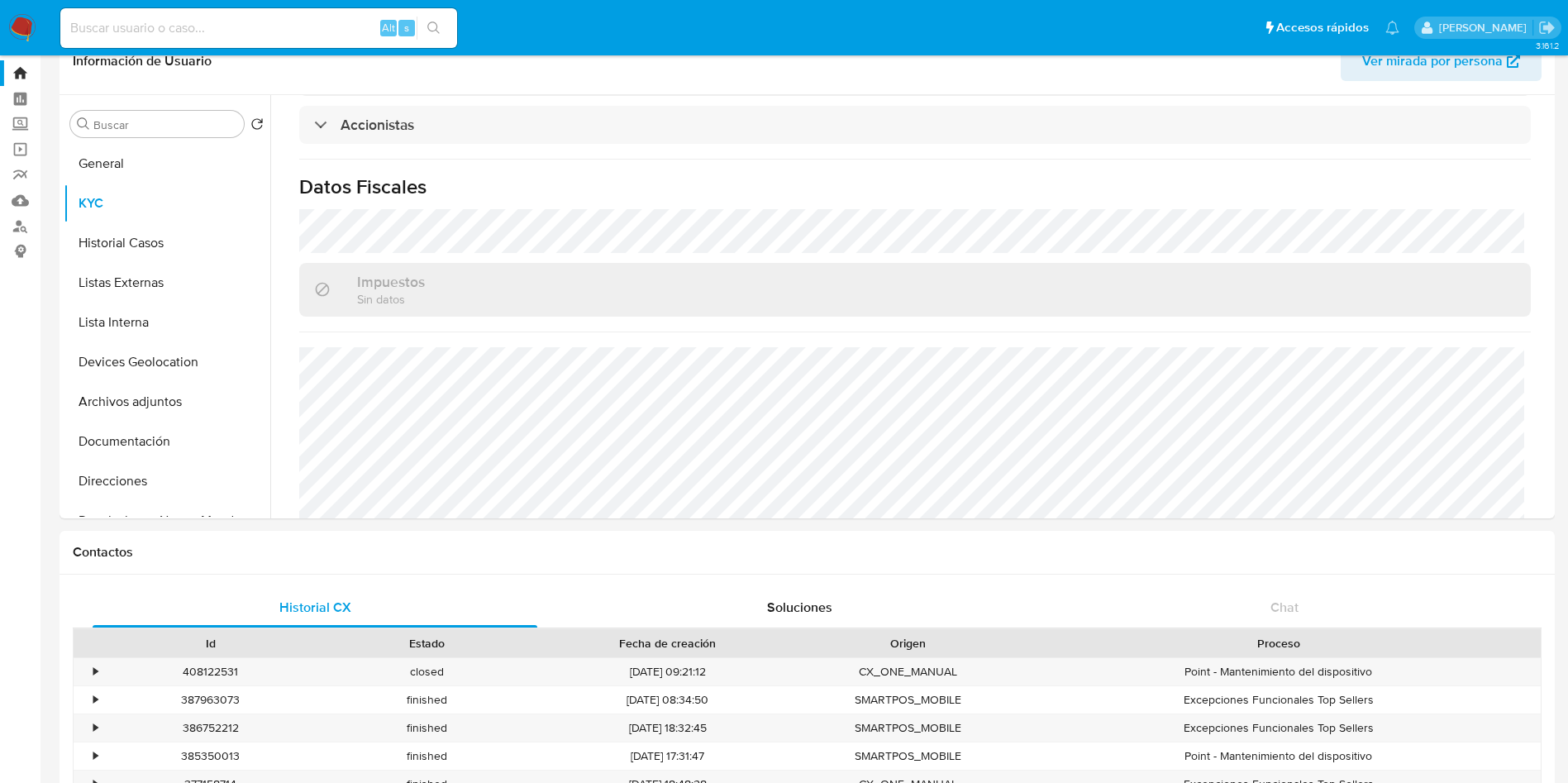
scroll to position [0, 0]
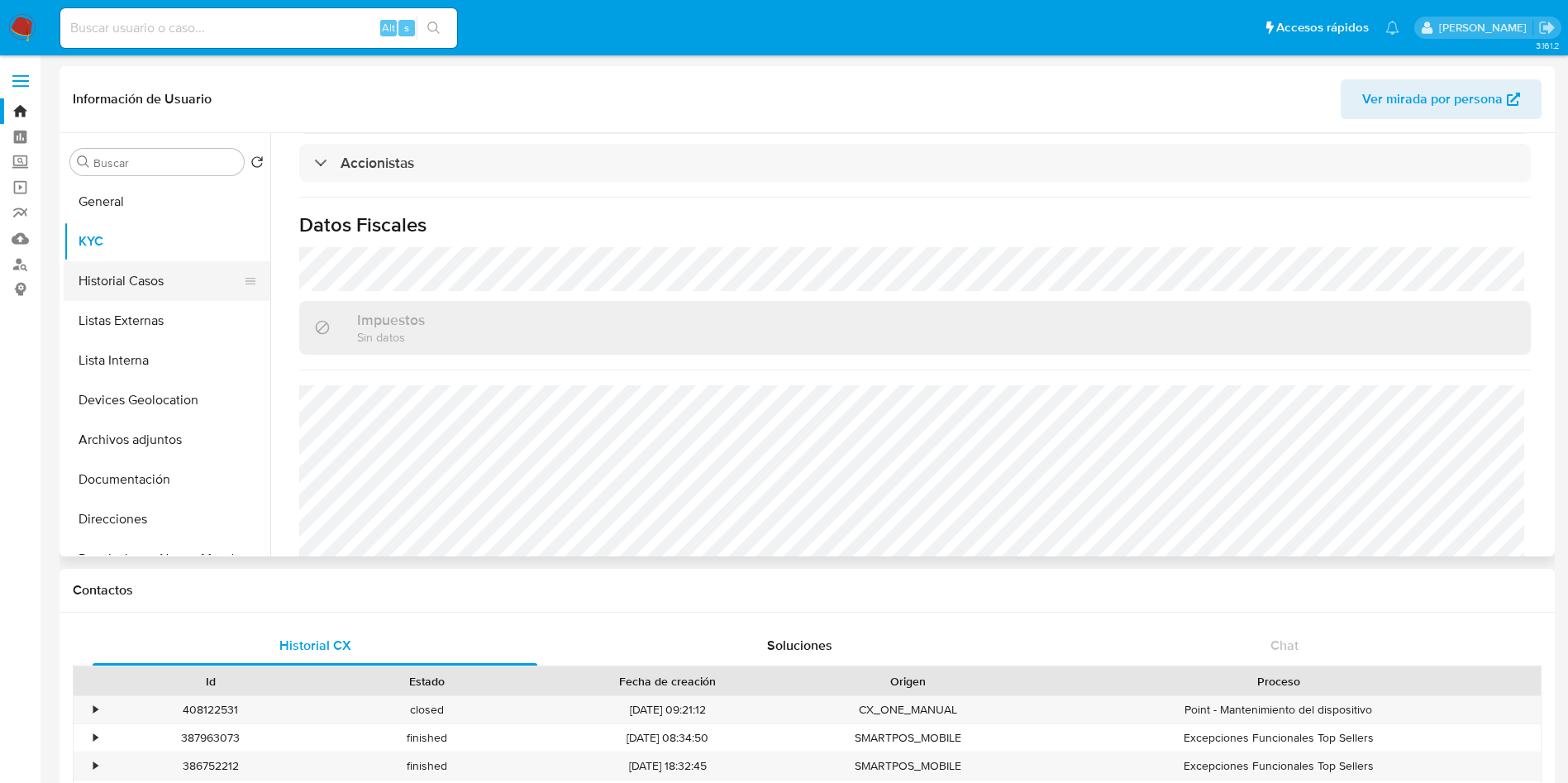
click at [163, 262] on button "Historial Casos" at bounding box center [160, 280] width 193 height 39
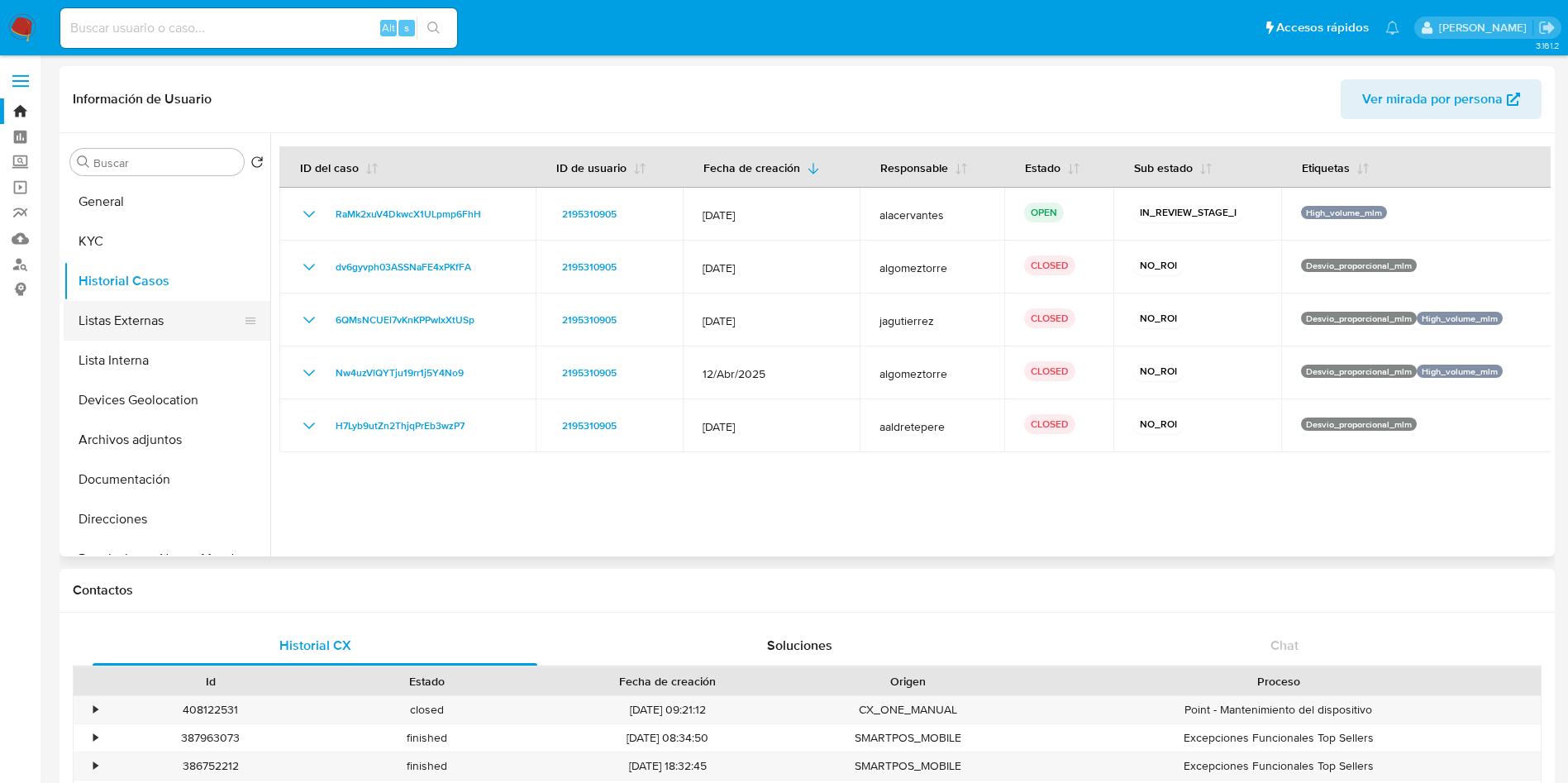
click at [137, 337] on button "Listas Externas" at bounding box center [160, 320] width 193 height 39
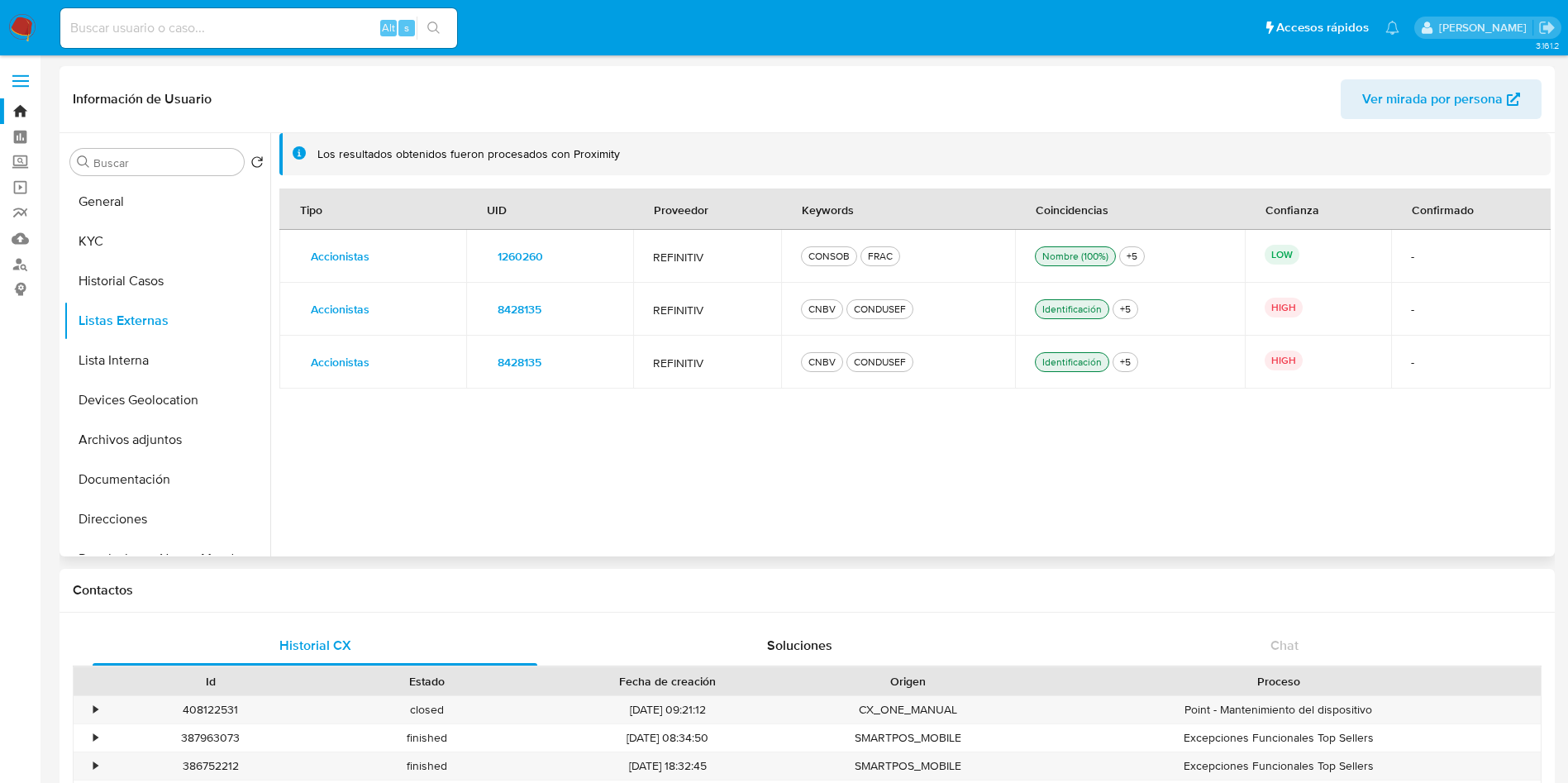
click at [531, 312] on span "8428135" at bounding box center [520, 310] width 44 height 23
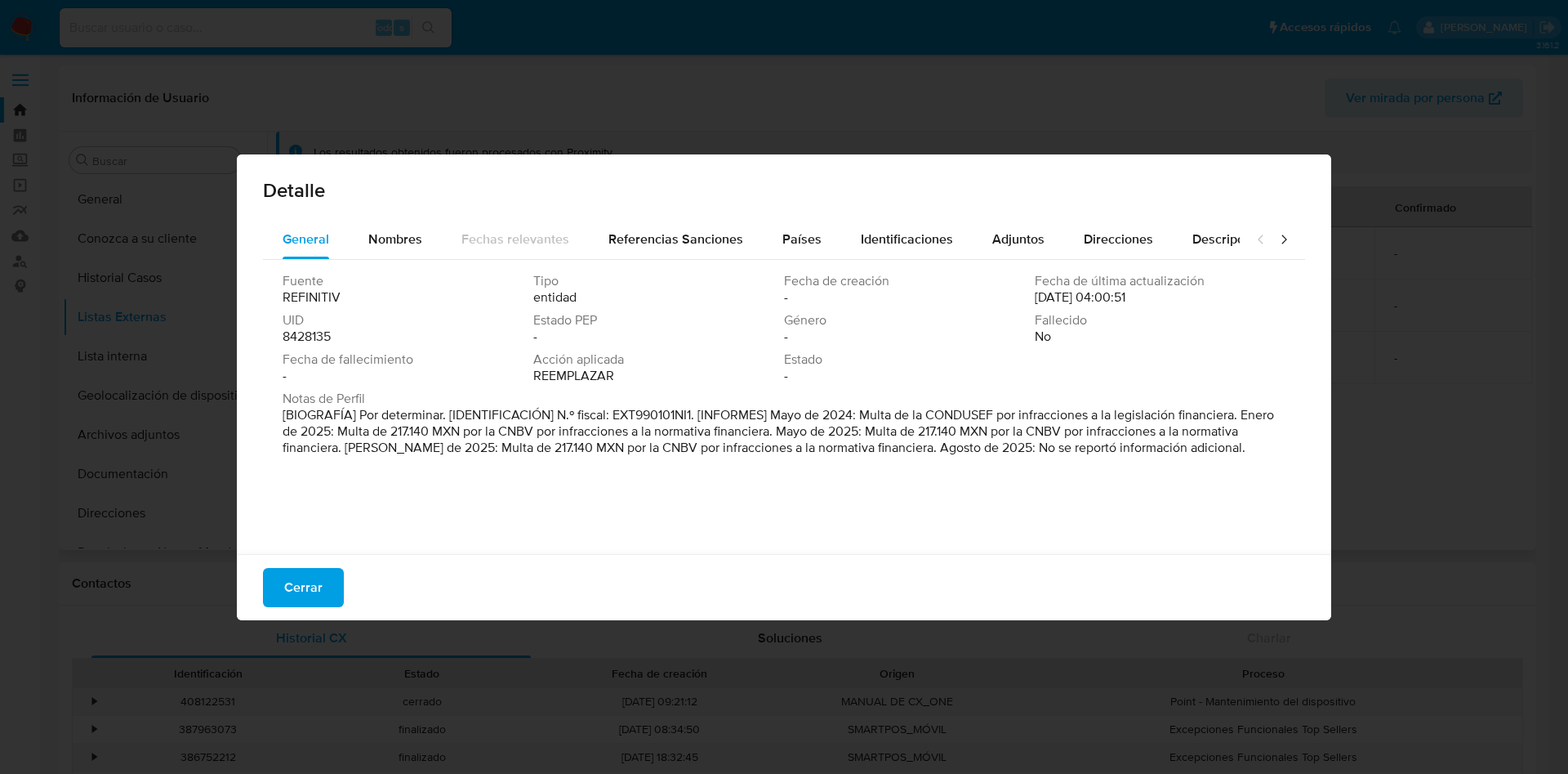
click at [1494, 157] on div "Detalle General Nombres Fechas relevantes Referencias Sanciones Países Identifi…" at bounding box center [784, 387] width 1568 height 774
click at [1393, 174] on div "Detalle General Nombres Fechas relevantes Referencias Sanciones Países Identifi…" at bounding box center [784, 387] width 1568 height 774
click at [282, 604] on button "Cerrar" at bounding box center [303, 587] width 81 height 39
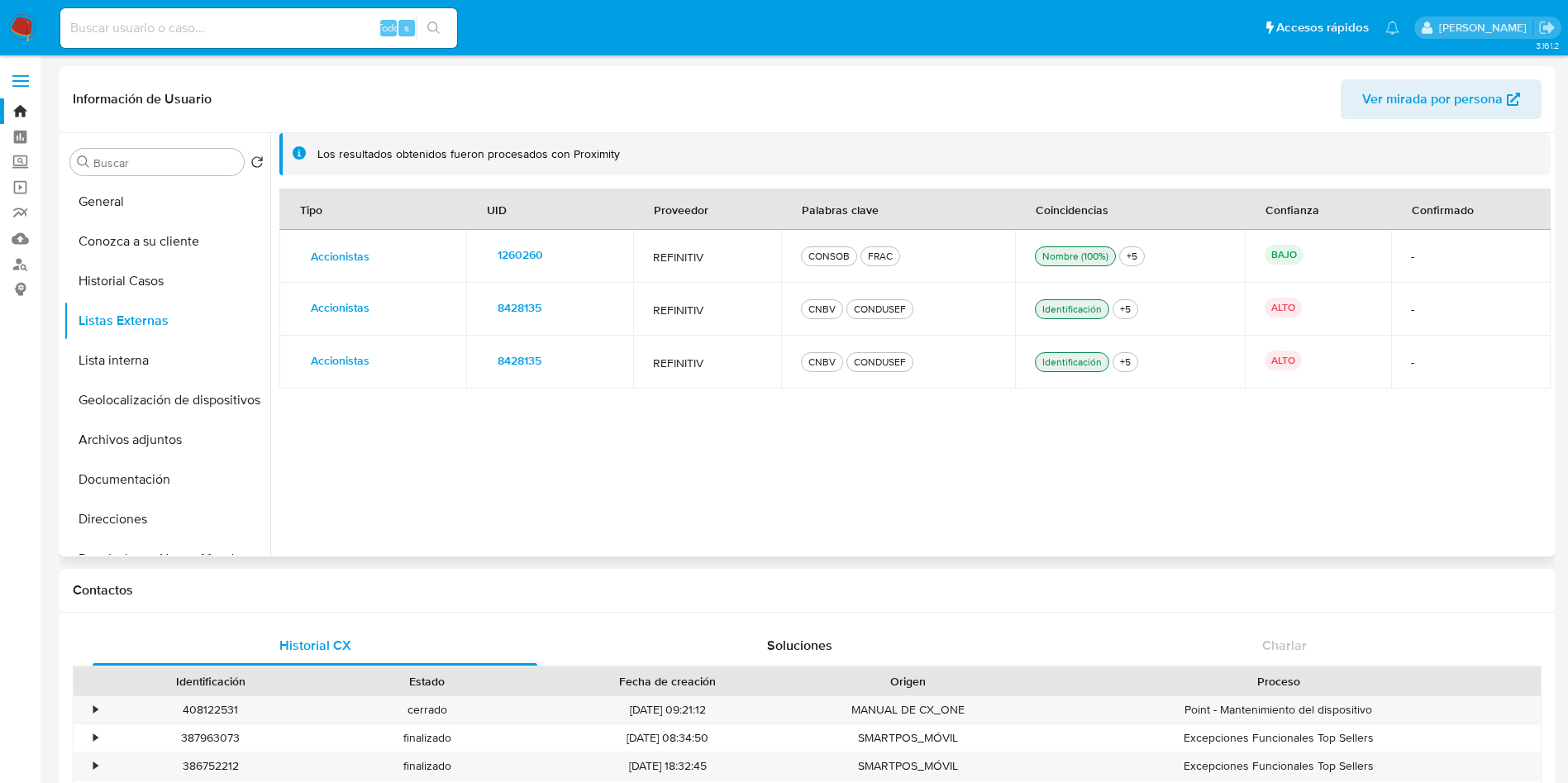
click at [553, 305] on button "8428135" at bounding box center [520, 308] width 67 height 27
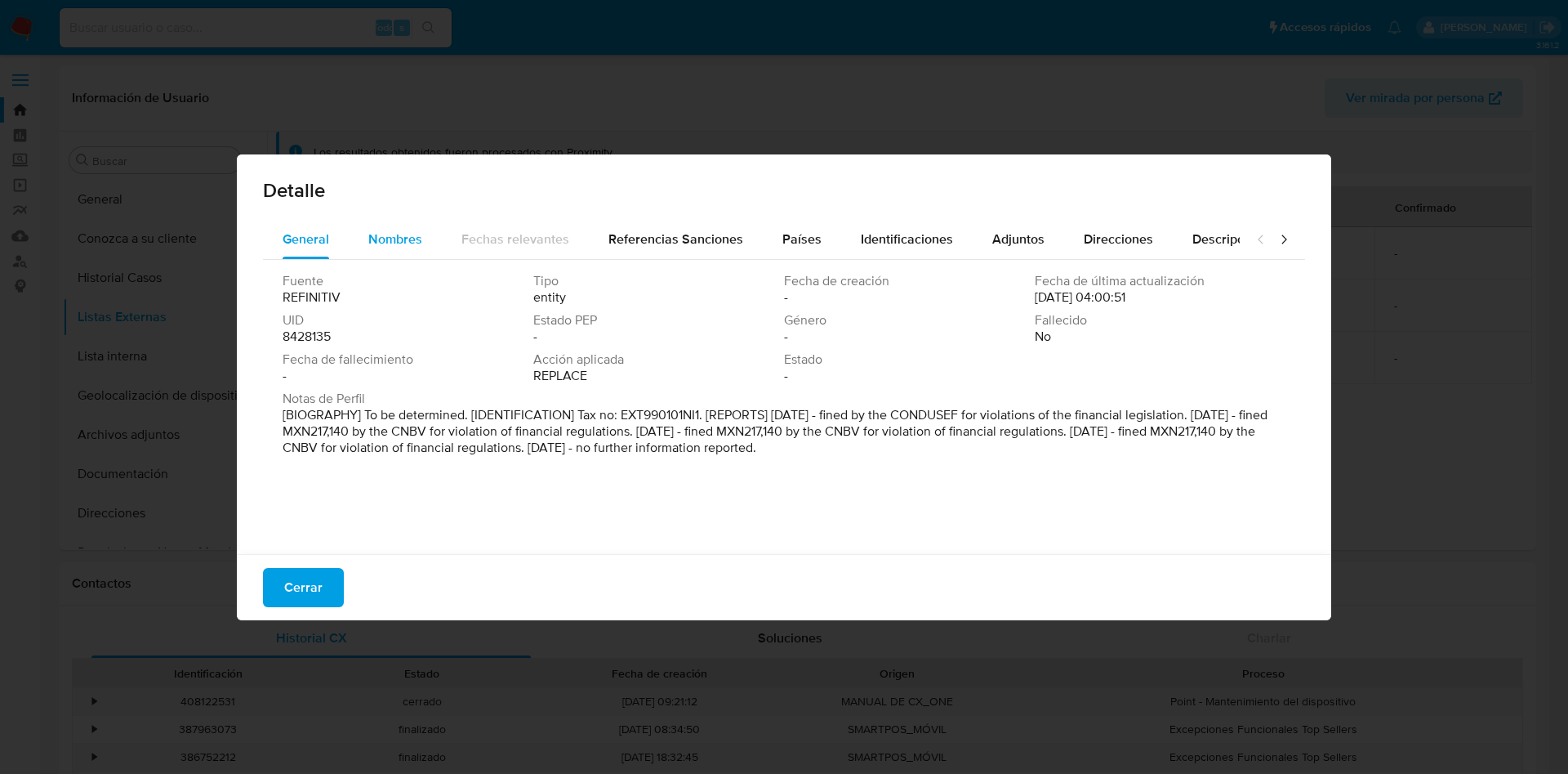
click at [401, 236] on span "Nombres" at bounding box center [395, 239] width 54 height 19
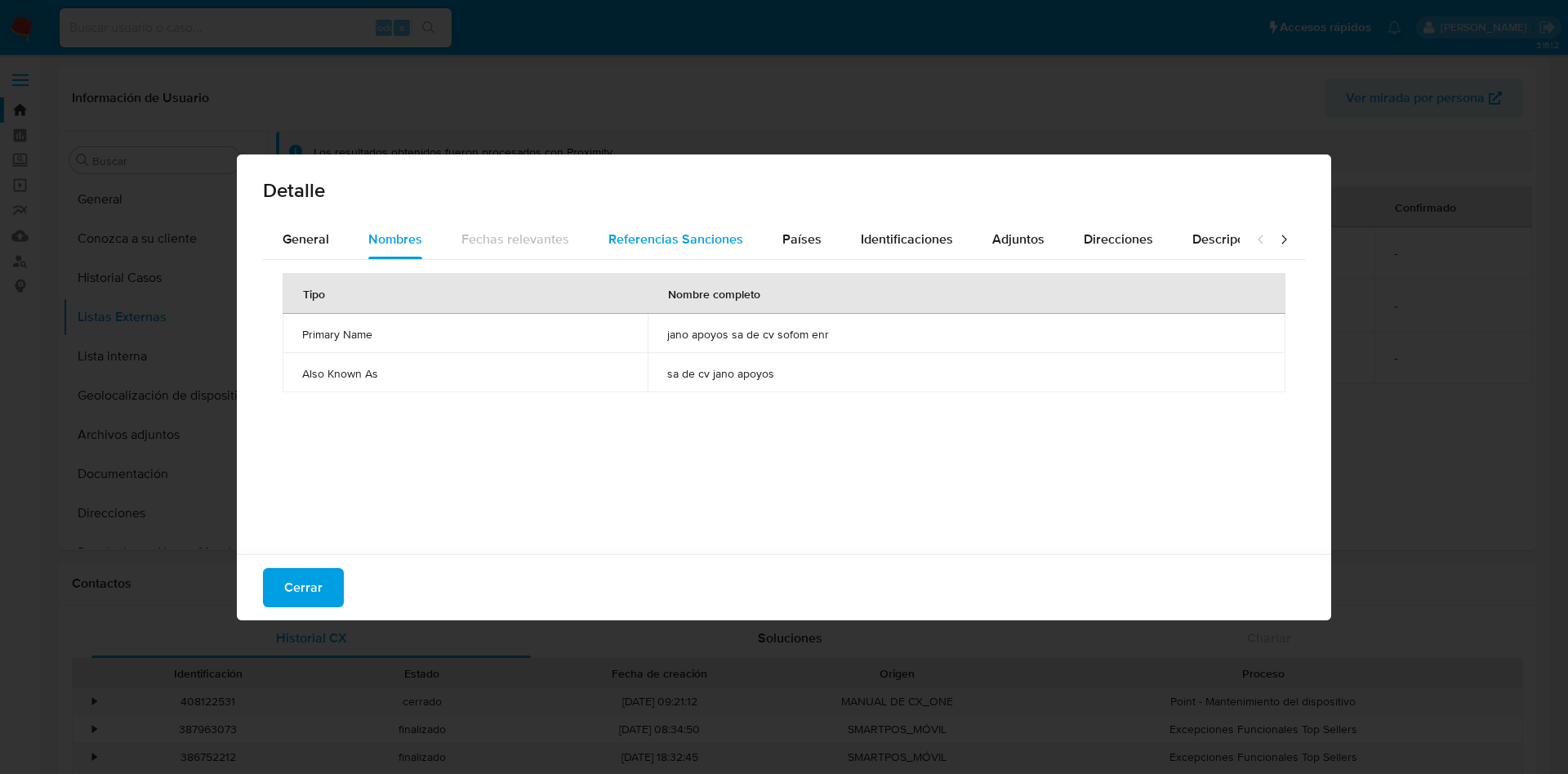
click at [631, 240] on span "Referencias Sanciones" at bounding box center [675, 239] width 135 height 19
click at [783, 240] on span "Países" at bounding box center [802, 239] width 39 height 19
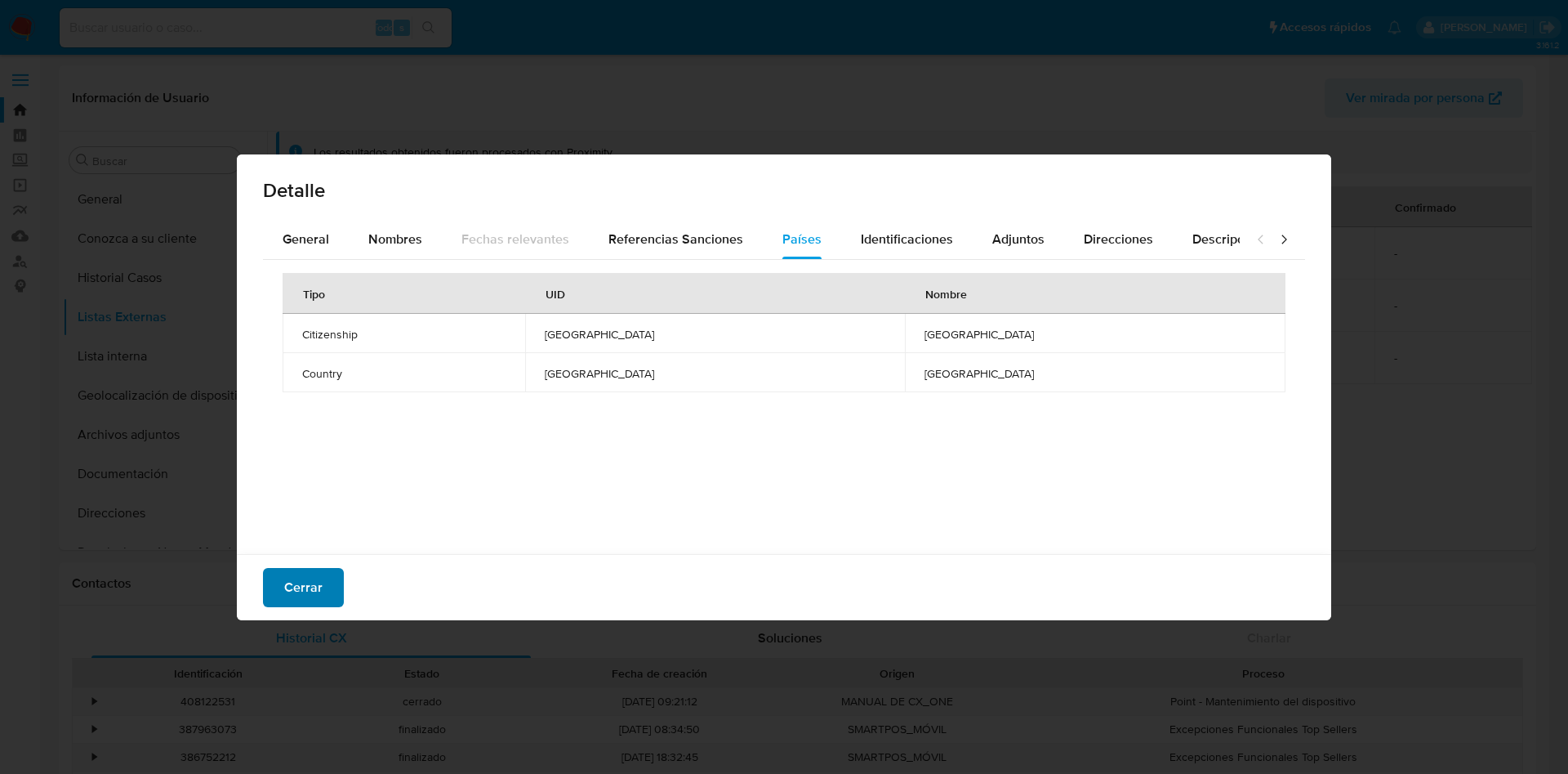
drag, startPoint x: 334, startPoint y: 566, endPoint x: 318, endPoint y: 602, distance: 39.4
click at [333, 571] on div "Cerrar" at bounding box center [784, 587] width 1094 height 66
drag, startPoint x: 318, startPoint y: 602, endPoint x: 320, endPoint y: 528, distance: 74.0
click at [317, 603] on font "Cerrar" at bounding box center [303, 587] width 38 height 39
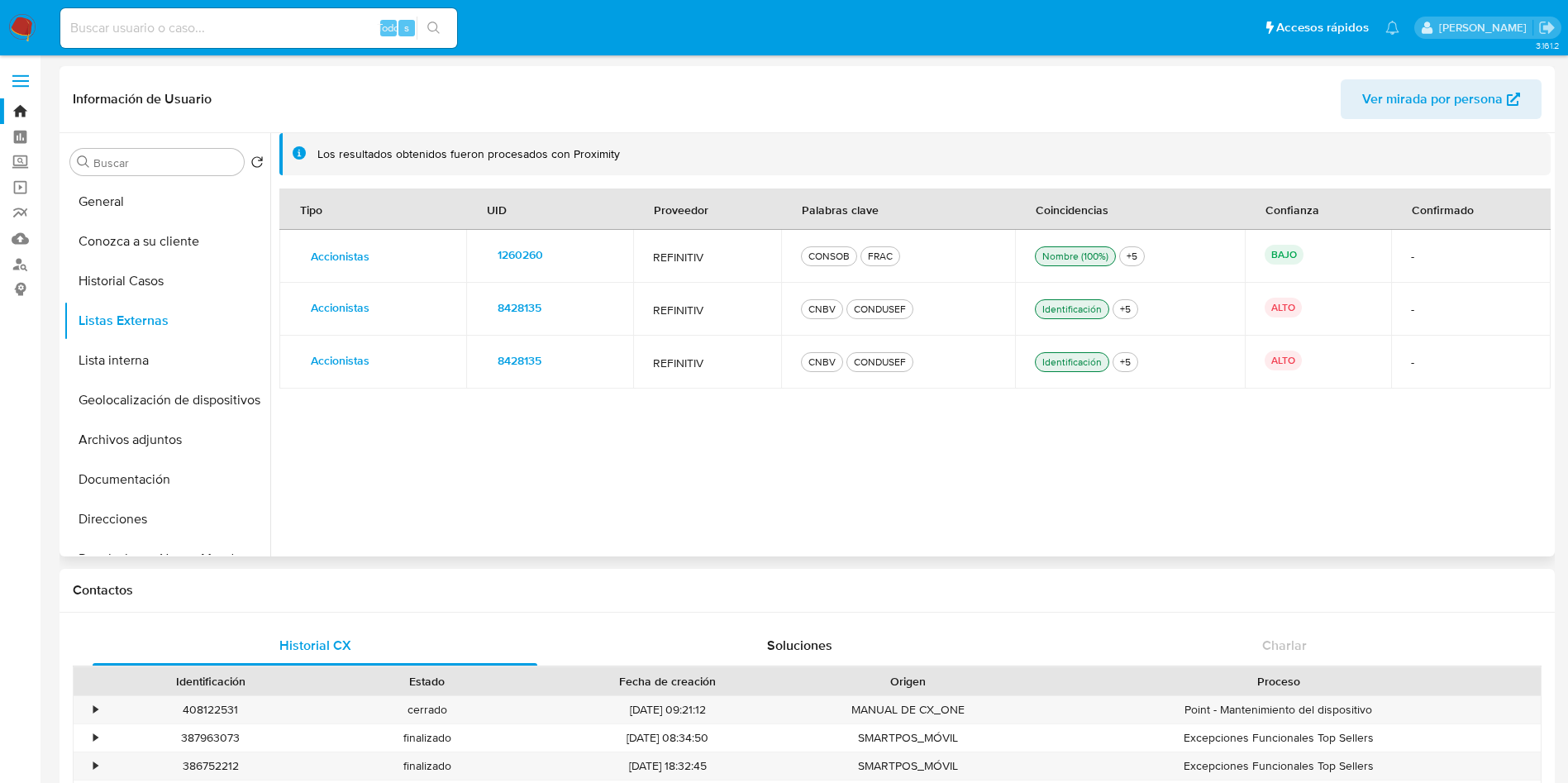
click at [518, 298] on font "8428135" at bounding box center [520, 308] width 44 height 27
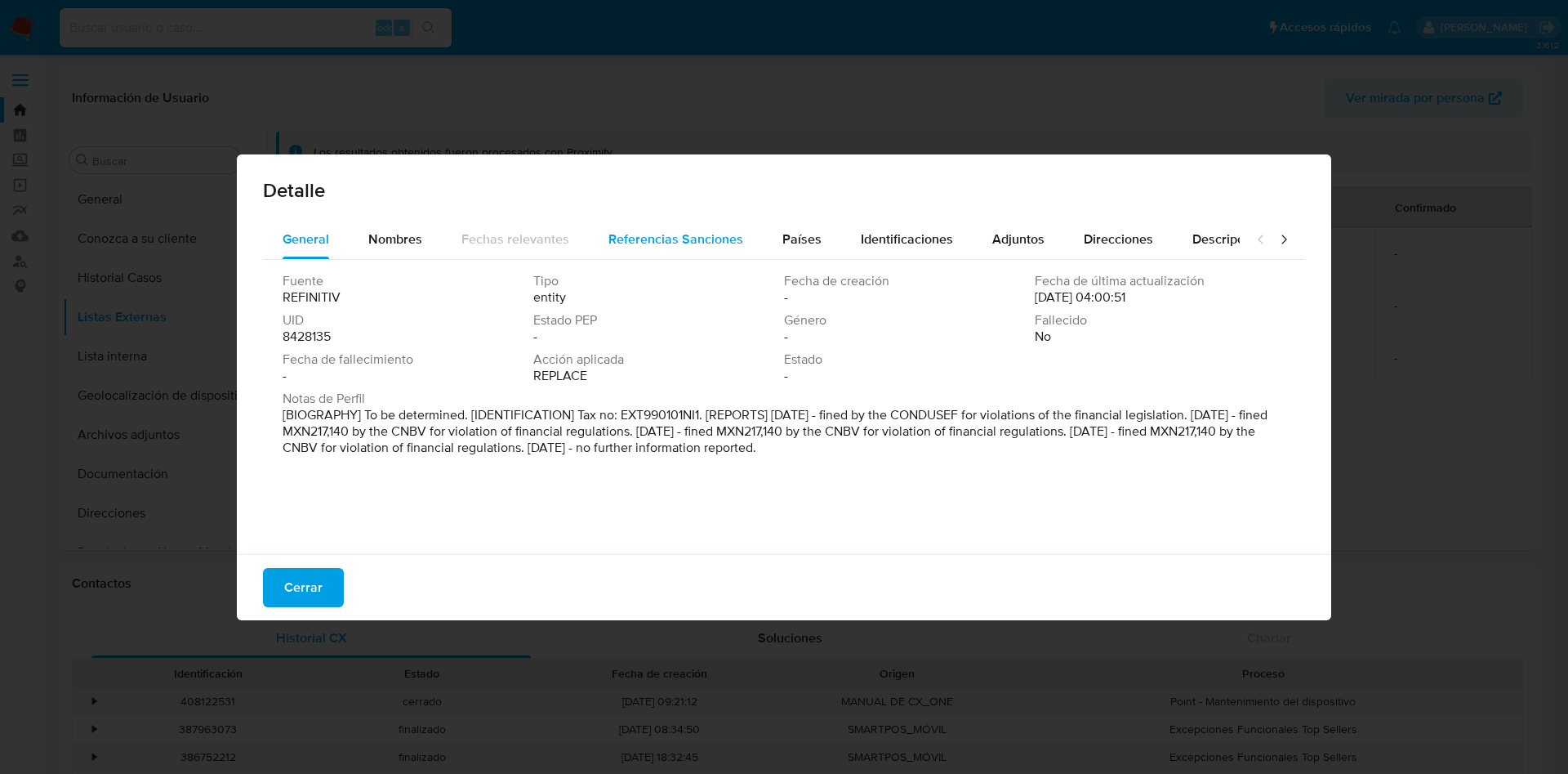
click at [652, 239] on span "Referencias Sanciones" at bounding box center [675, 239] width 135 height 19
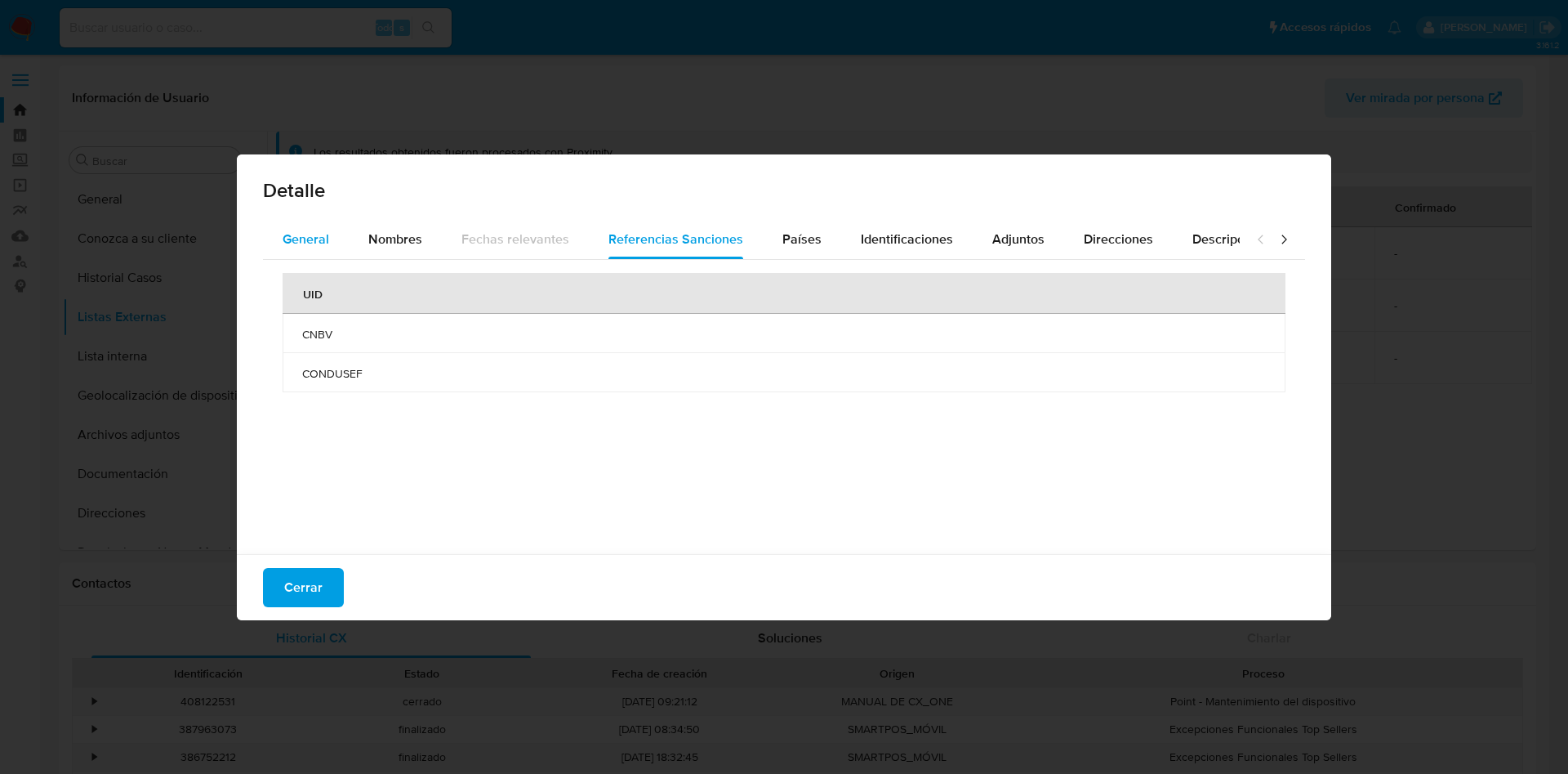
click at [325, 232] on span "General" at bounding box center [306, 239] width 46 height 19
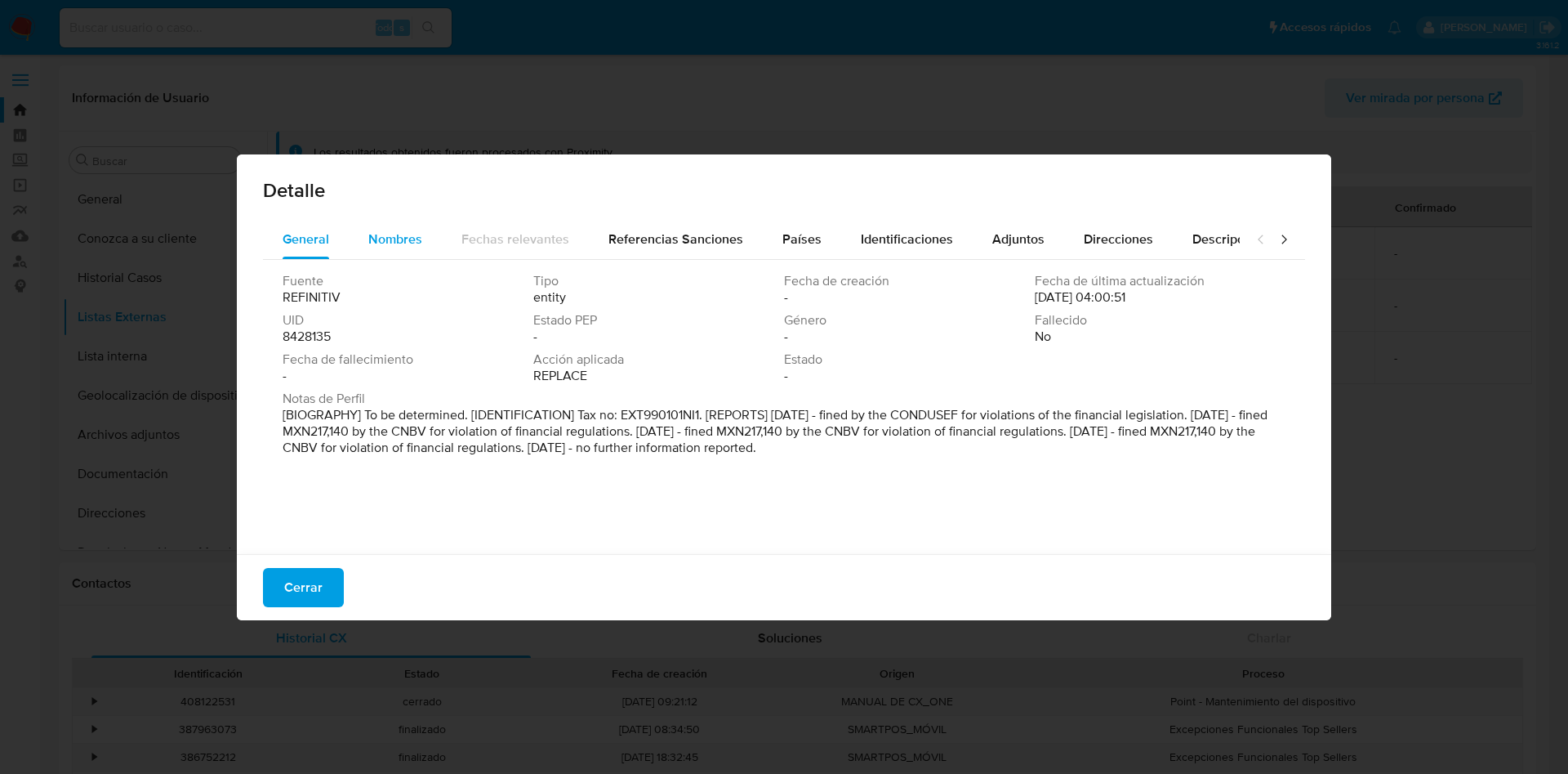
click at [381, 241] on span "Nombres" at bounding box center [395, 239] width 54 height 19
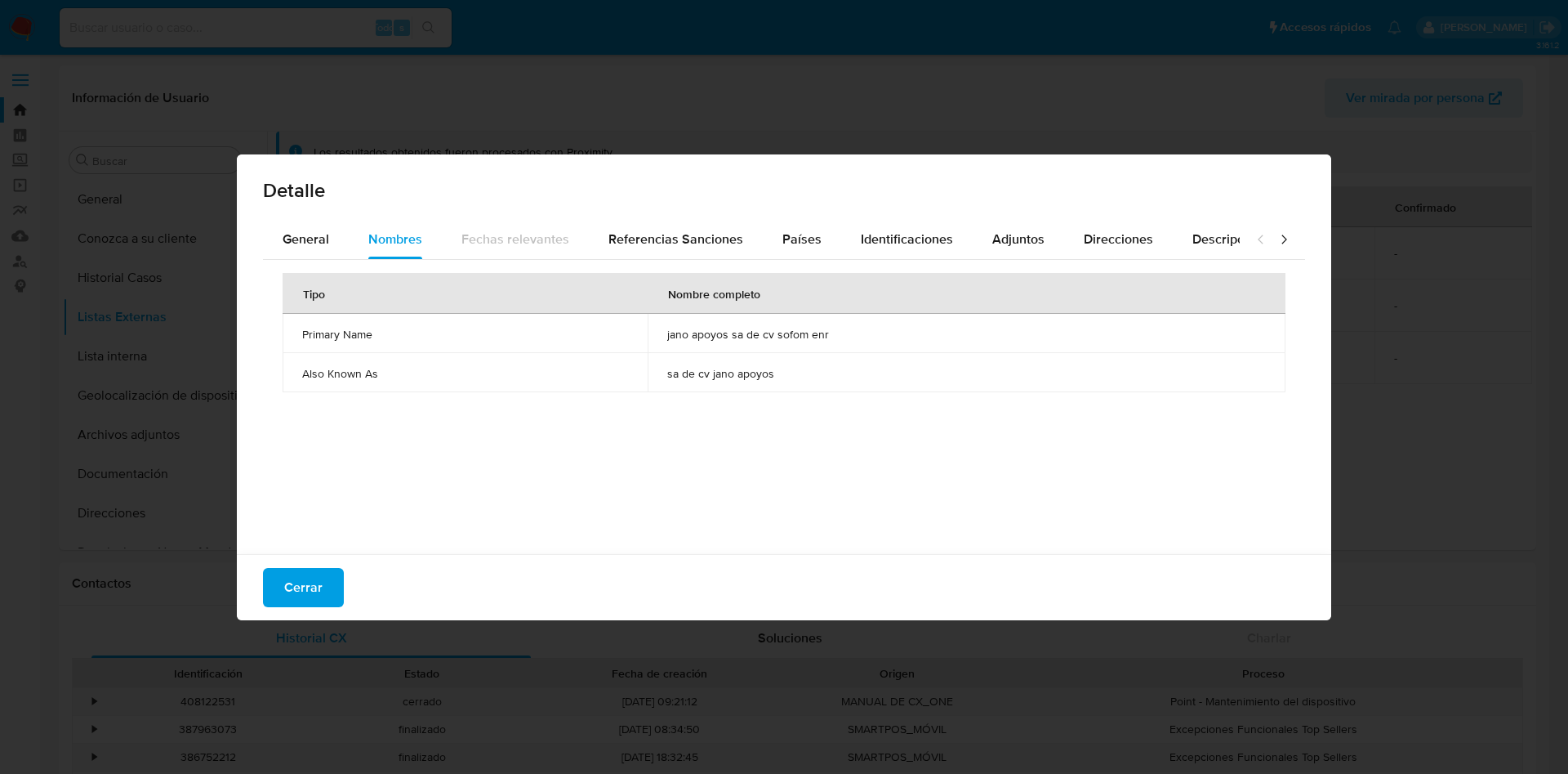
click at [1387, 171] on div "Detalle General Nombres Fechas relevantes Referencias Sanciones Países Identifi…" at bounding box center [784, 387] width 1568 height 774
click at [332, 576] on button "Cerrar" at bounding box center [303, 587] width 81 height 39
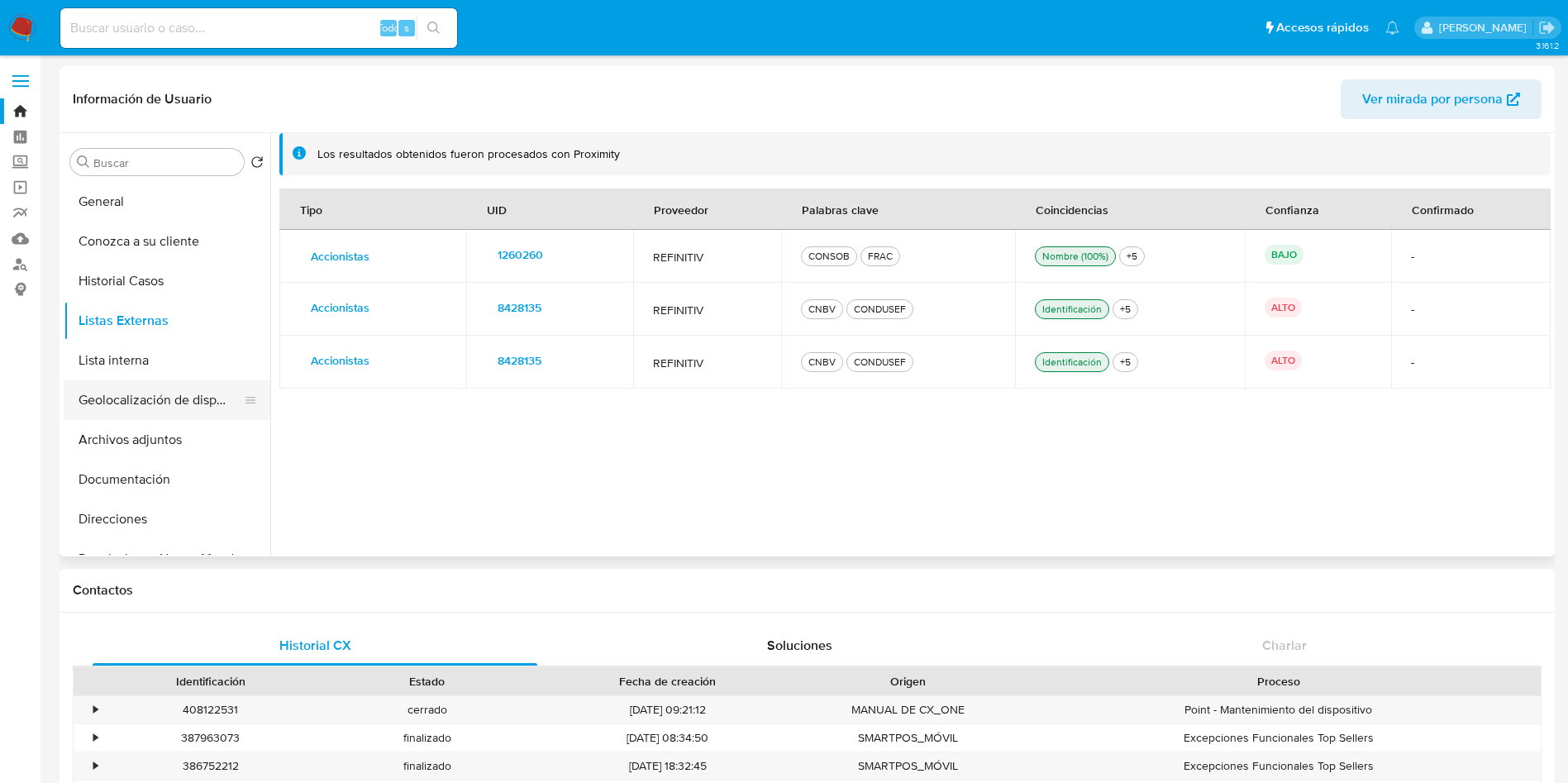
click at [153, 405] on button "Geolocalización de dispositivos" at bounding box center [160, 399] width 193 height 39
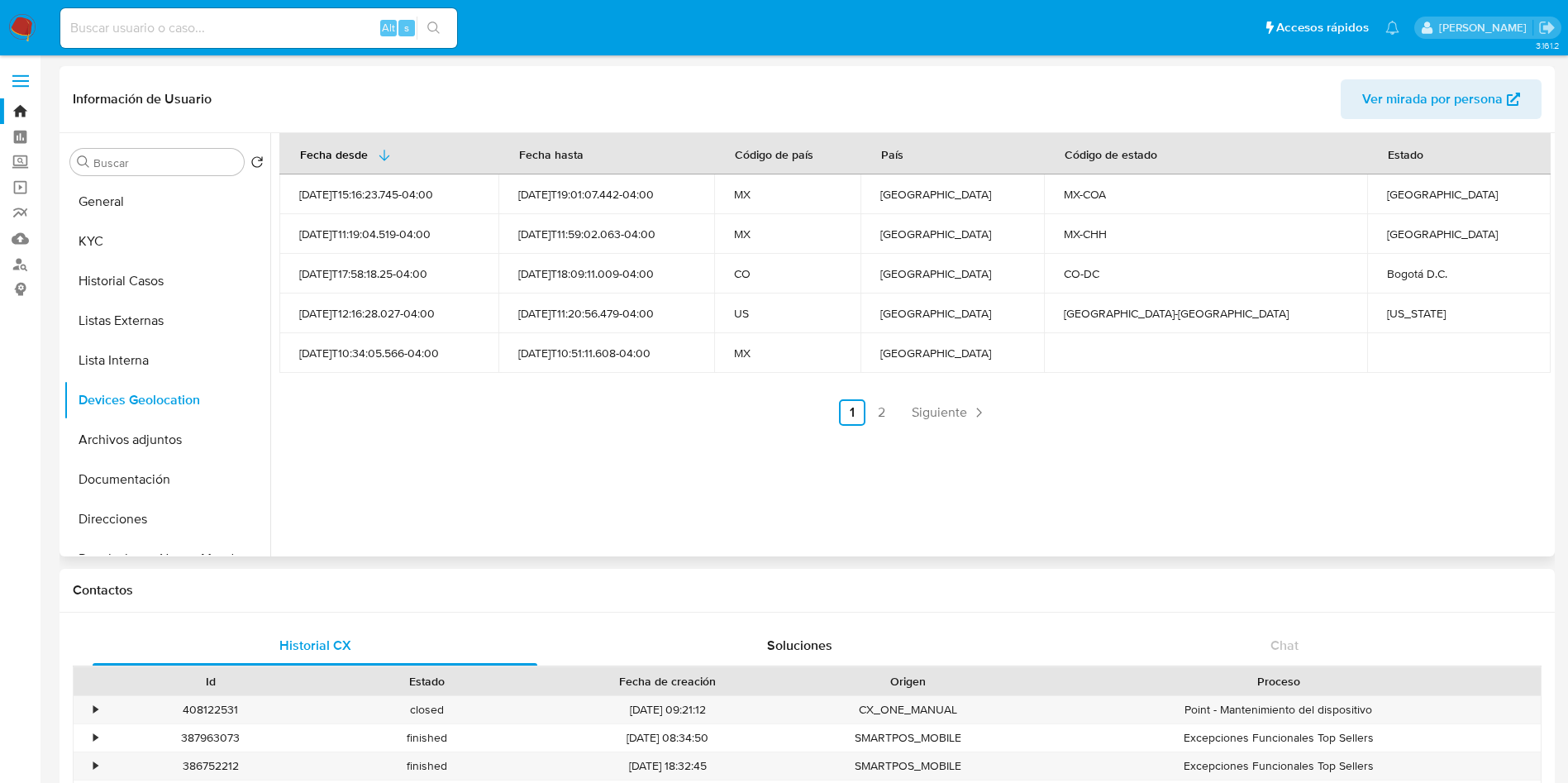
drag, startPoint x: 1369, startPoint y: 368, endPoint x: 1371, endPoint y: 390, distance: 22.1
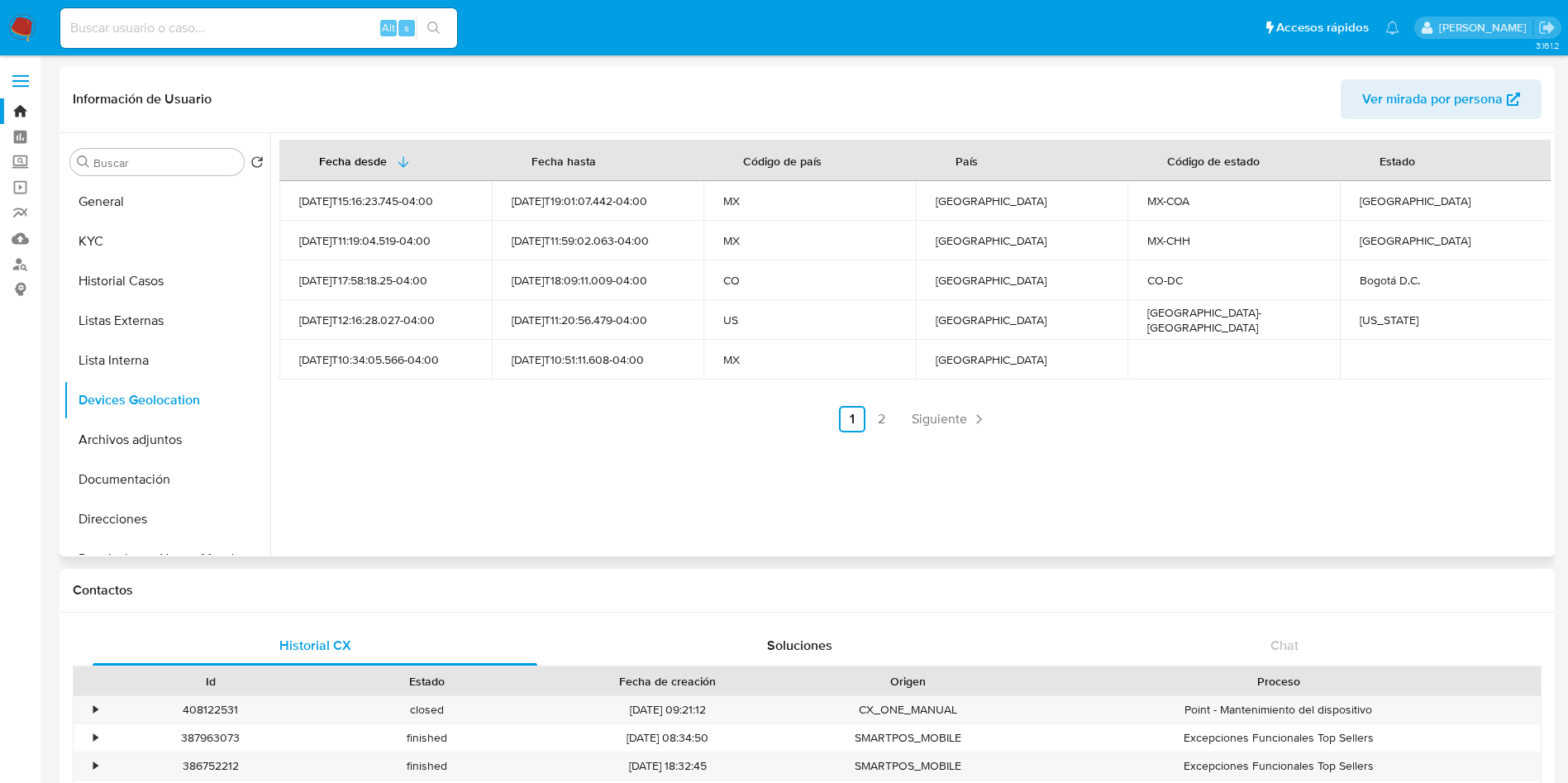
click at [1369, 368] on td at bounding box center [1447, 359] width 213 height 39
click at [151, 478] on button "Documentación" at bounding box center [160, 478] width 193 height 39
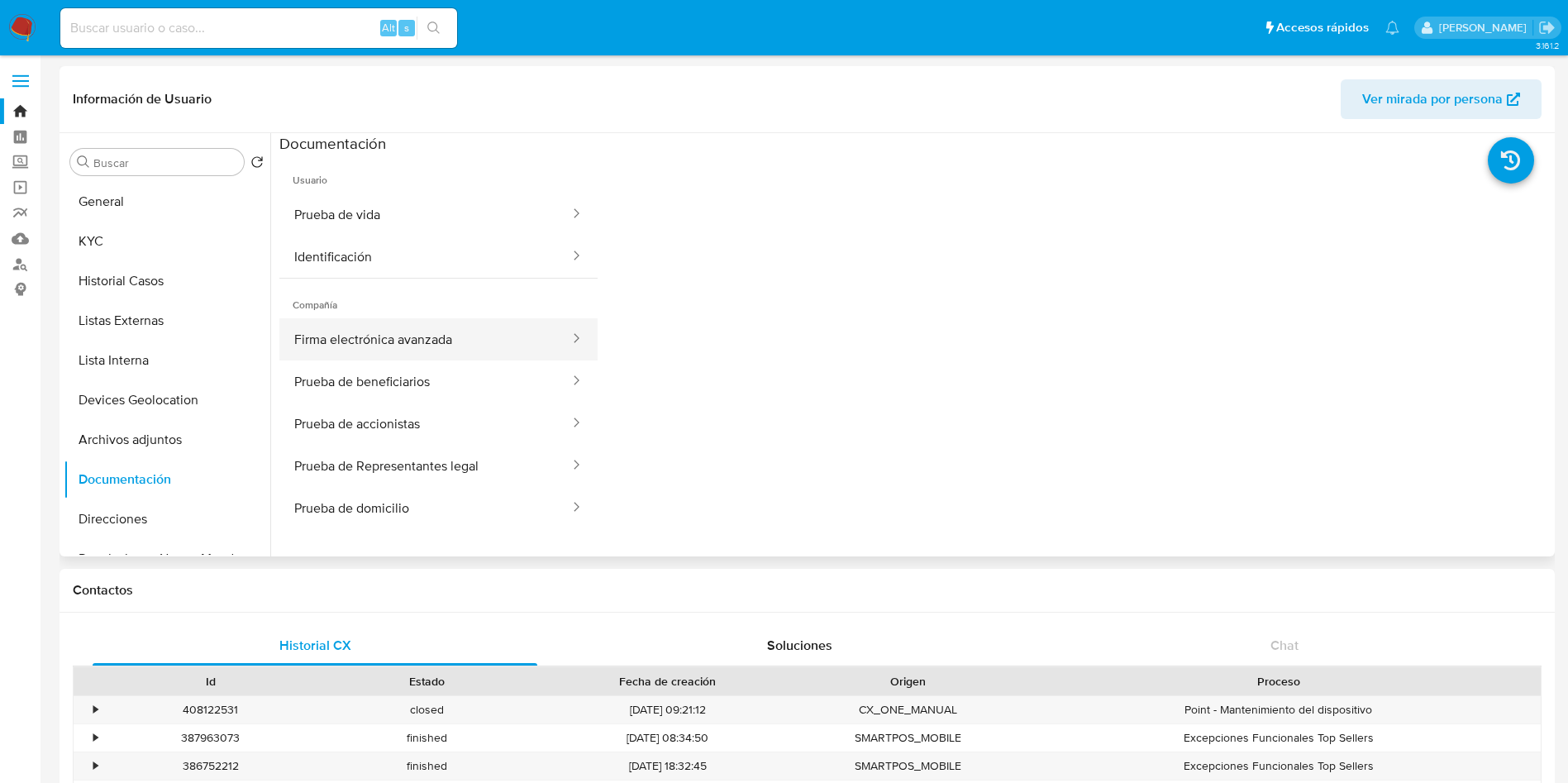
click at [426, 324] on button "Firma electrónica avanzada" at bounding box center [425, 339] width 292 height 42
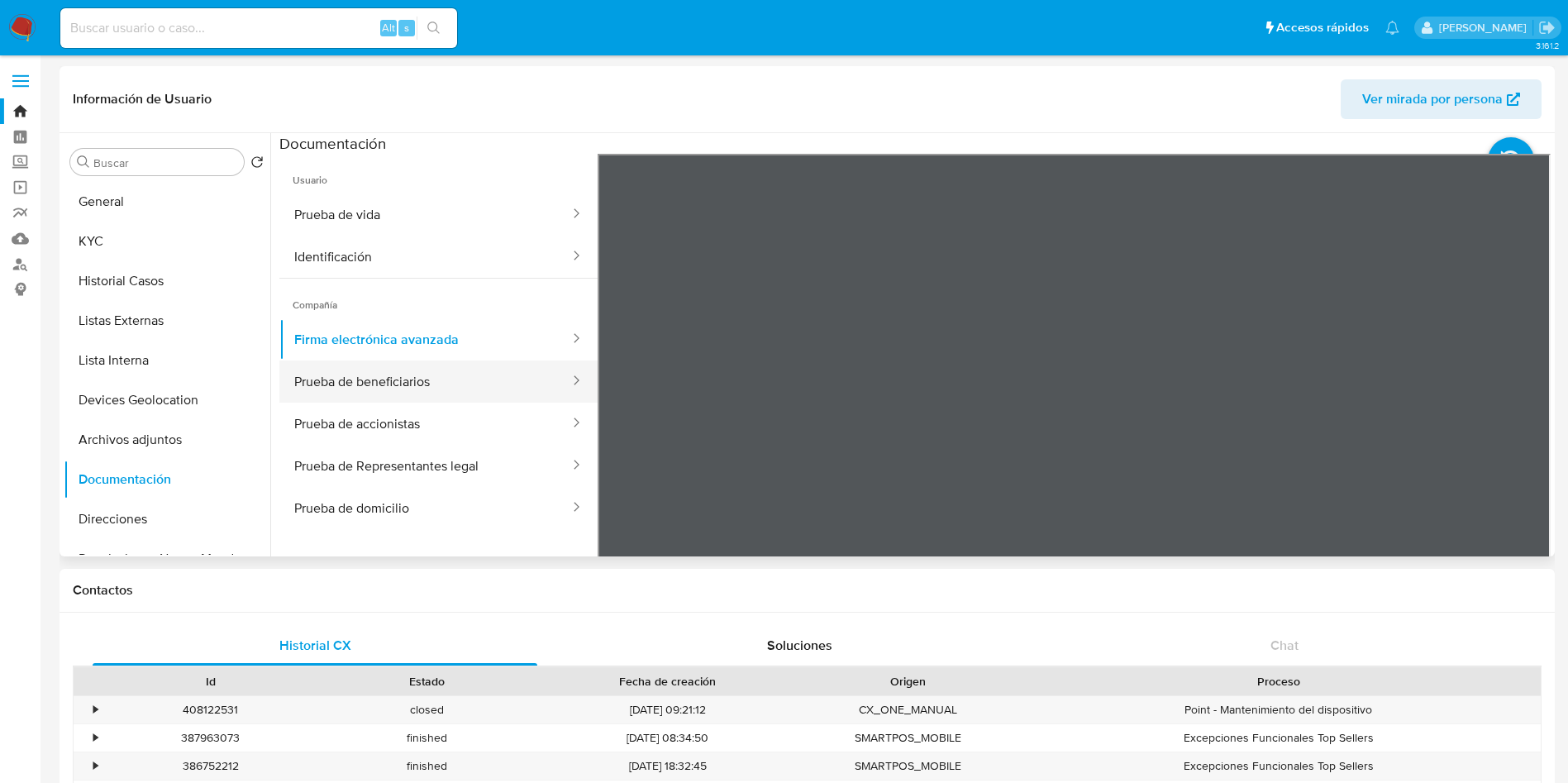
click at [448, 378] on button "Prueba de beneficiarios" at bounding box center [425, 381] width 292 height 42
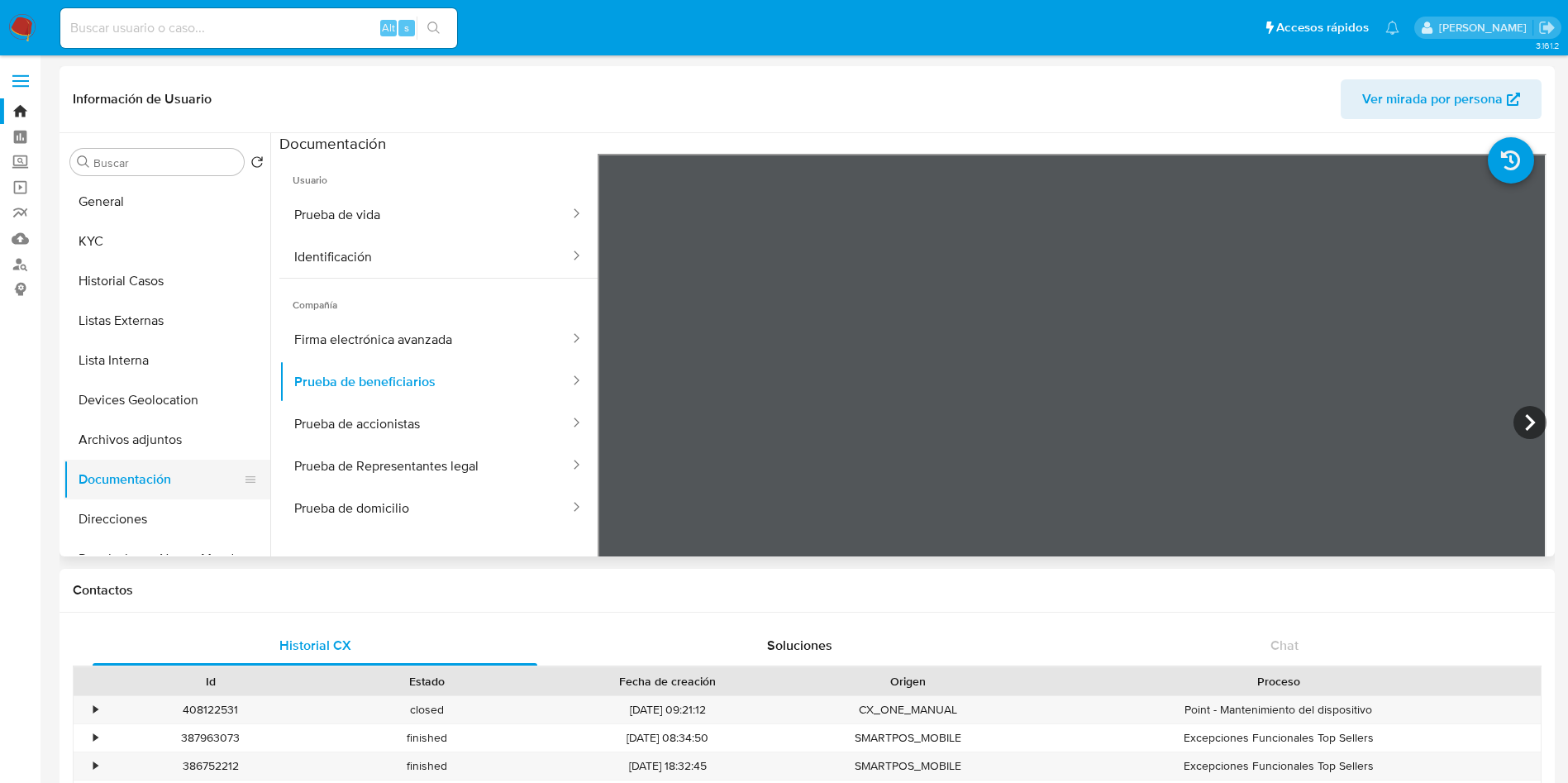
scroll to position [124, 0]
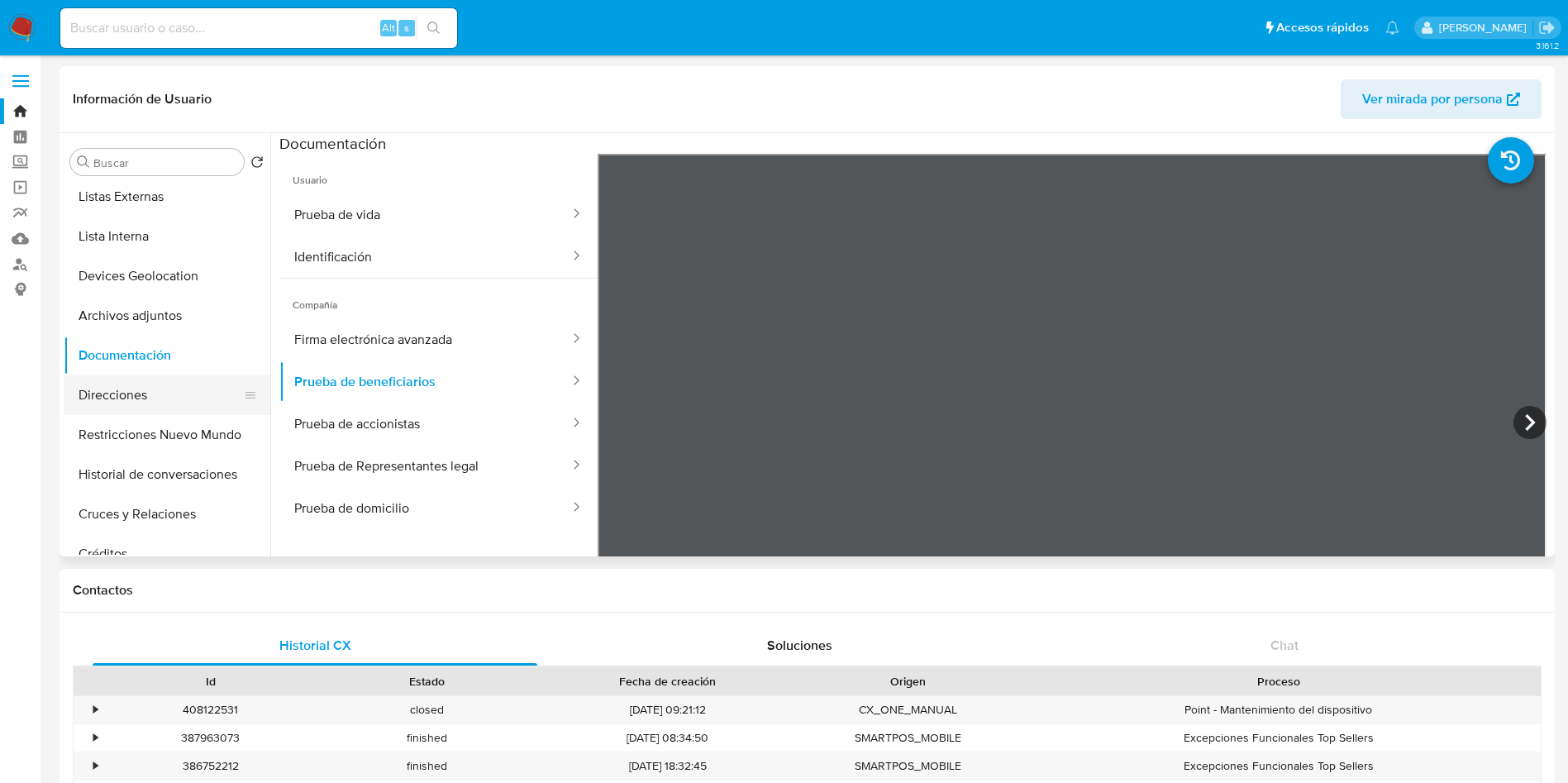
click at [167, 397] on button "Direcciones" at bounding box center [160, 395] width 193 height 39
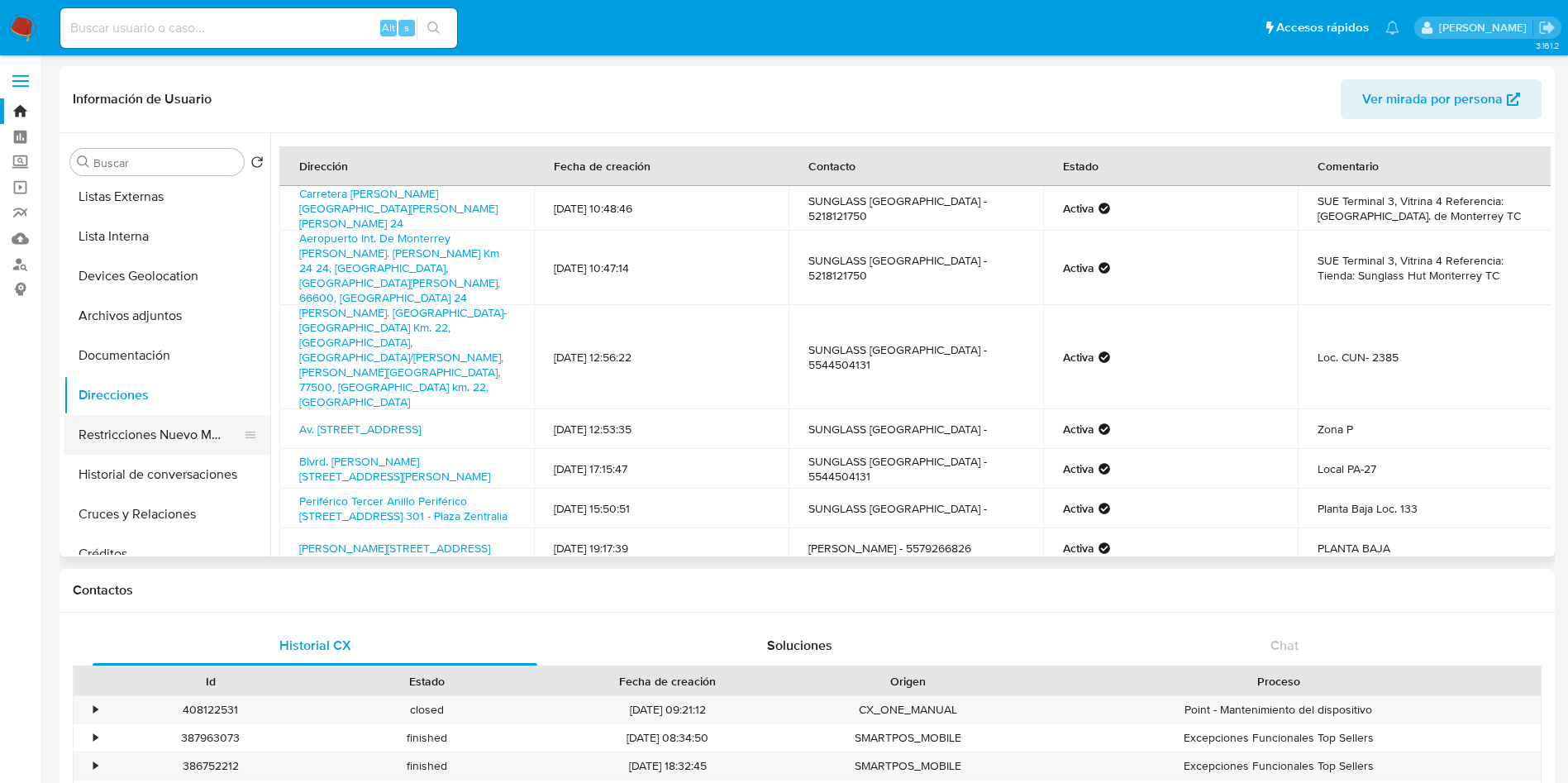
click at [167, 438] on button "Restricciones Nuevo Mundo" at bounding box center [160, 434] width 193 height 39
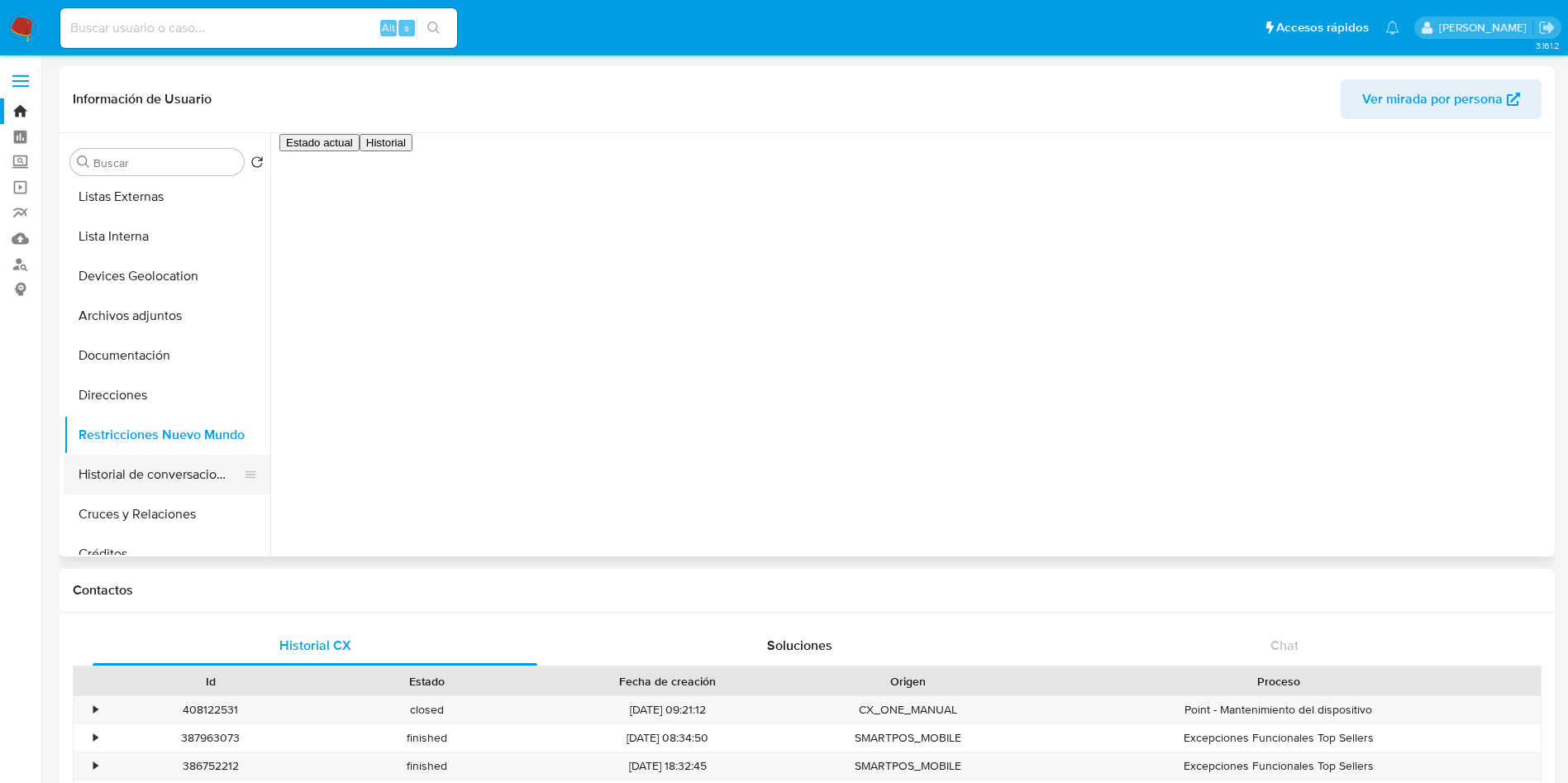
click at [176, 478] on button "Historial de conversaciones" at bounding box center [160, 473] width 193 height 39
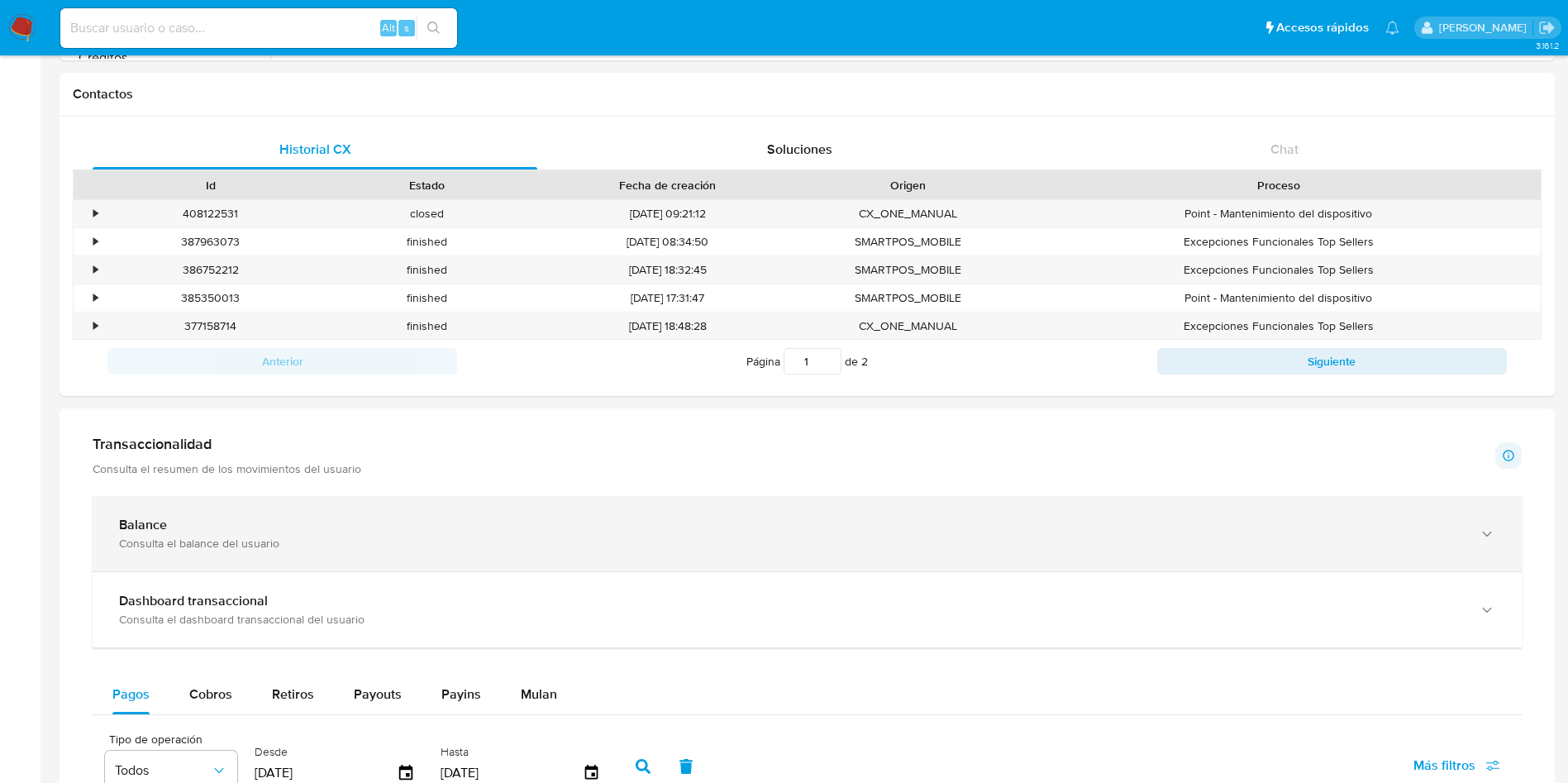
drag, startPoint x: 319, startPoint y: 525, endPoint x: 390, endPoint y: 509, distance: 72.8
click at [323, 525] on div "Balance" at bounding box center [791, 525] width 1344 height 17
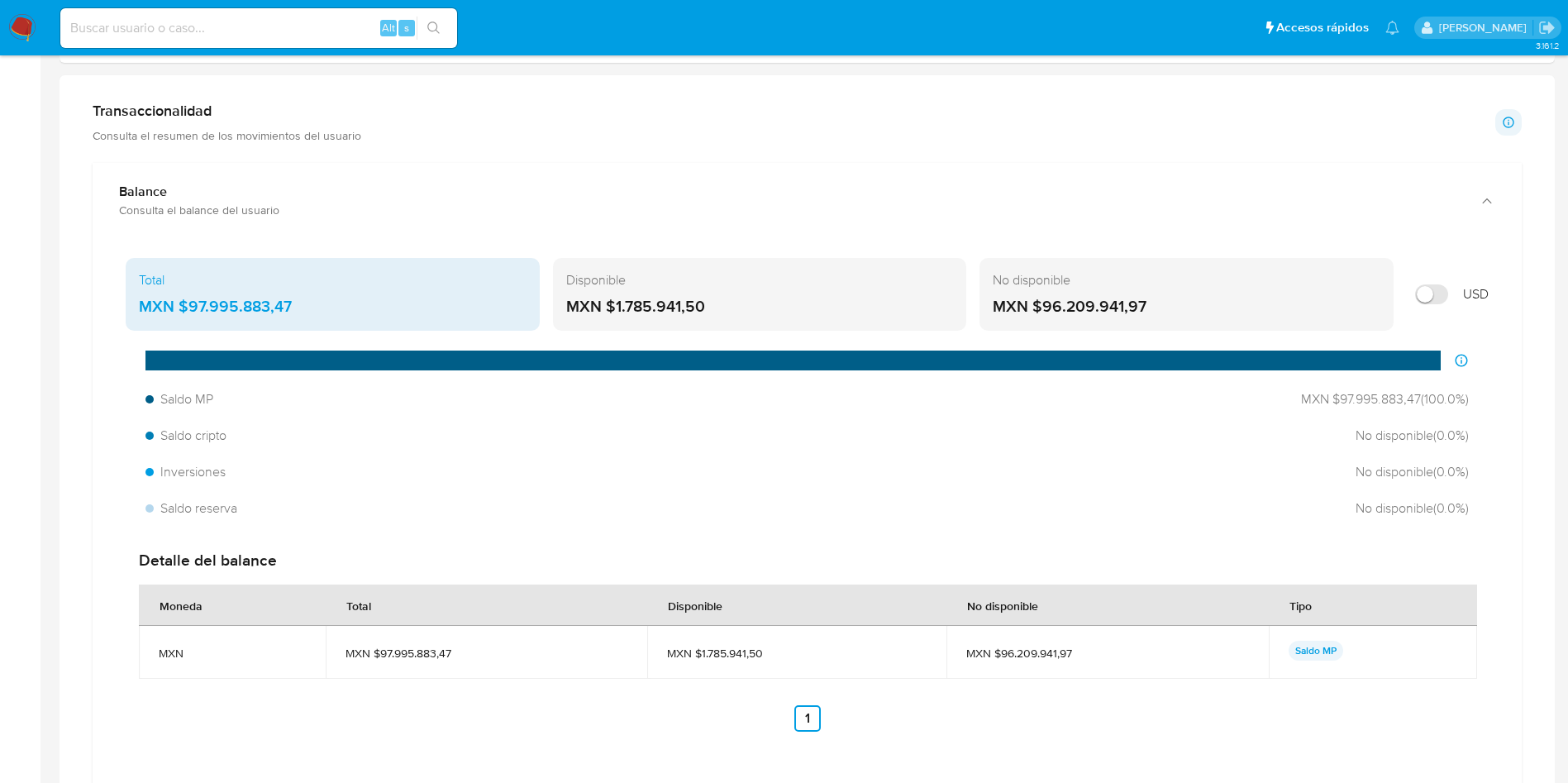
scroll to position [867, 0]
